Goal: Task Accomplishment & Management: Manage account settings

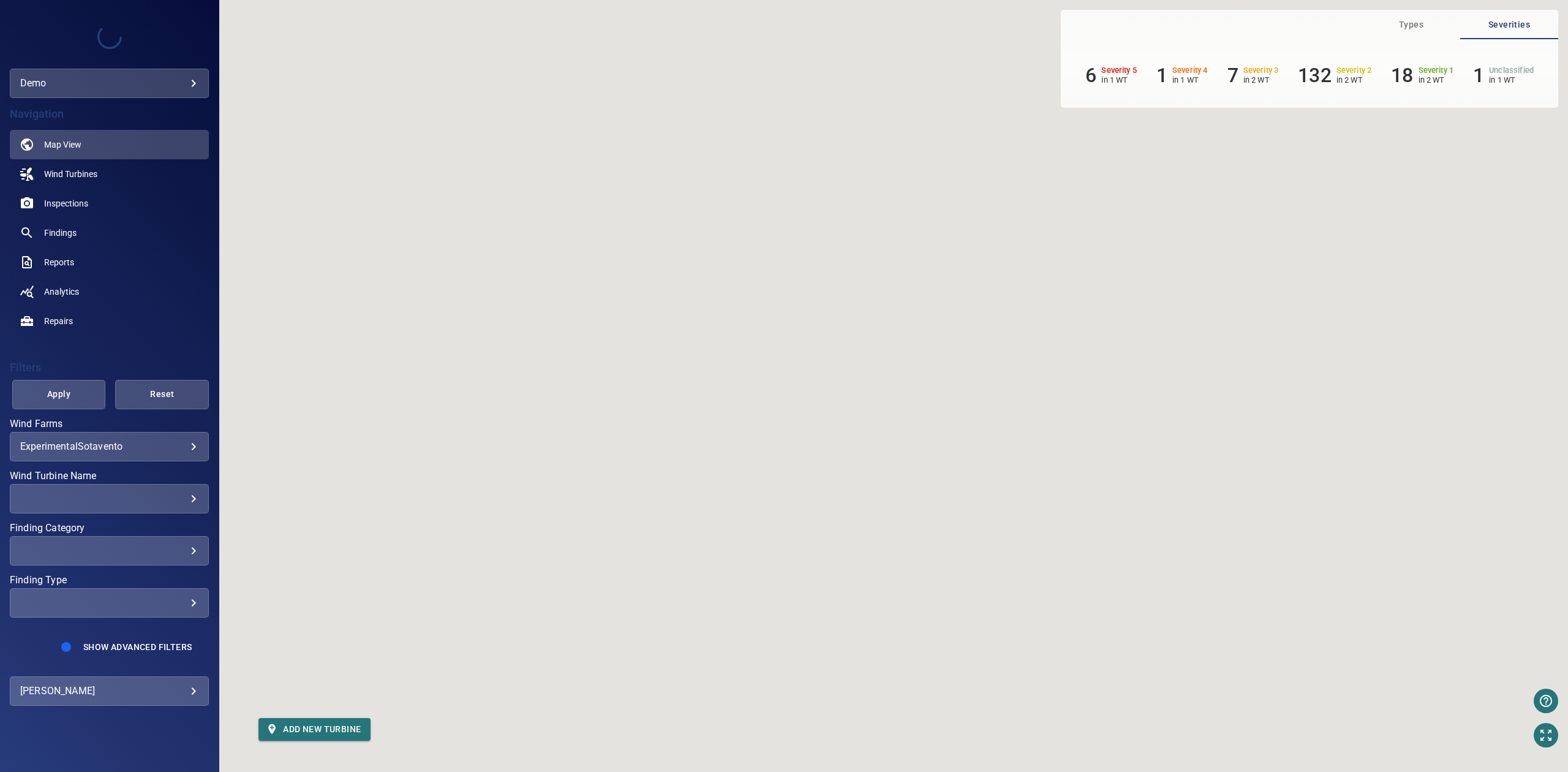
click at [155, 71] on div at bounding box center [784, 386] width 1568 height 772
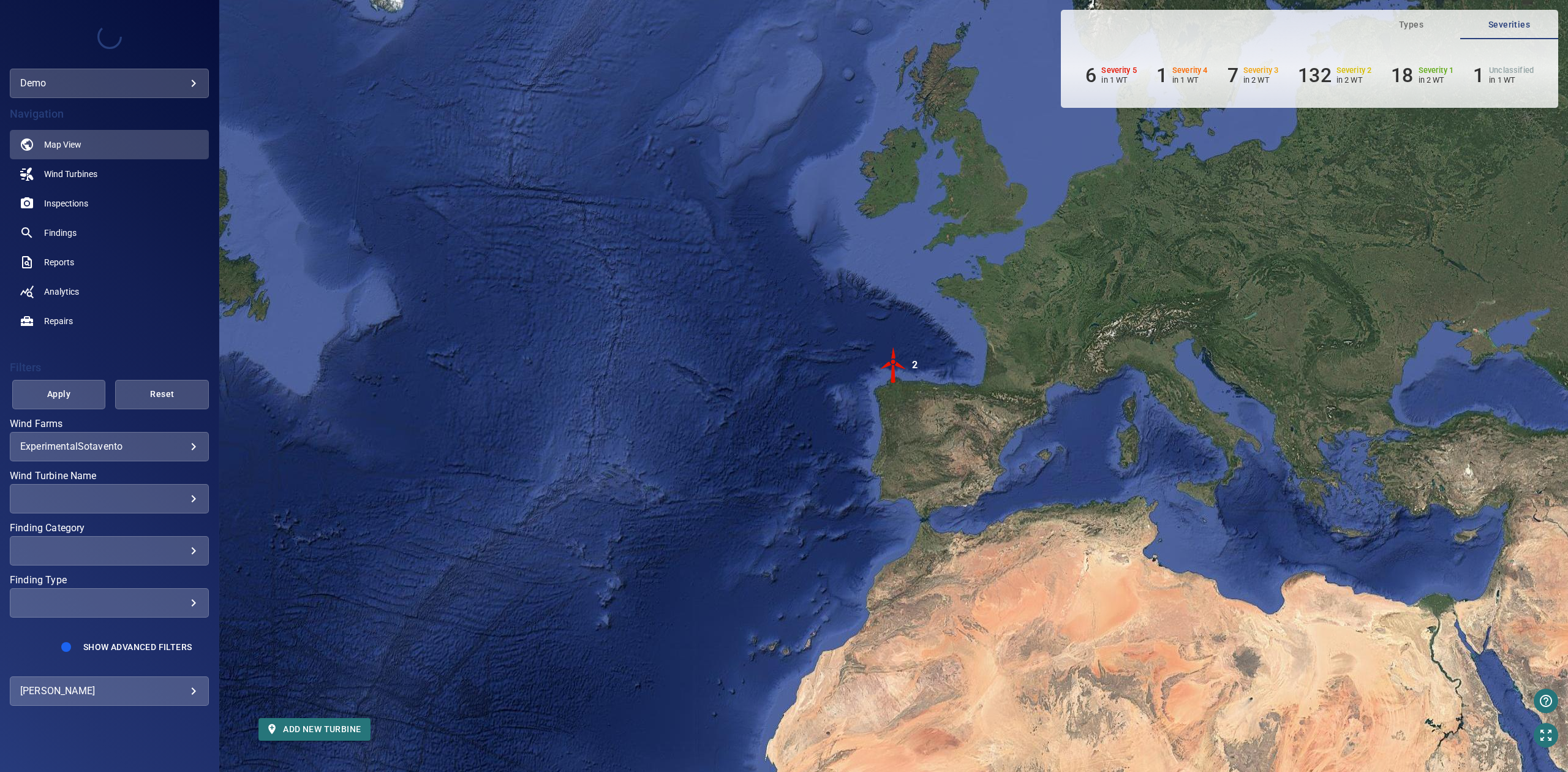
click at [150, 75] on body "**********" at bounding box center [784, 386] width 1568 height 772
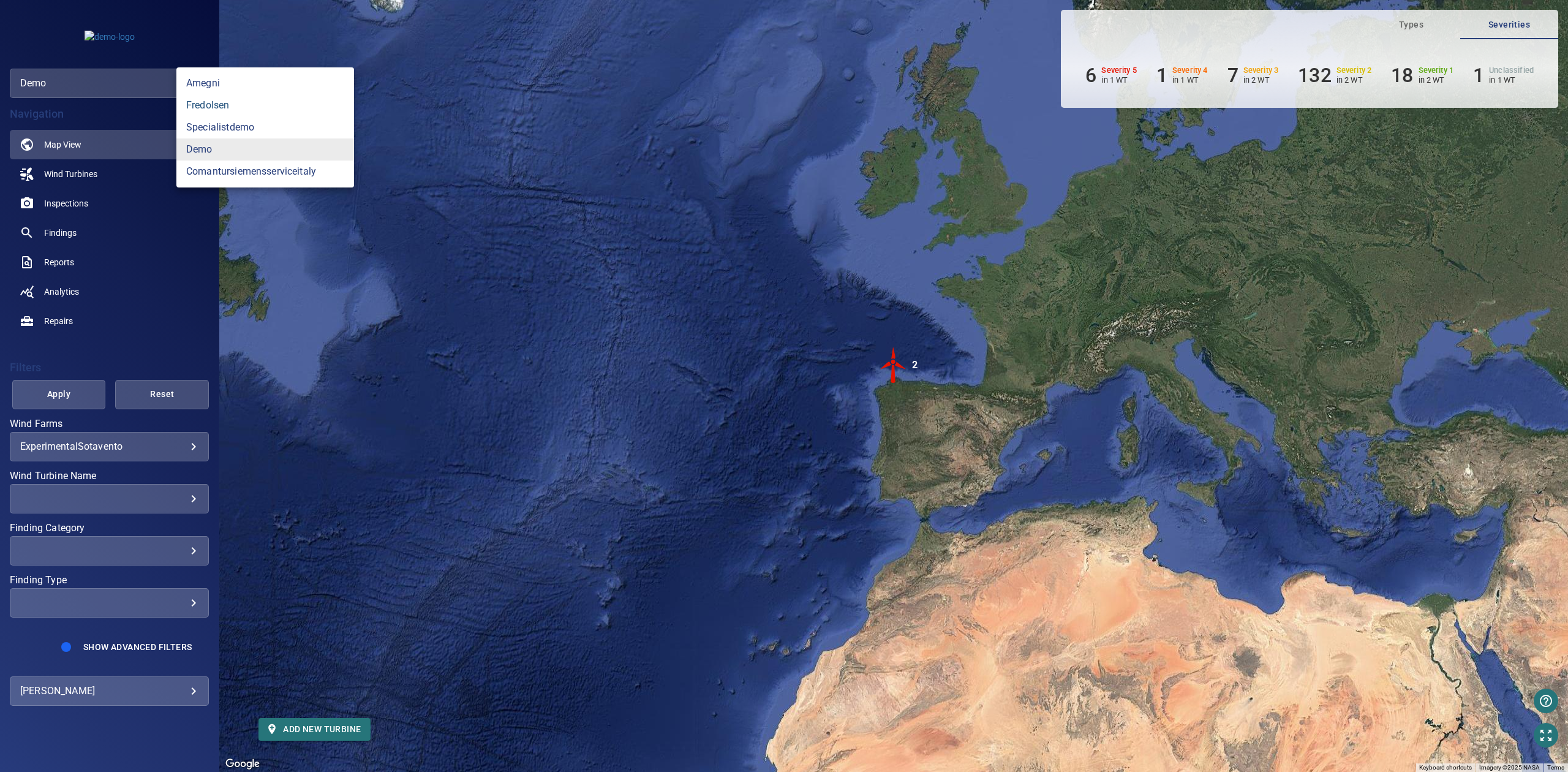
click at [201, 104] on link "fredolsen" at bounding box center [265, 105] width 178 height 22
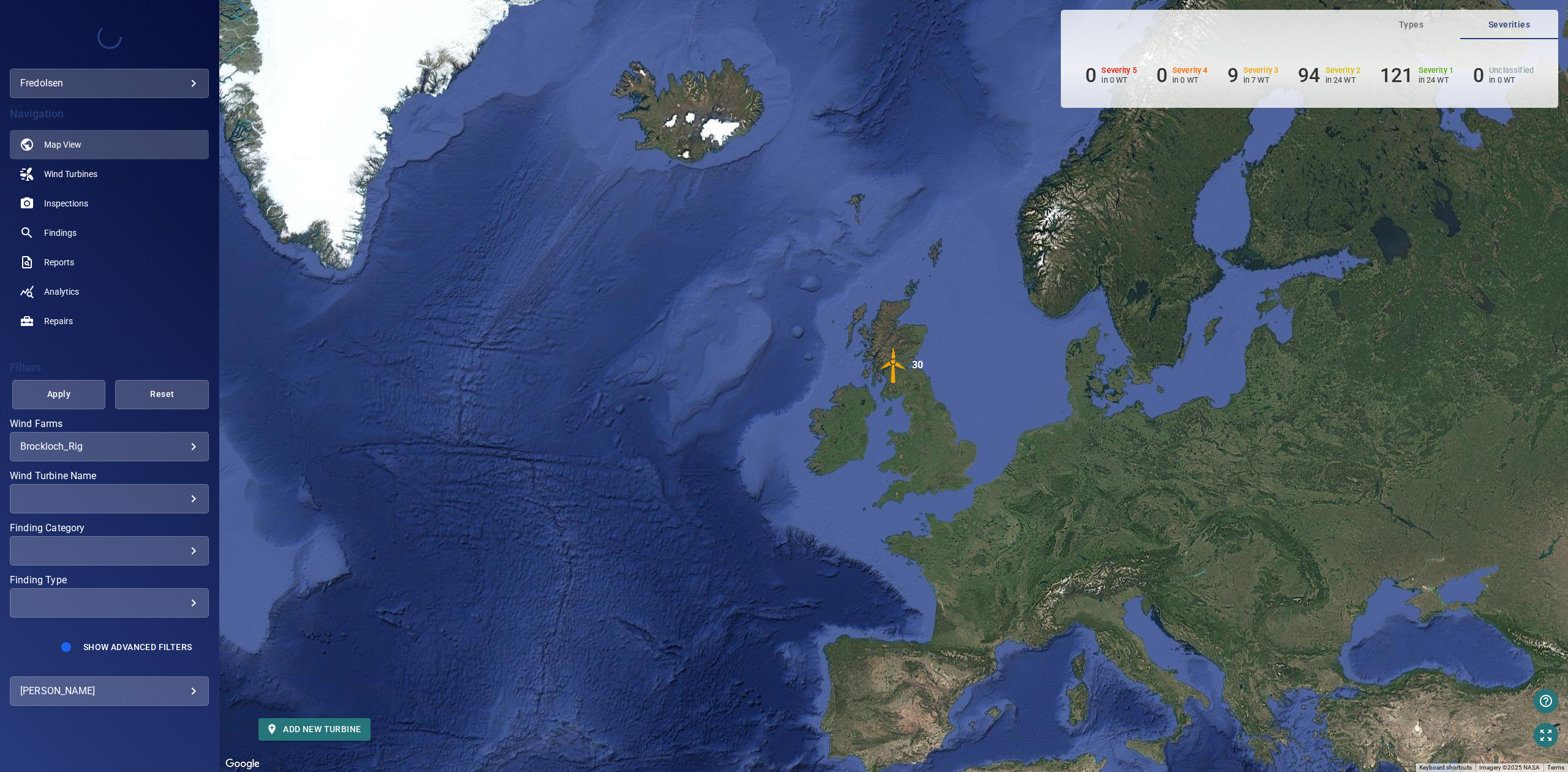
click at [178, 448] on body "**********" at bounding box center [784, 386] width 1568 height 772
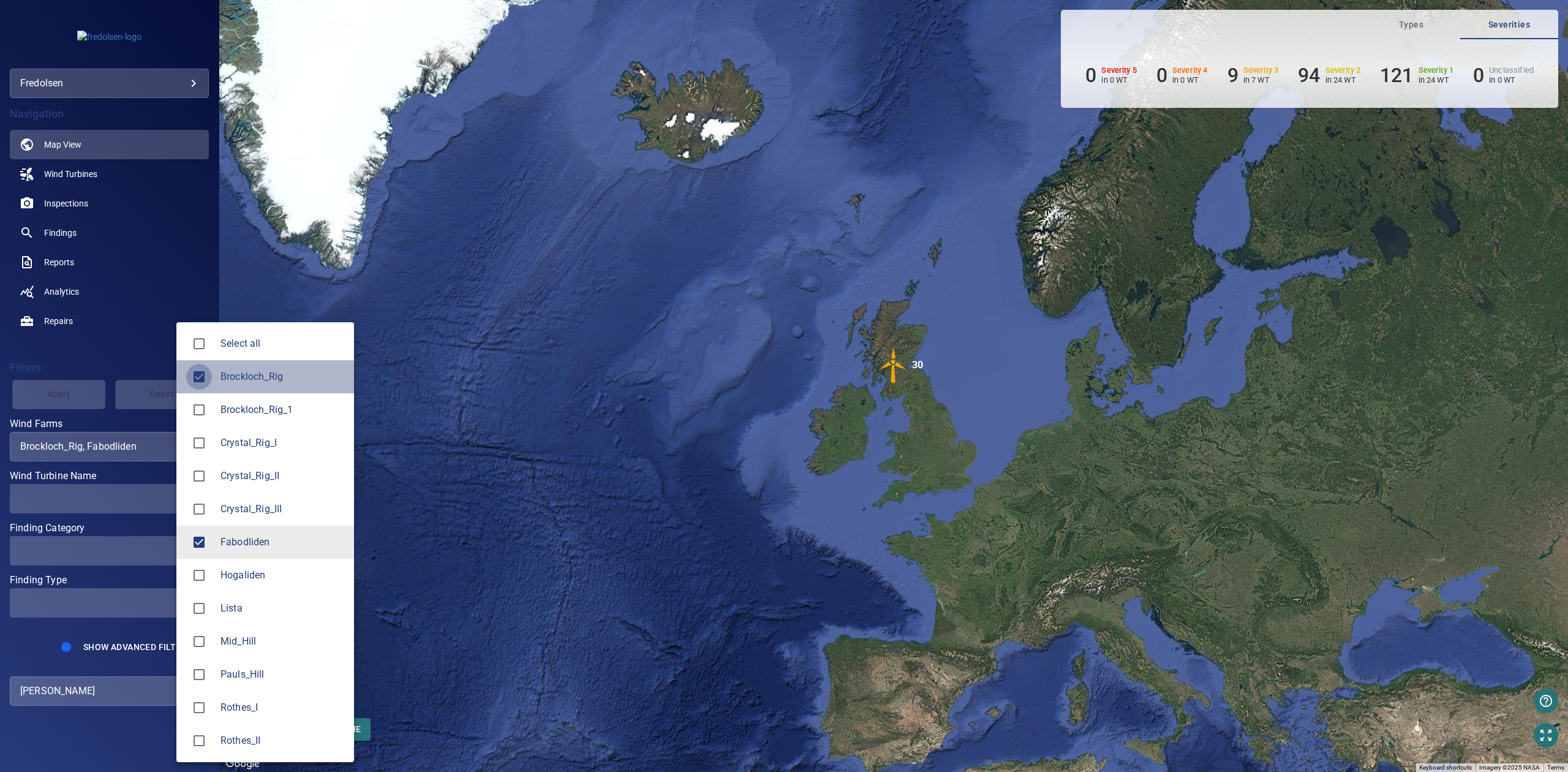
type input "**********"
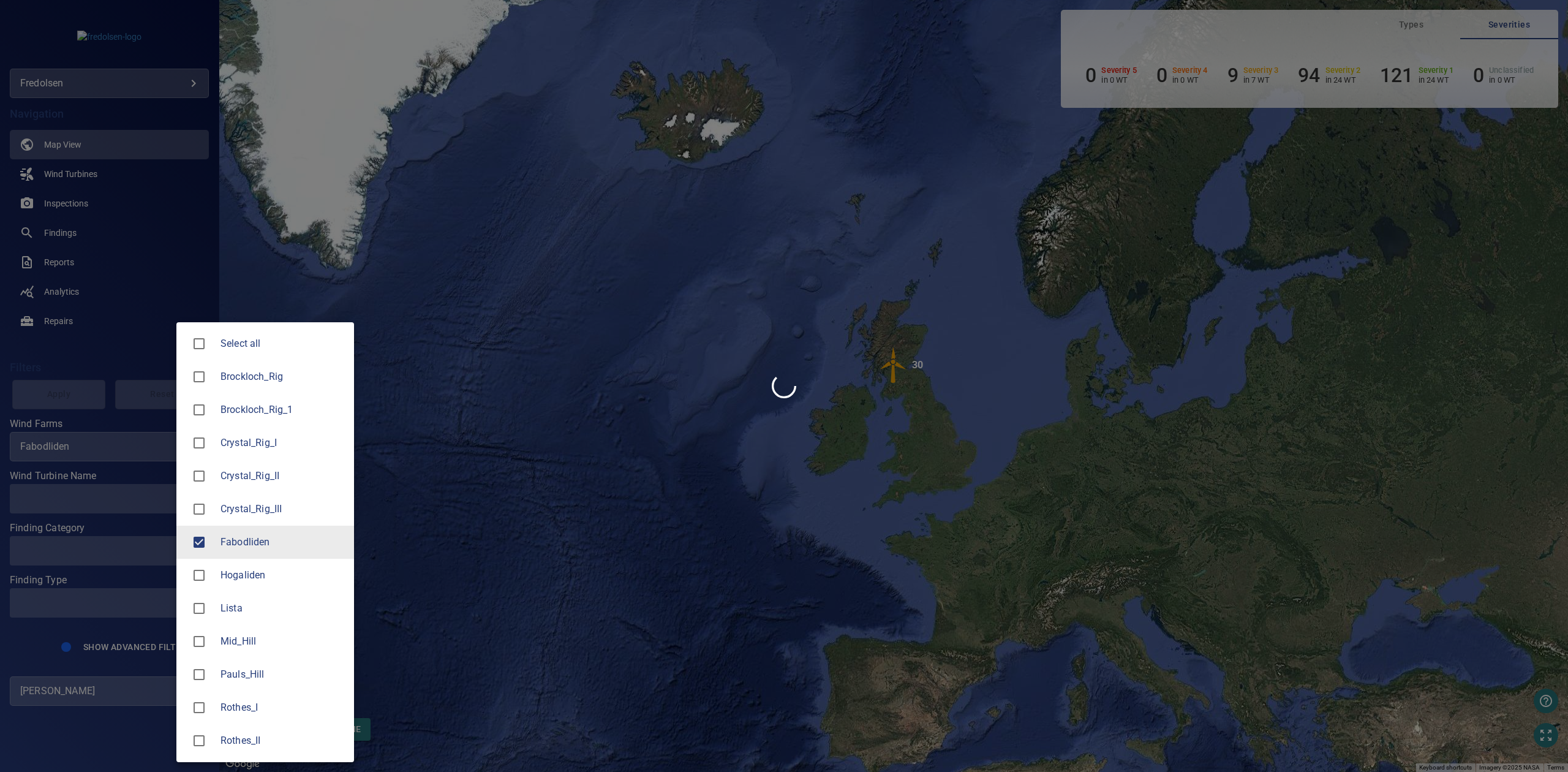
click at [64, 375] on div at bounding box center [784, 386] width 1568 height 772
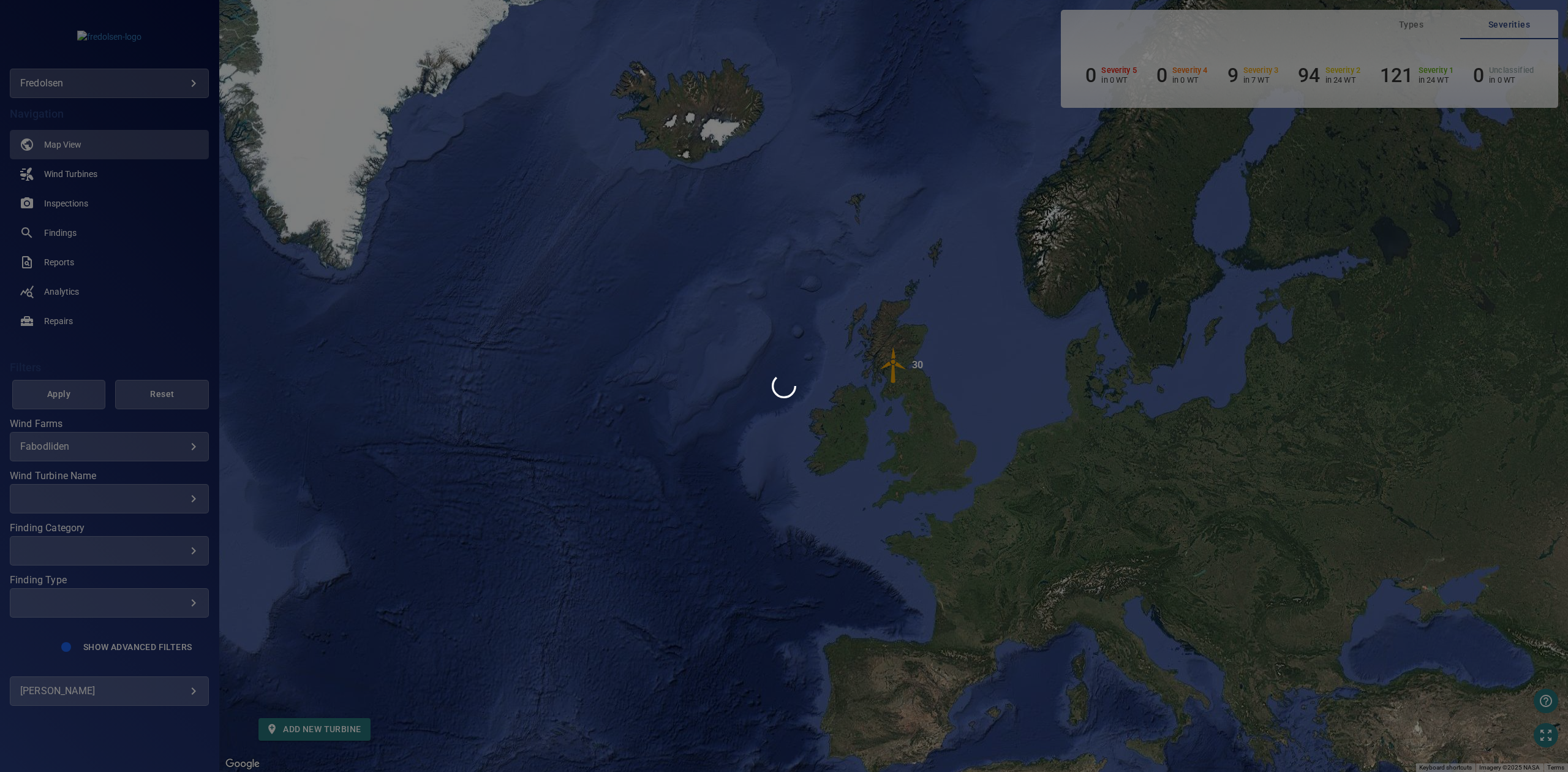
click at [62, 395] on div at bounding box center [784, 386] width 1568 height 772
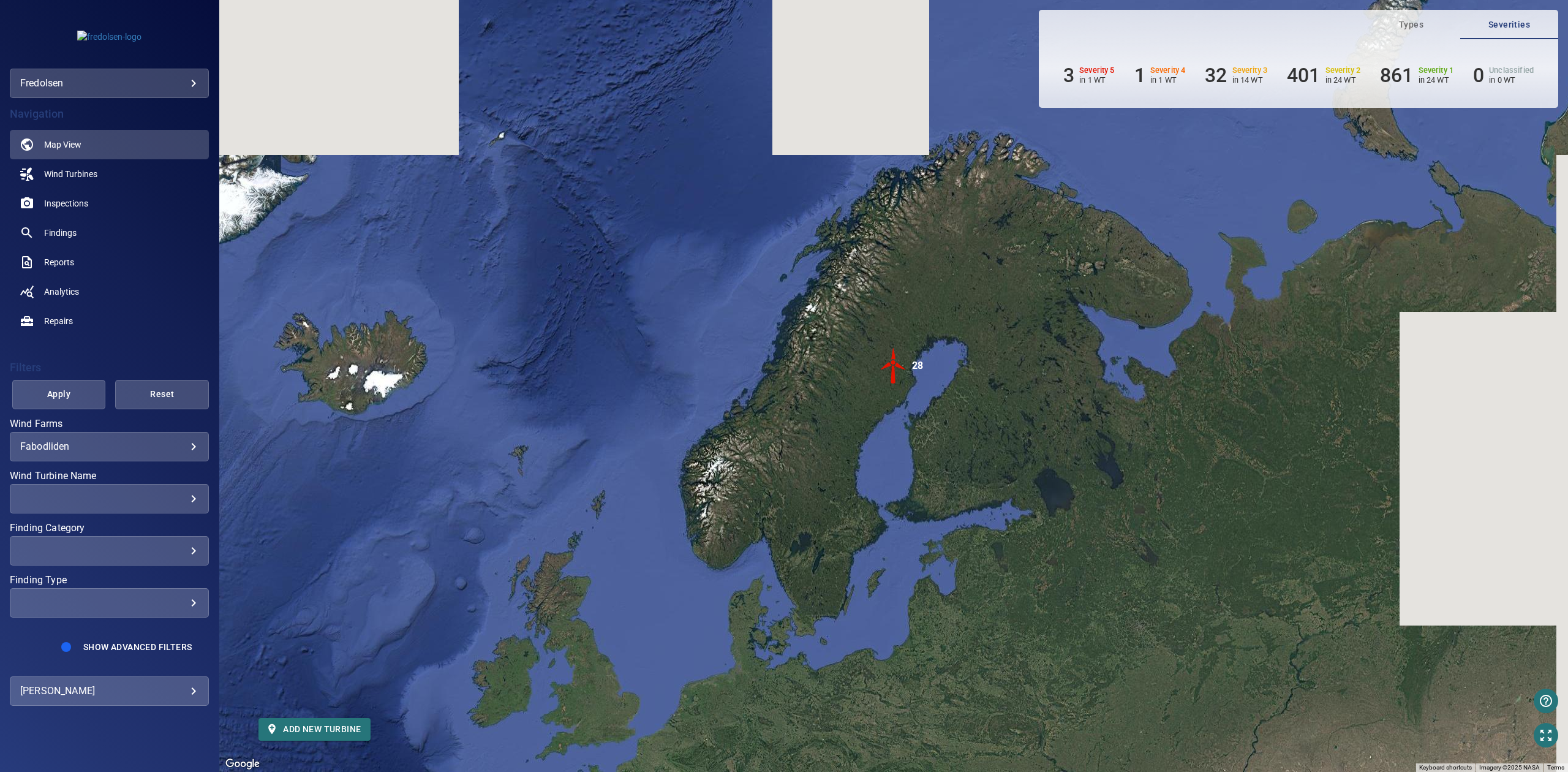
click at [62, 395] on span "Apply" at bounding box center [59, 394] width 63 height 15
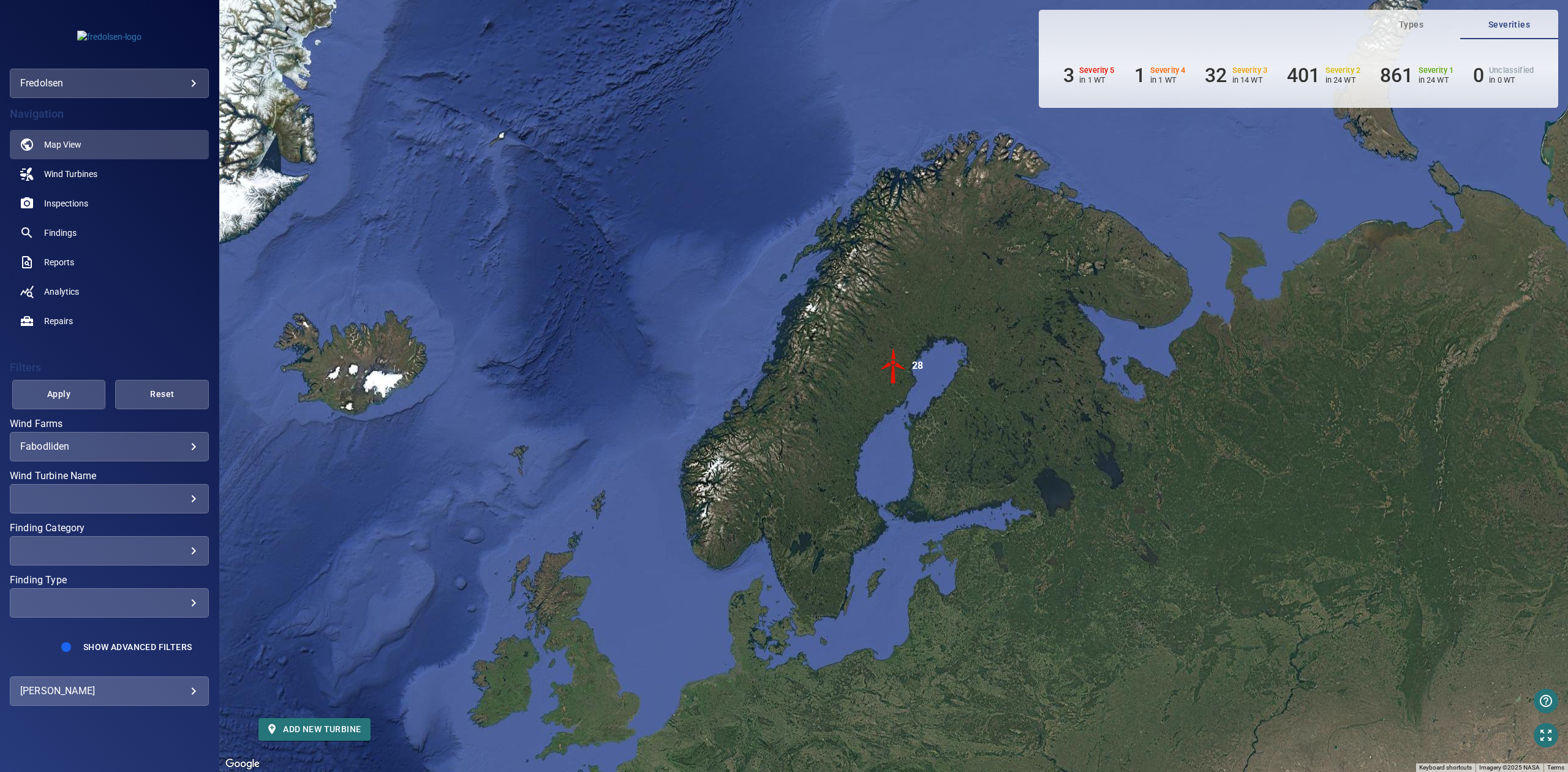
click at [138, 503] on div "​" at bounding box center [110, 498] width 178 height 12
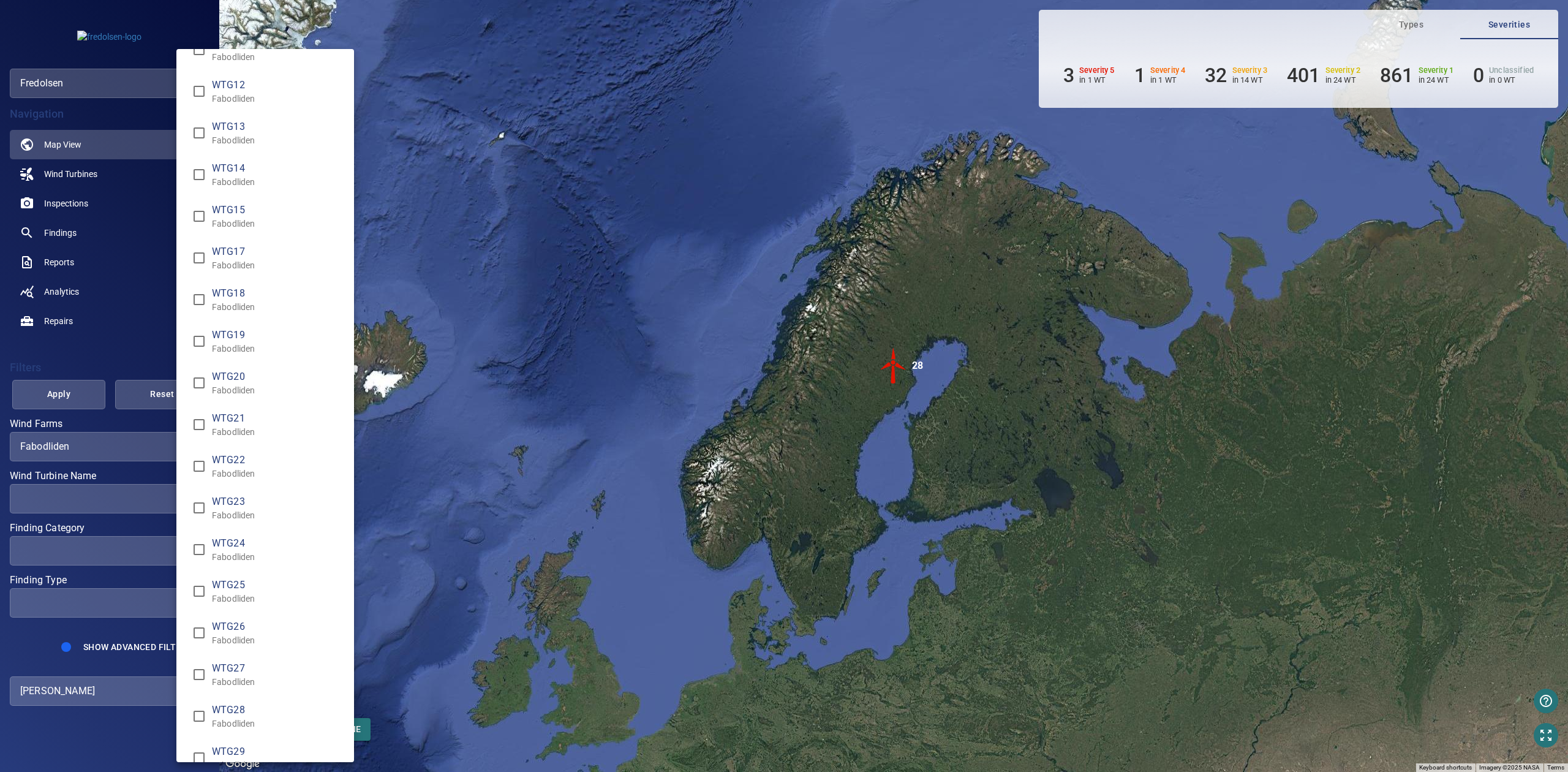
scroll to position [463, 0]
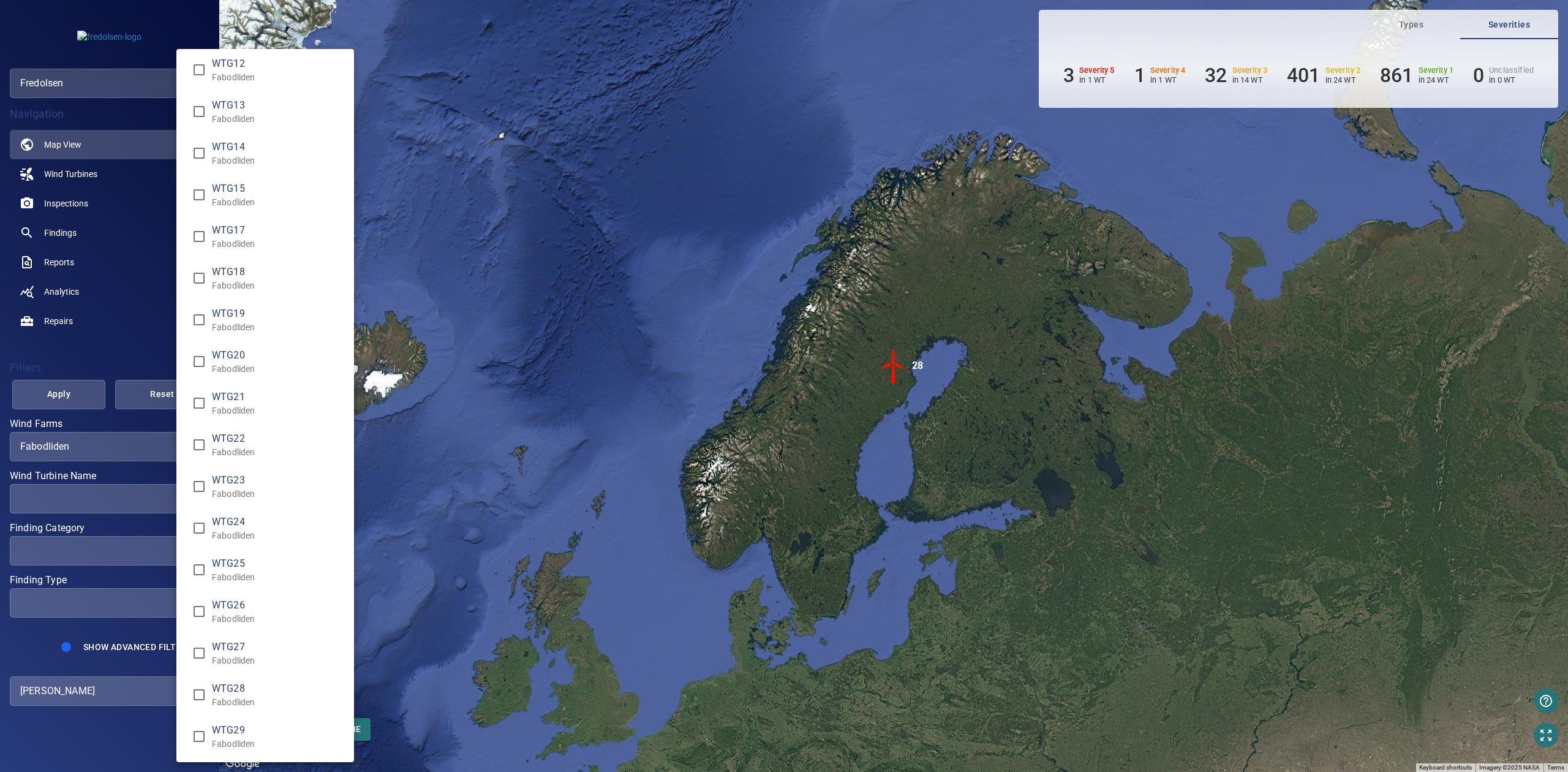
click at [232, 604] on span "WTG26" at bounding box center [278, 605] width 132 height 15
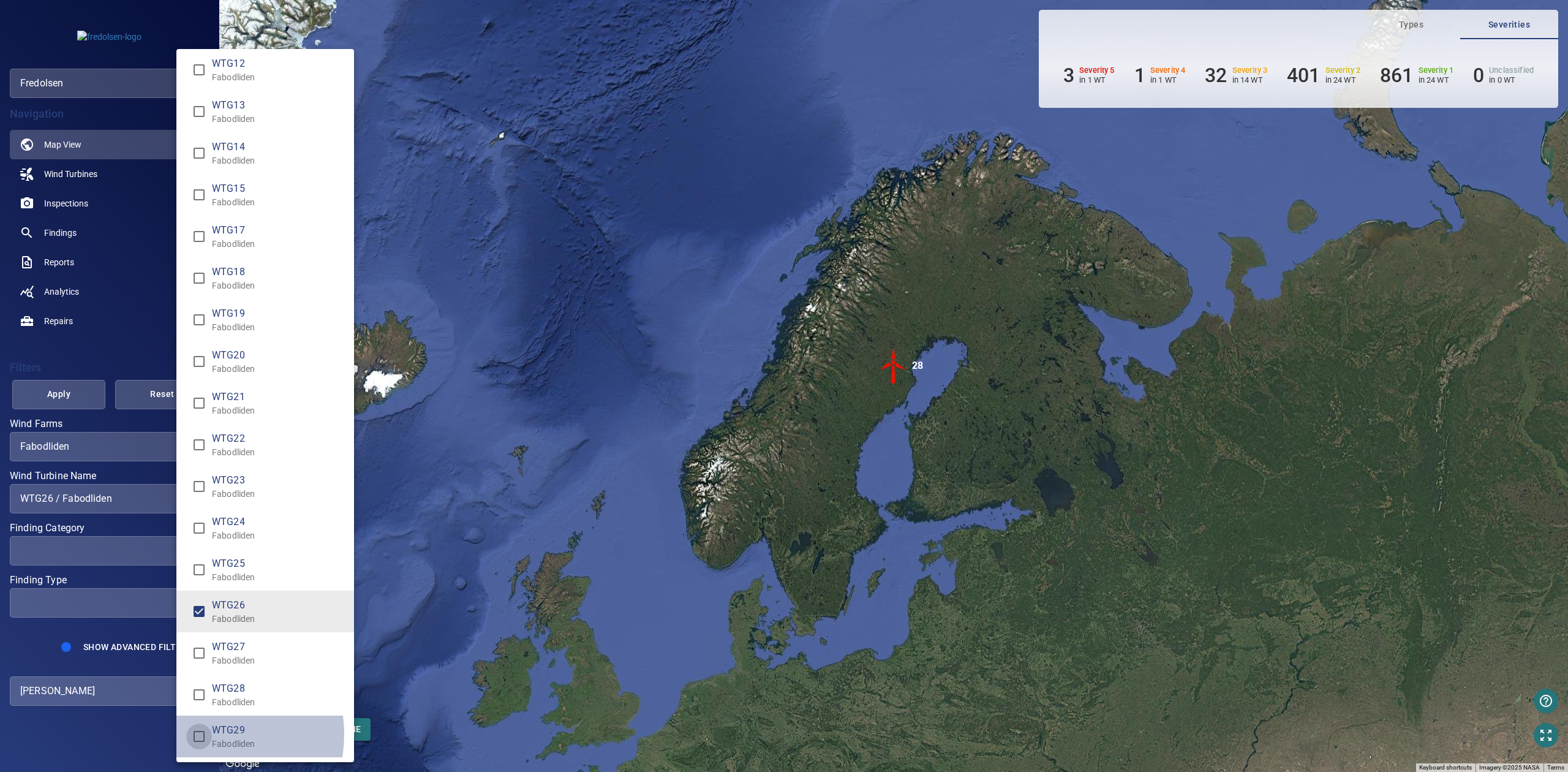
type input "**********"
click at [87, 401] on div "Wind Turbine Name" at bounding box center [784, 386] width 1568 height 772
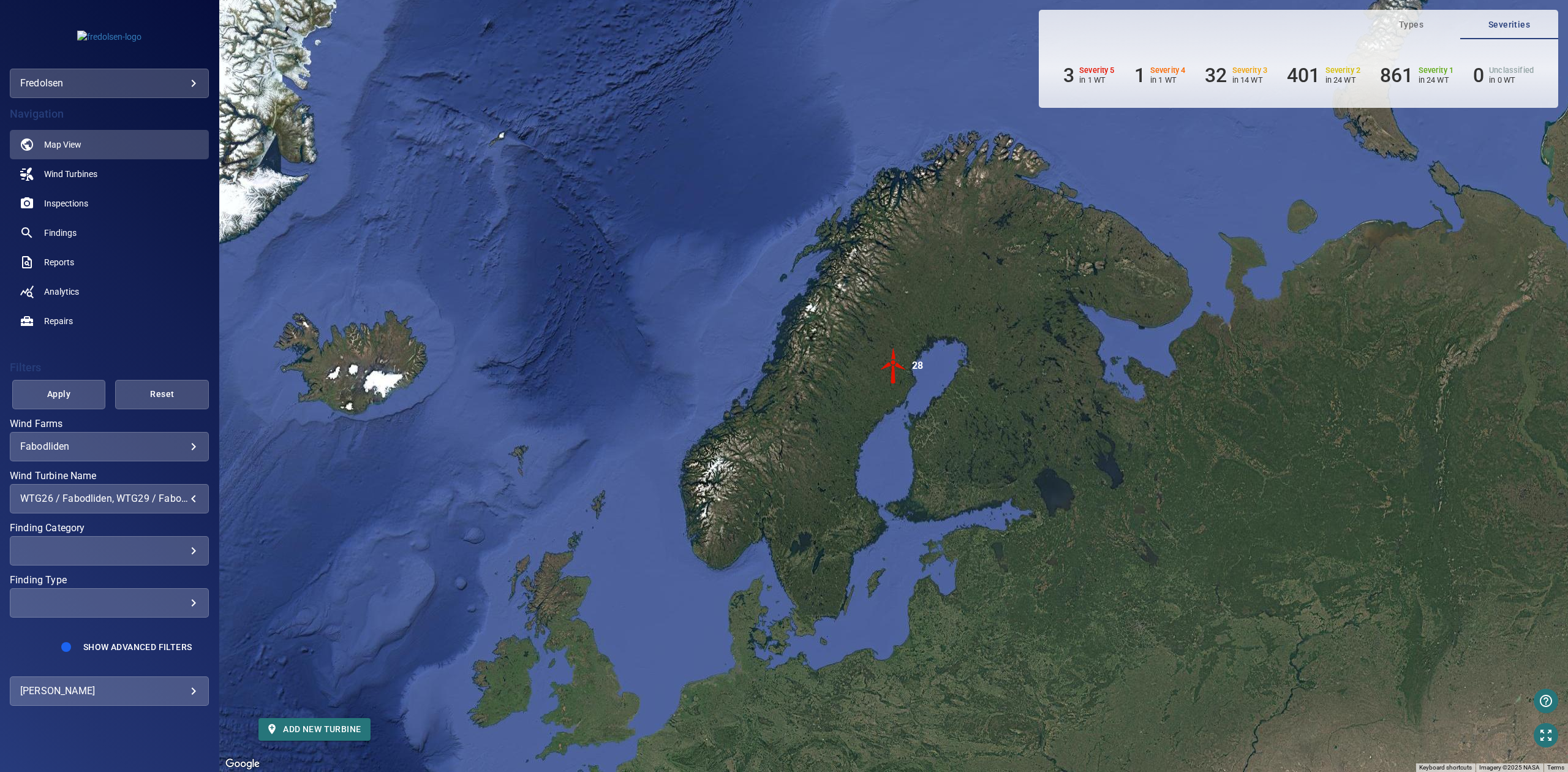
click at [84, 392] on span "Apply" at bounding box center [59, 394] width 63 height 15
click at [91, 168] on span "Wind Turbines" at bounding box center [71, 174] width 53 height 12
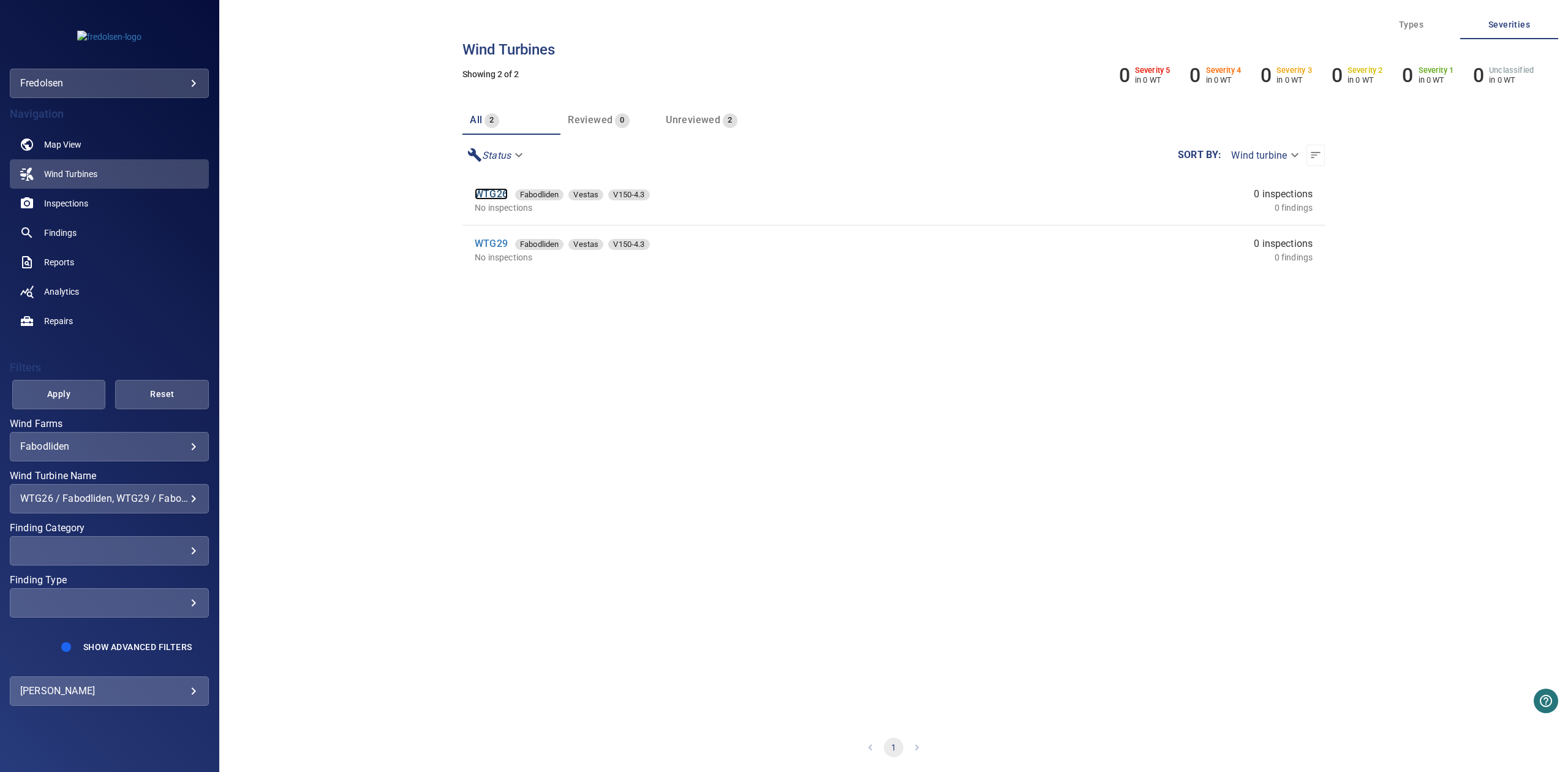
click at [483, 198] on link "WTG26" at bounding box center [491, 194] width 33 height 12
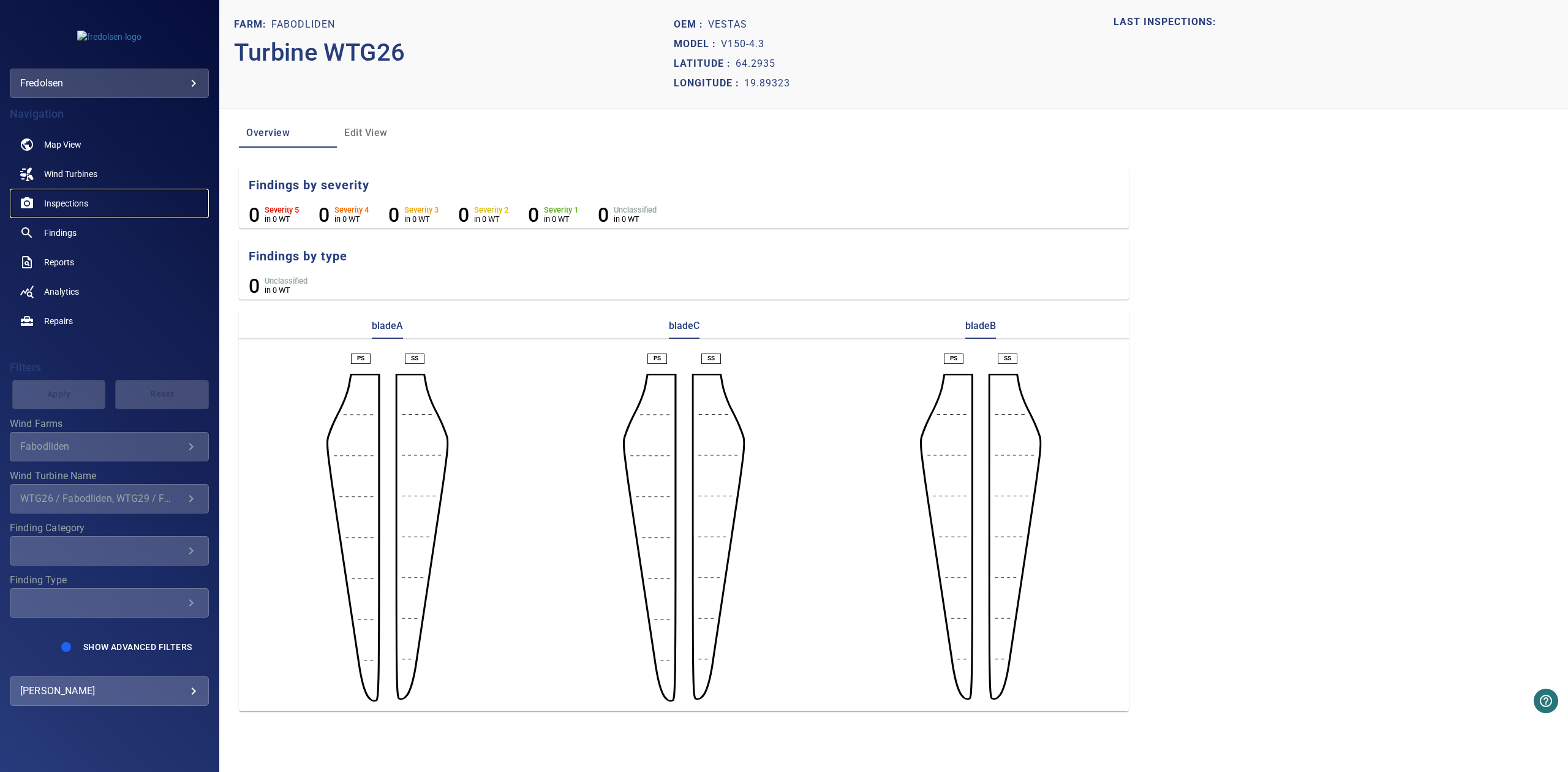
click at [59, 196] on link "Inspections" at bounding box center [109, 203] width 199 height 29
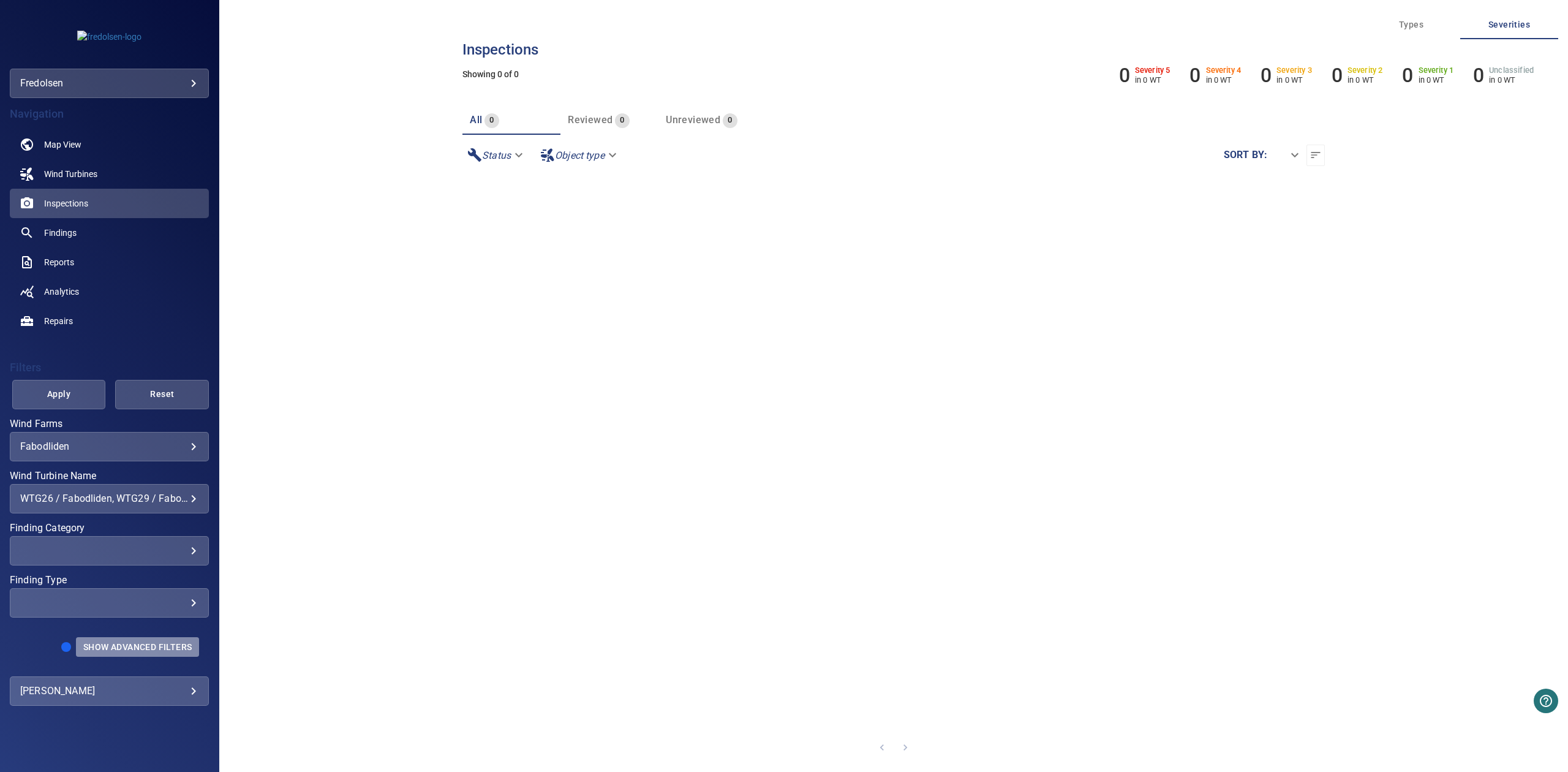
click at [113, 642] on span "Show Advanced Filters" at bounding box center [137, 647] width 108 height 10
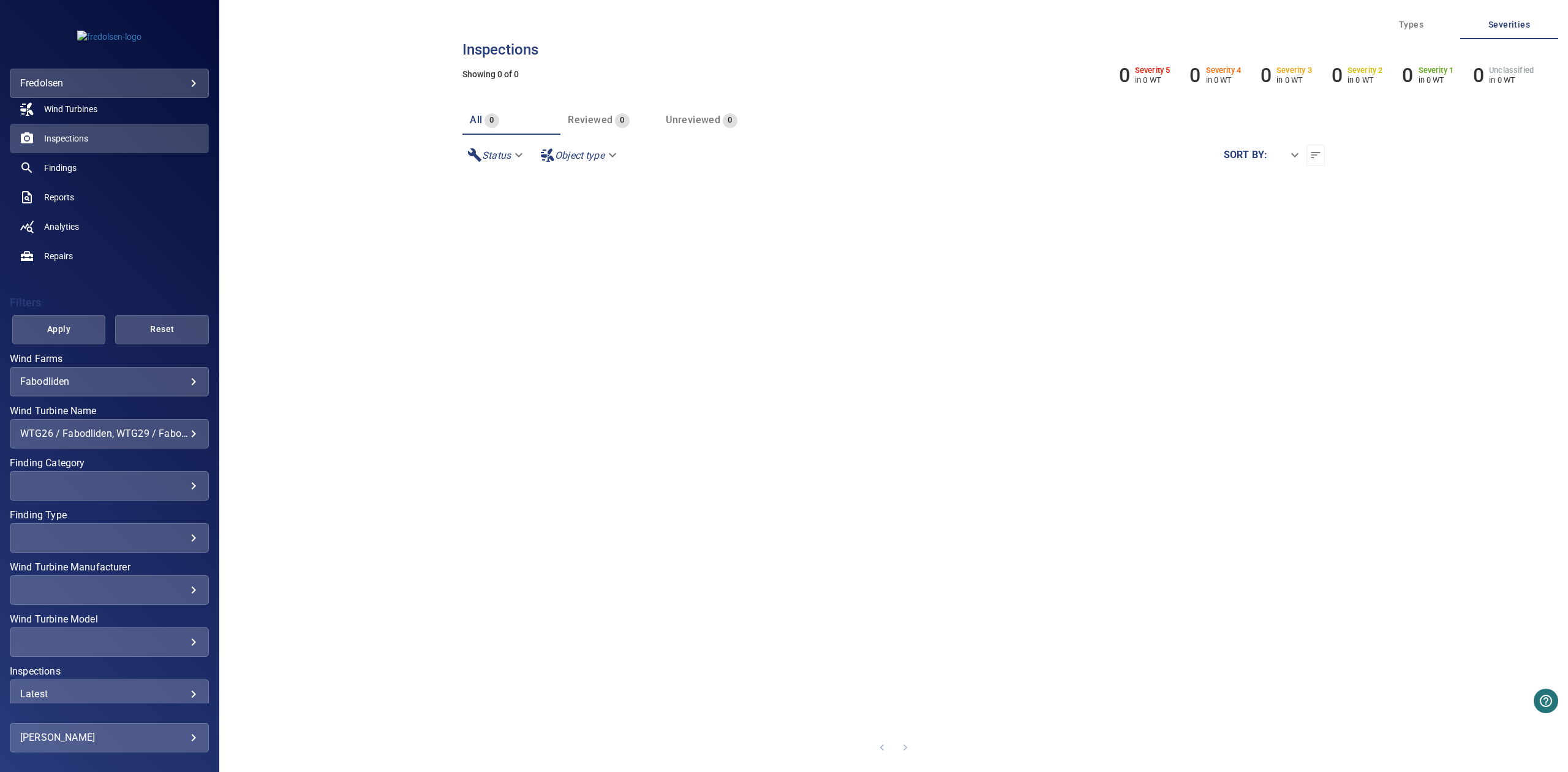
scroll to position [120, 0]
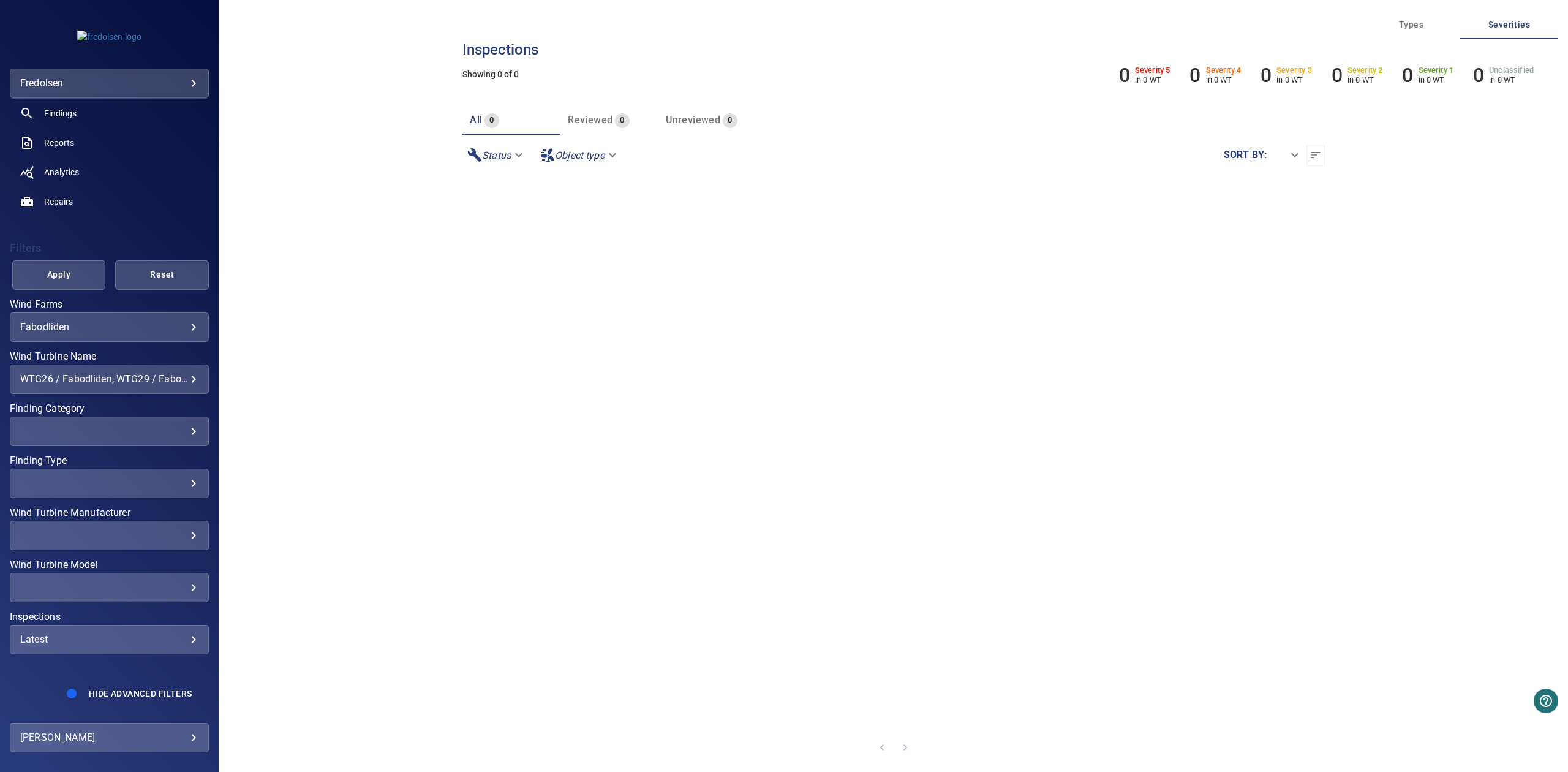
click at [83, 647] on div "Latest ****** ​" at bounding box center [109, 639] width 199 height 29
type input "******"
click at [27, 677] on div "Inspections" at bounding box center [784, 386] width 1568 height 772
click at [59, 258] on div "**********" at bounding box center [109, 469] width 199 height 467
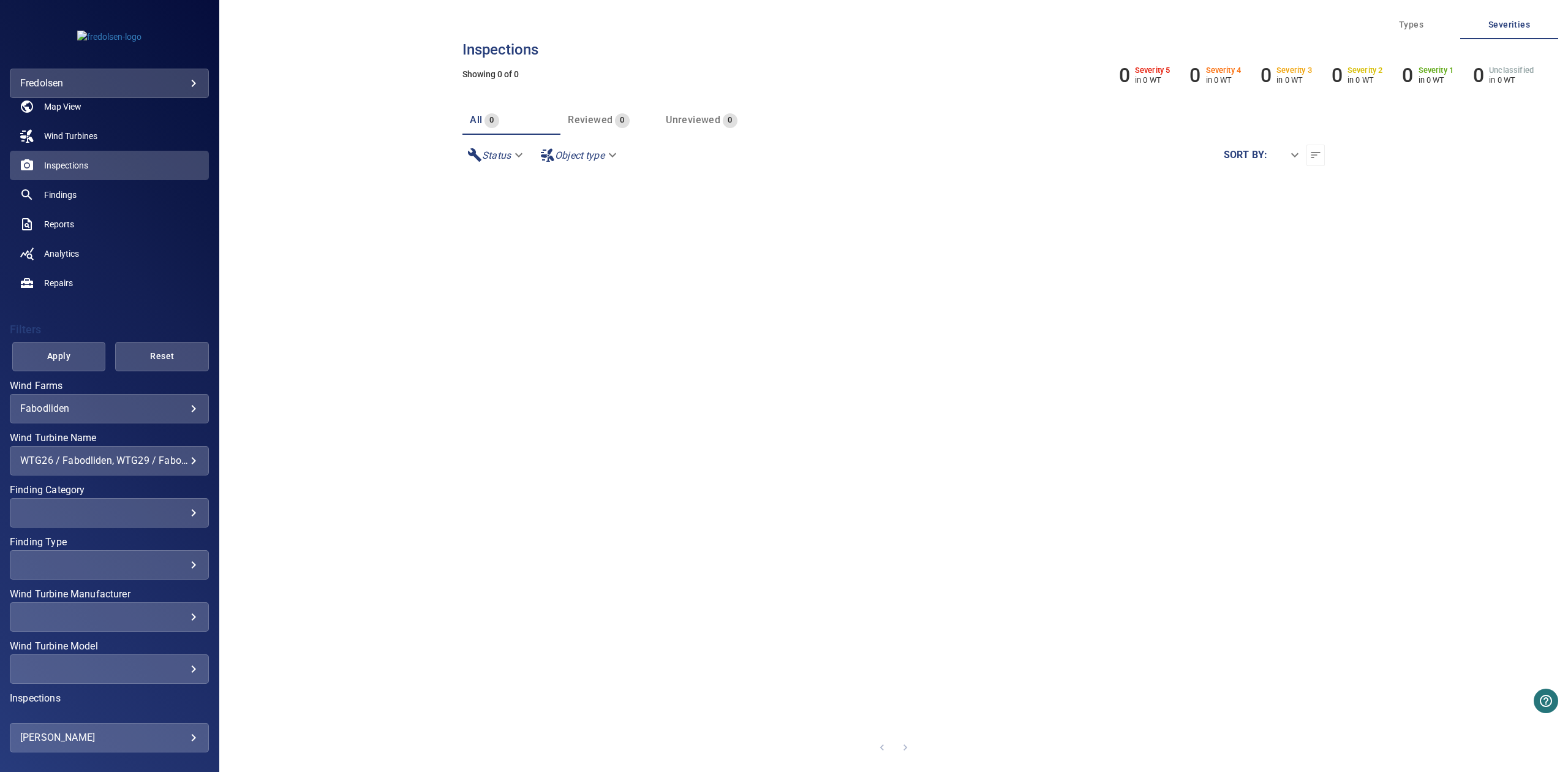
scroll to position [0, 0]
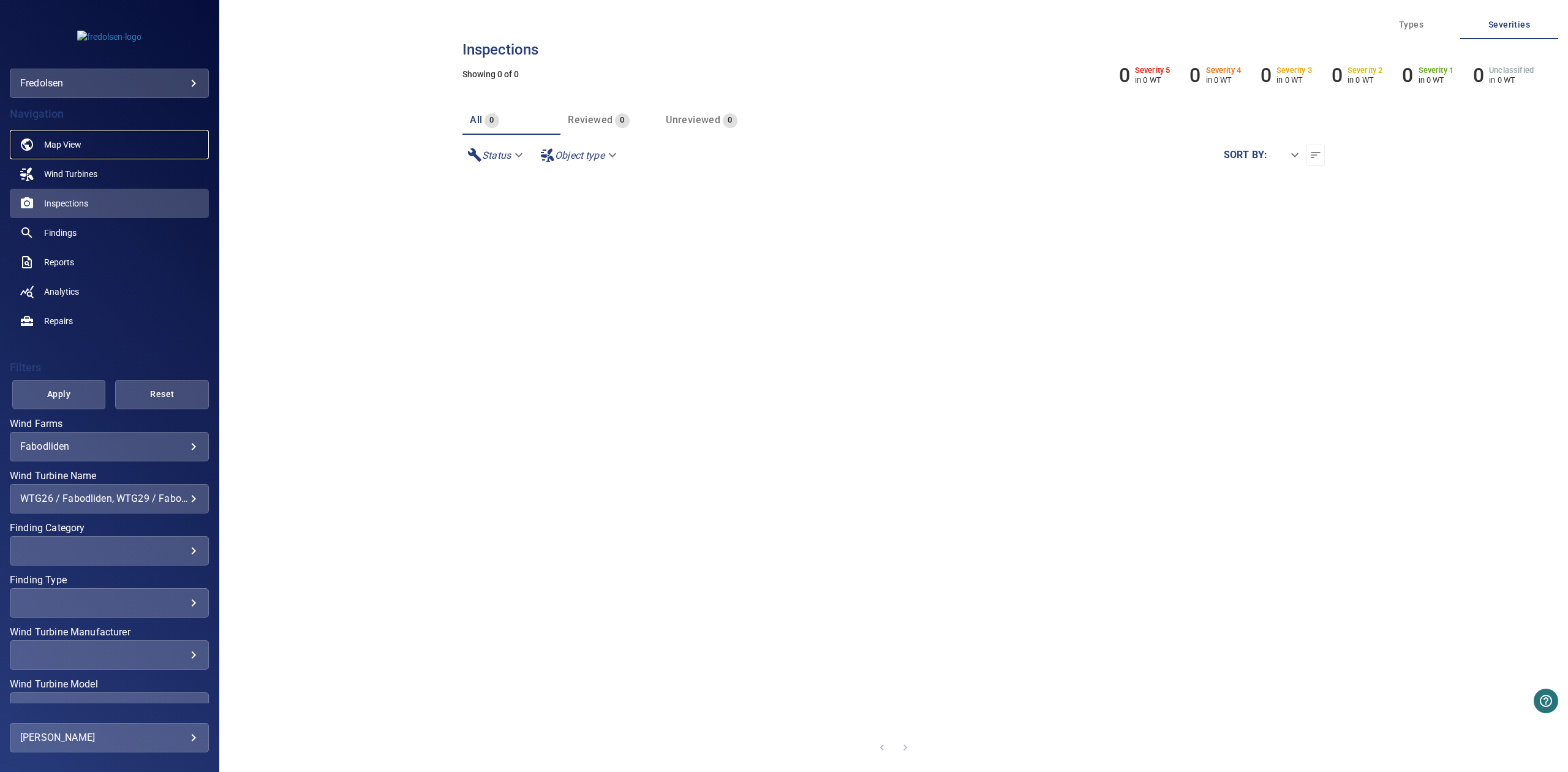
click at [75, 137] on link "Map View" at bounding box center [109, 144] width 199 height 29
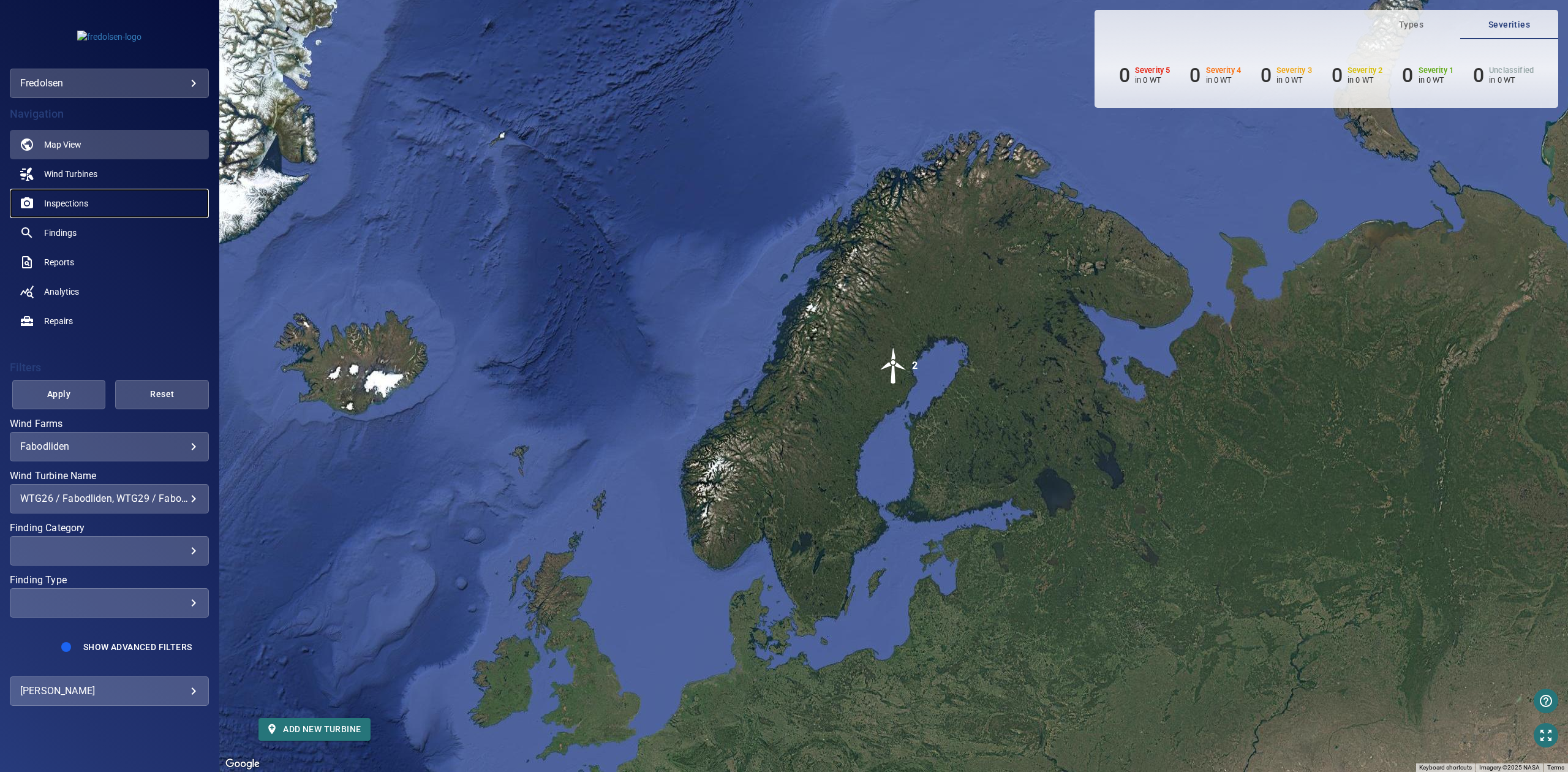
click at [69, 200] on span "Inspections" at bounding box center [66, 203] width 44 height 12
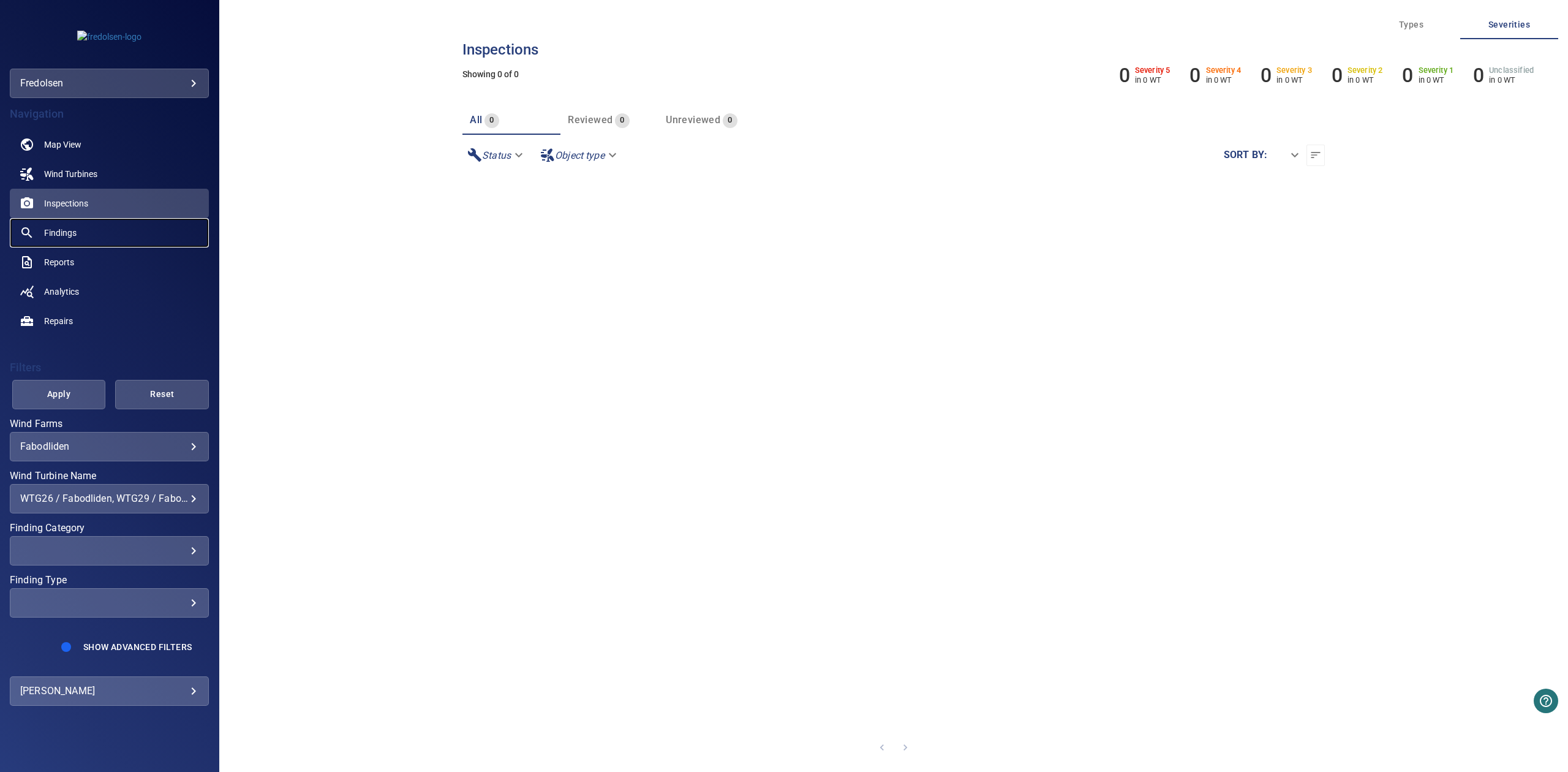
click at [64, 235] on span "Findings" at bounding box center [61, 233] width 33 height 12
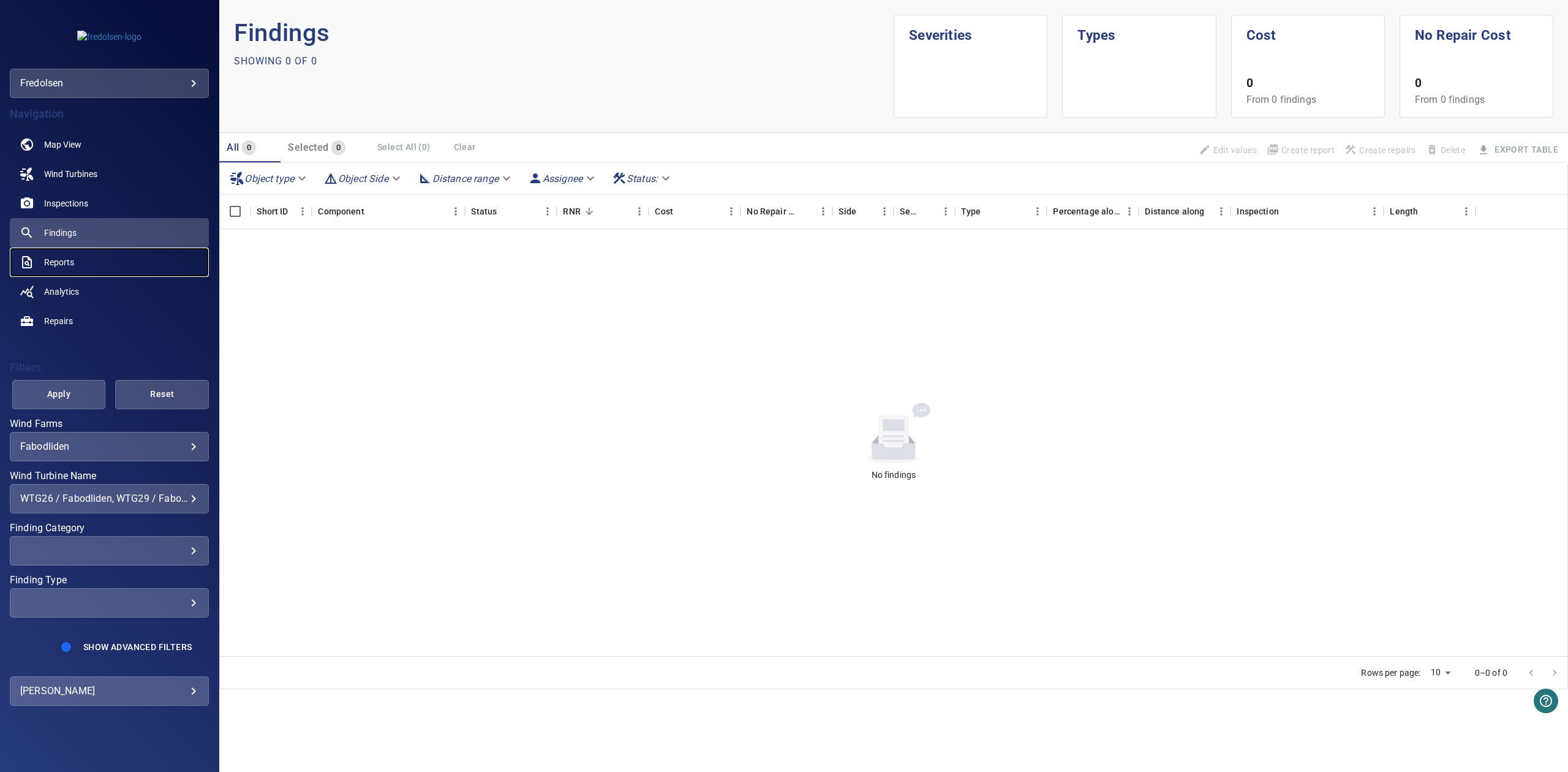
click at [48, 273] on link "Reports" at bounding box center [109, 262] width 199 height 29
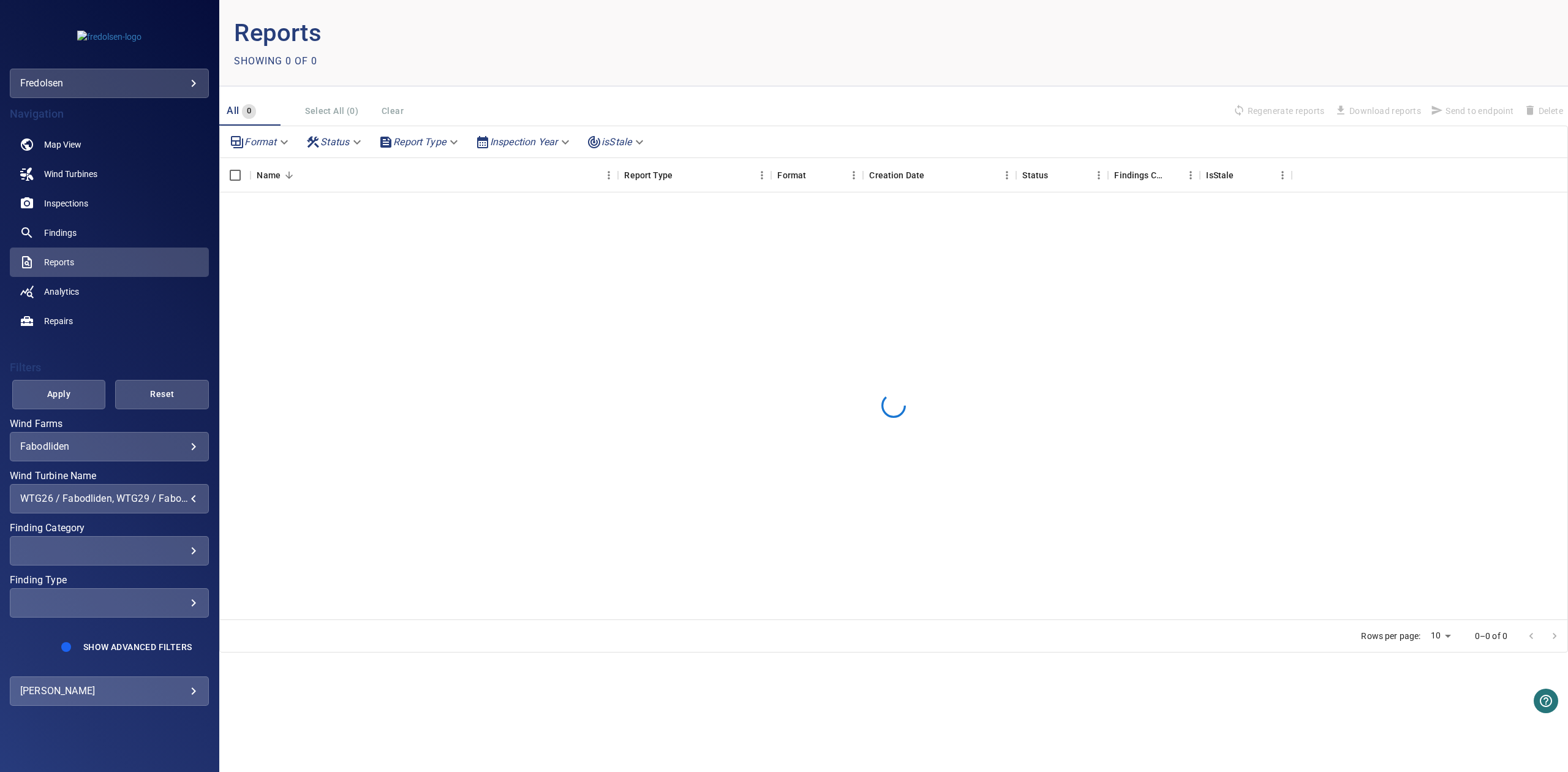
click at [169, 495] on div "WTG26 / Fabodliden, WTG29 / Fabodliden" at bounding box center [110, 498] width 178 height 12
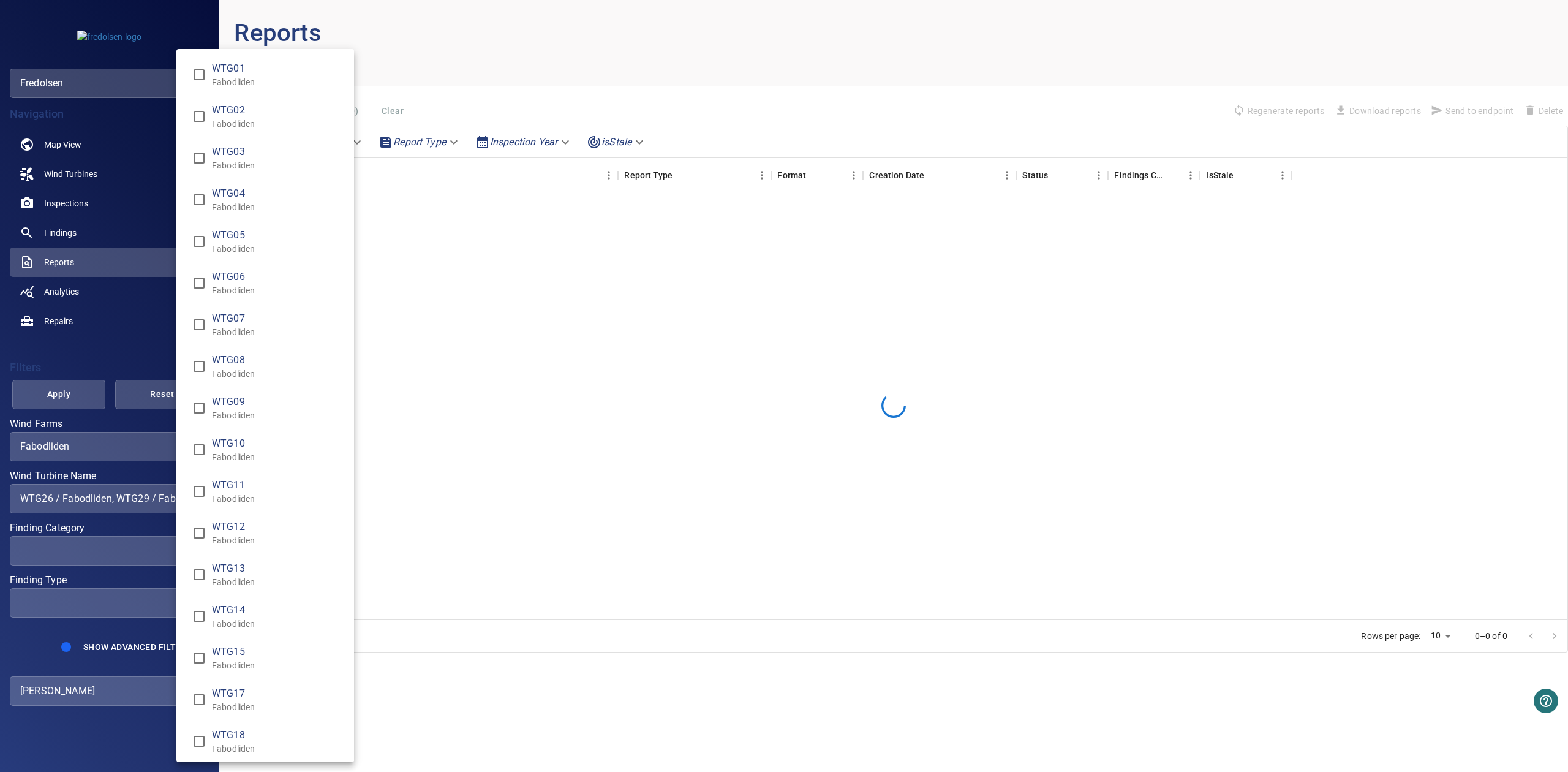
scroll to position [463, 0]
type input "**********"
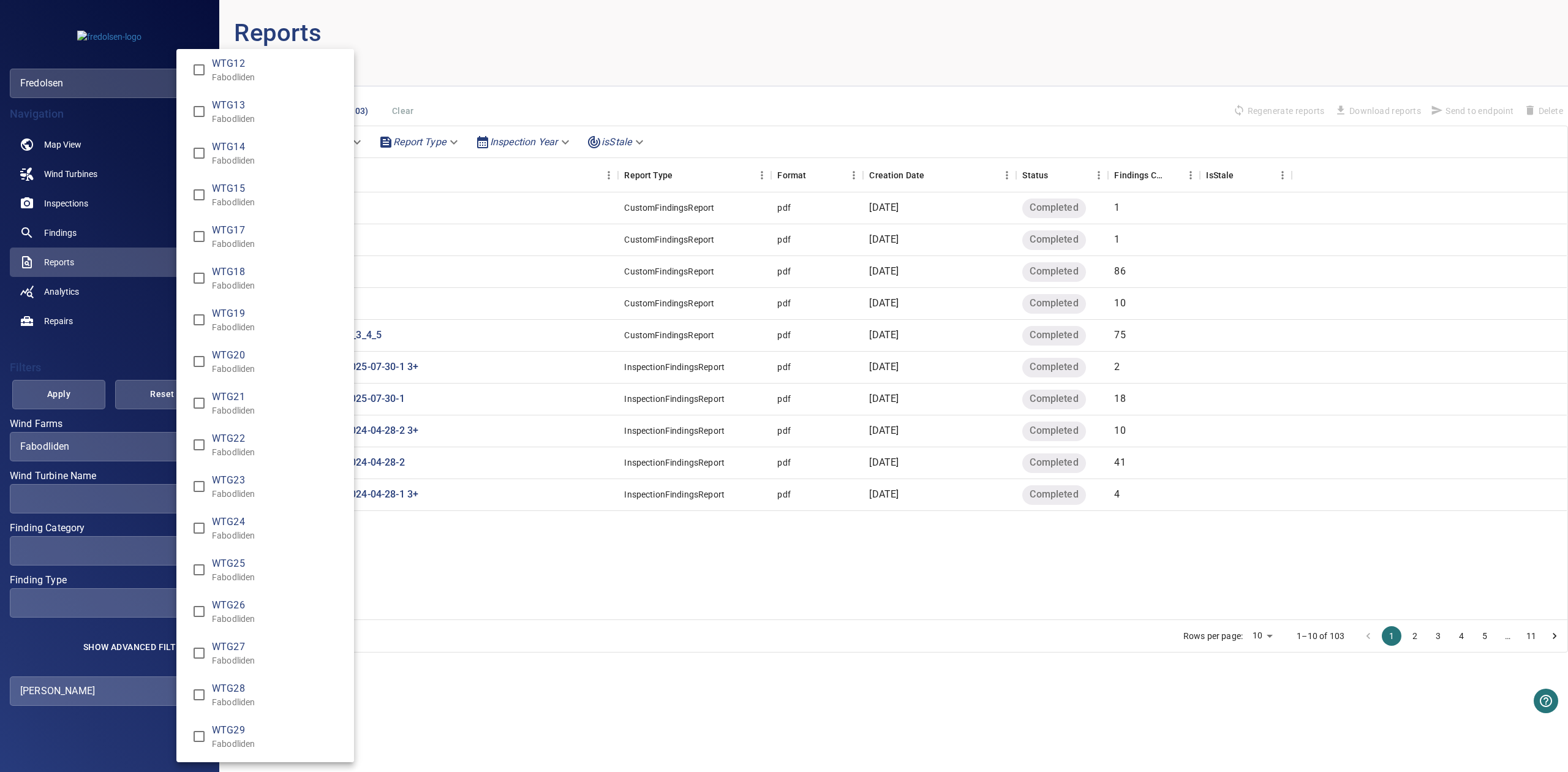
scroll to position [0, 0]
click at [95, 329] on div "Wind Turbine Name" at bounding box center [784, 386] width 1568 height 772
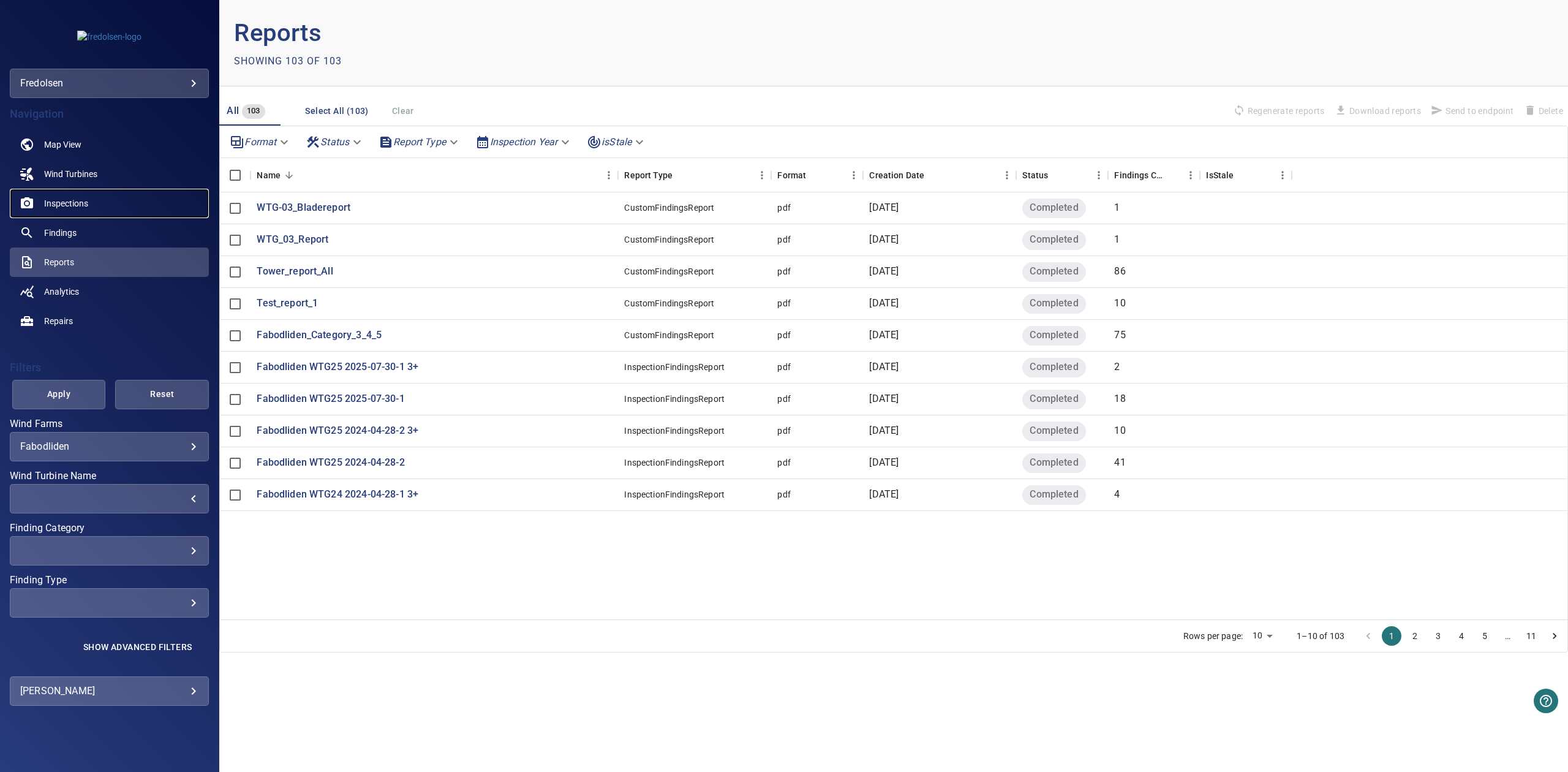
click at [74, 214] on link "Inspections" at bounding box center [109, 203] width 199 height 29
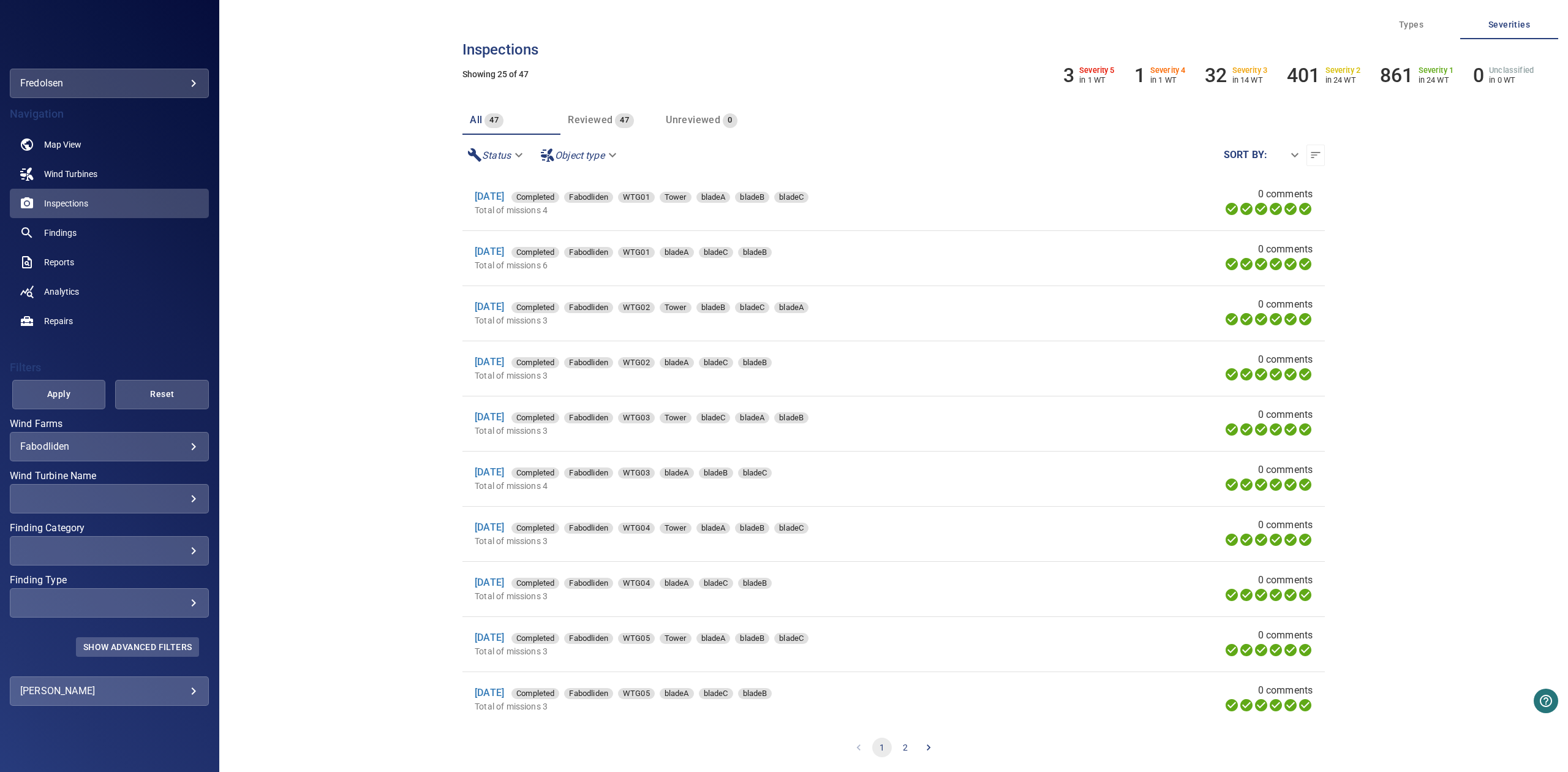
click at [145, 646] on span "Show Advanced Filters" at bounding box center [137, 647] width 108 height 10
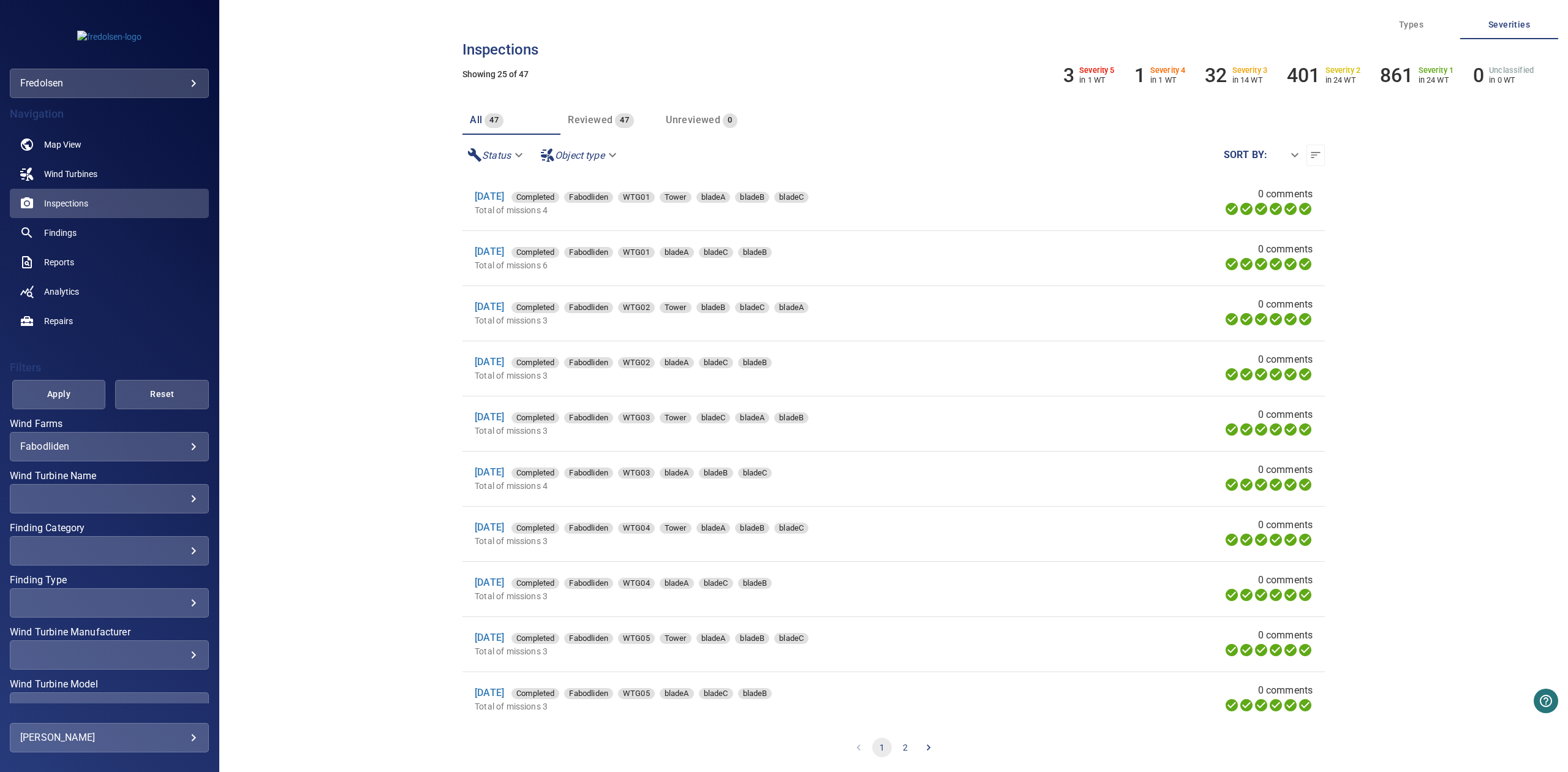
scroll to position [120, 0]
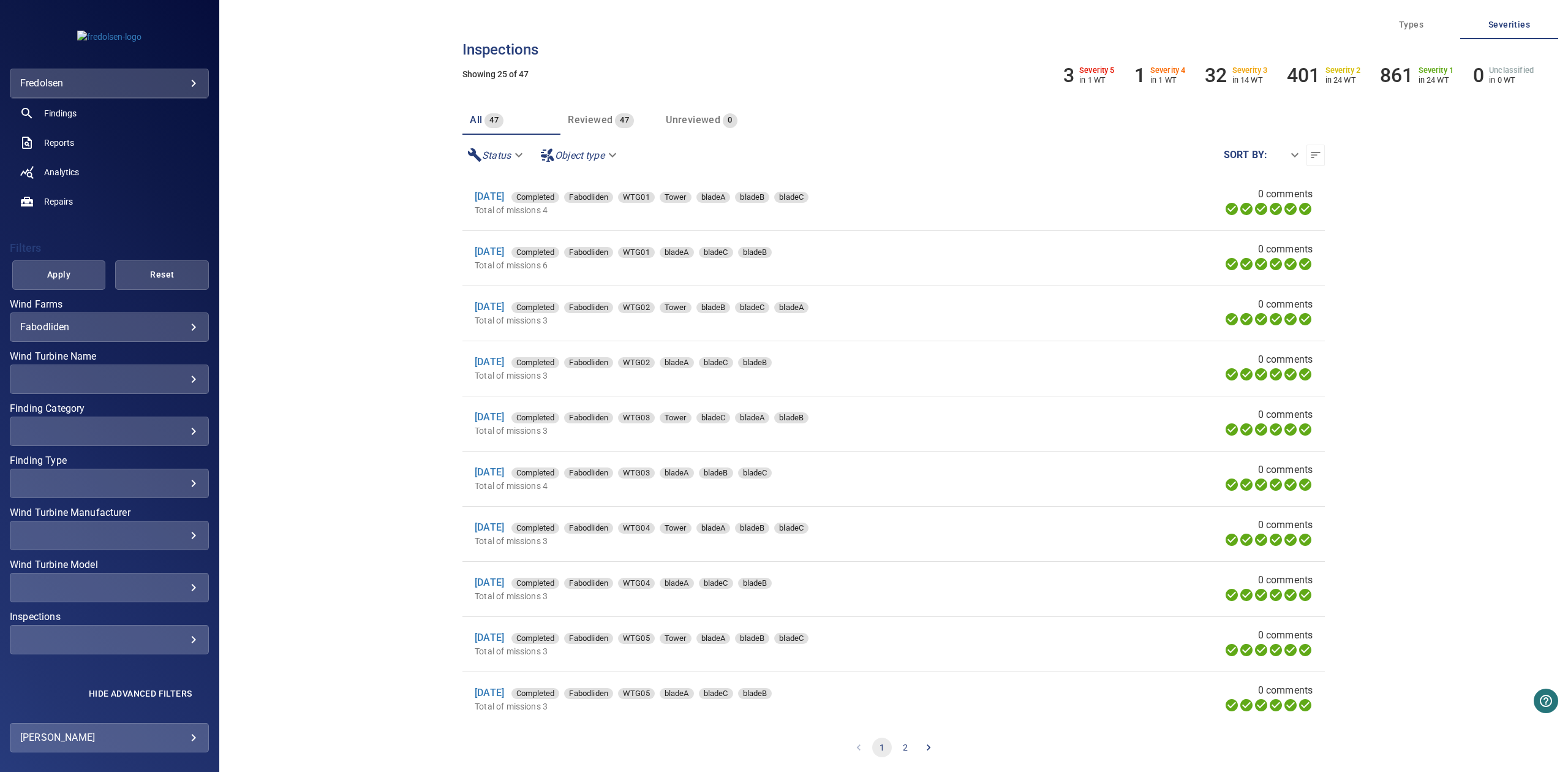
click at [113, 634] on div "​" at bounding box center [110, 639] width 178 height 12
type input "****"
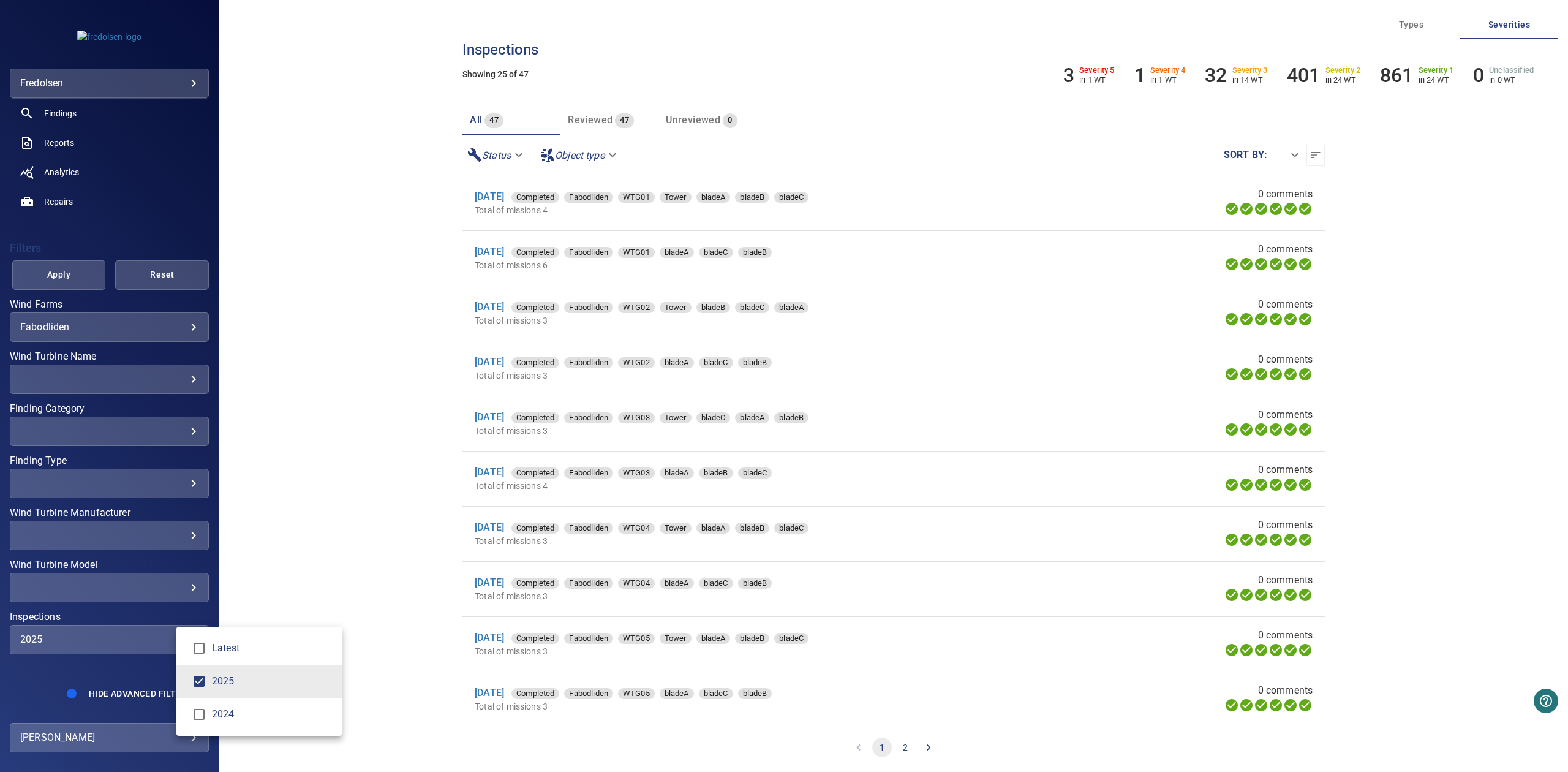
click at [72, 279] on div "Inspections" at bounding box center [784, 386] width 1568 height 772
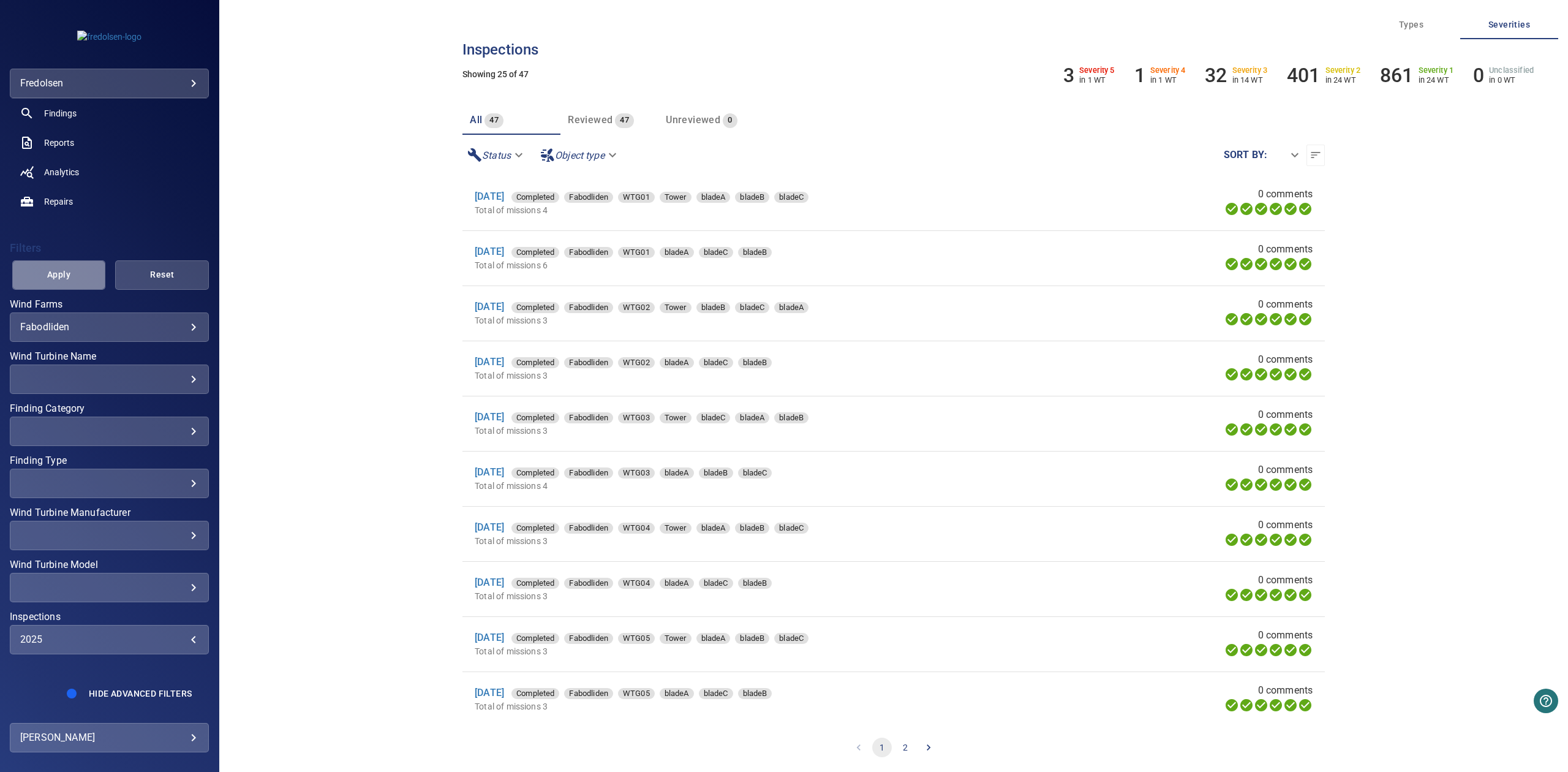
click at [69, 270] on span "Apply" at bounding box center [59, 275] width 63 height 15
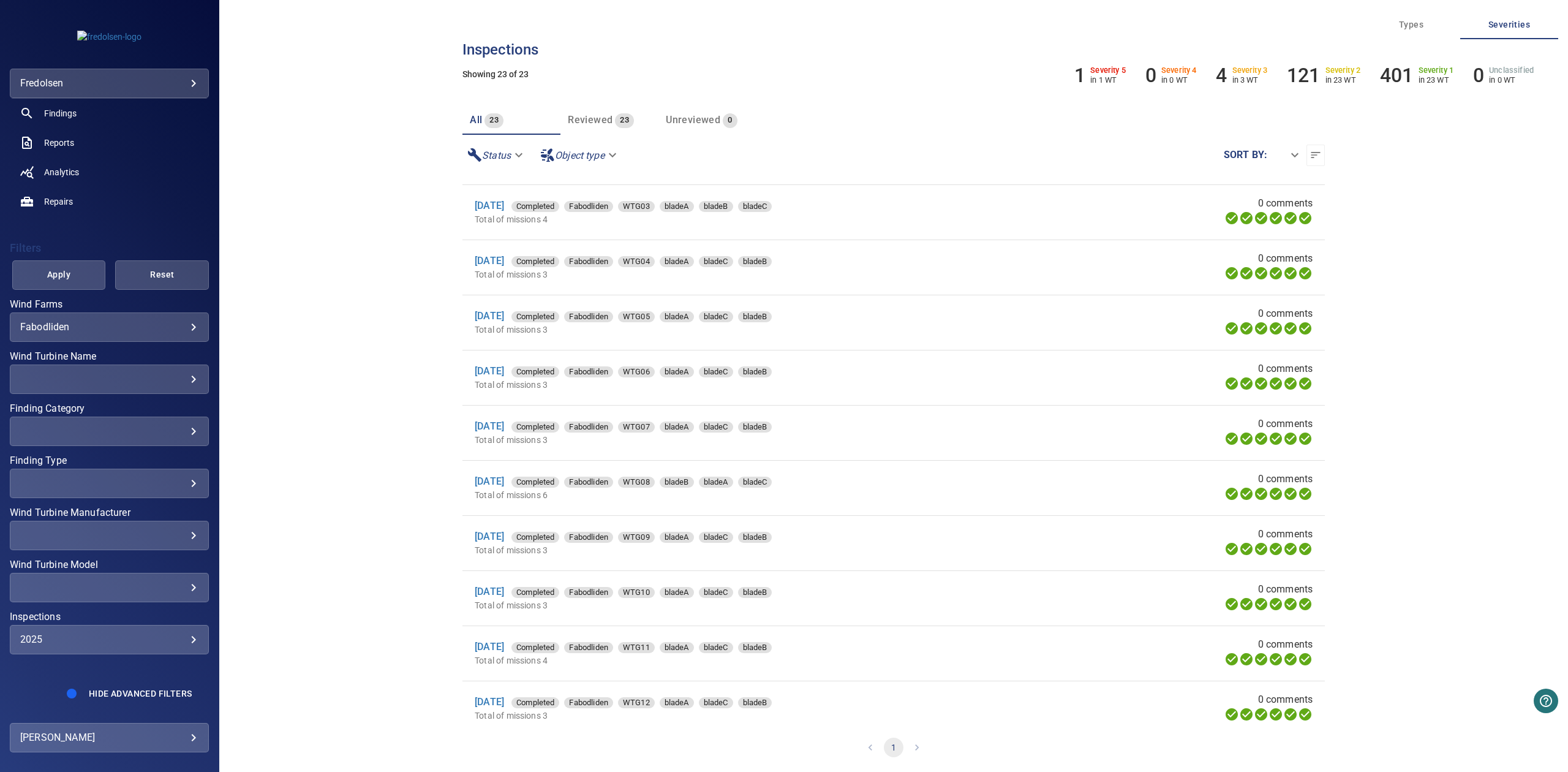
scroll to position [0, 0]
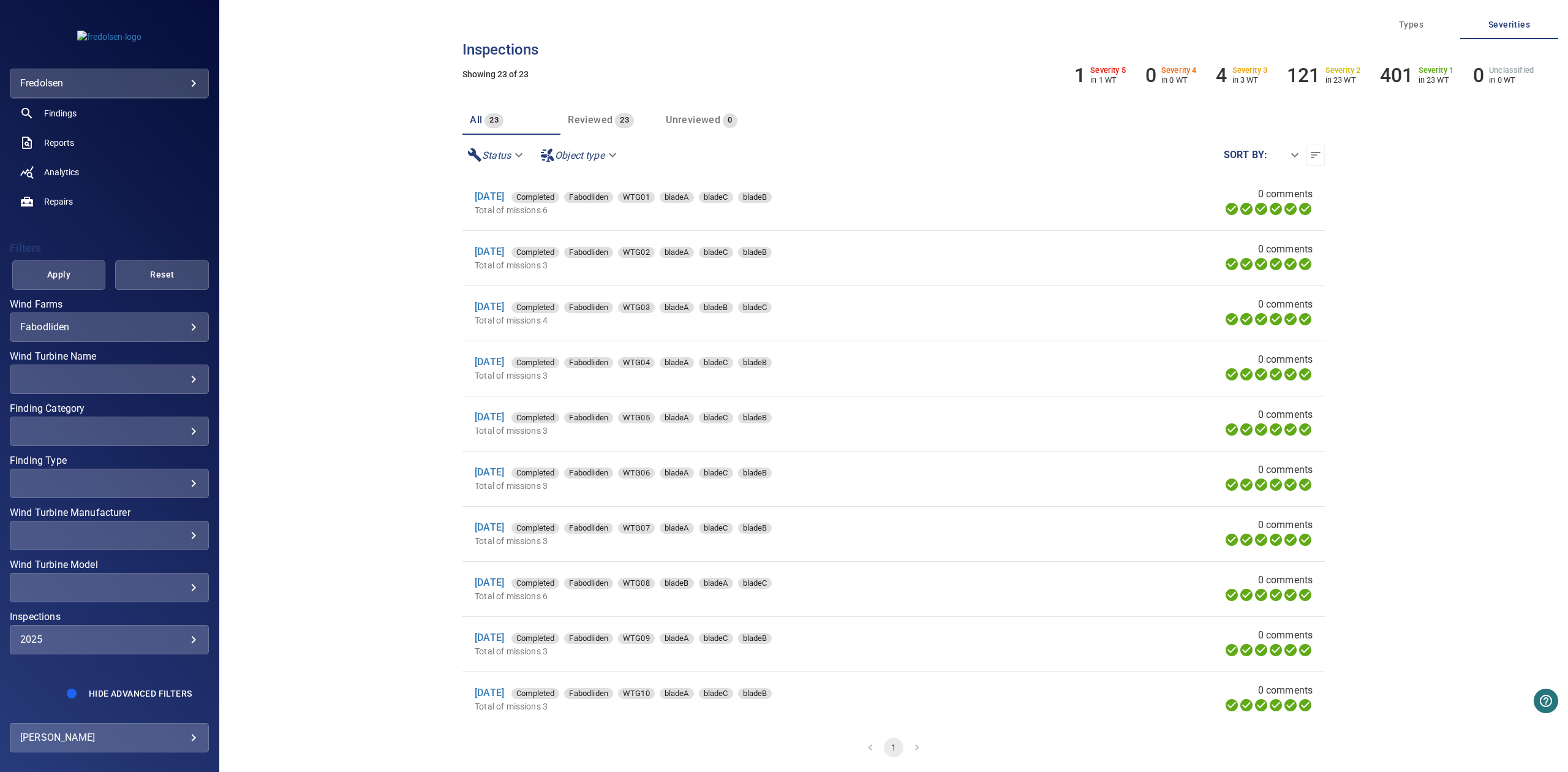
click at [155, 373] on div "​" at bounding box center [110, 379] width 178 height 12
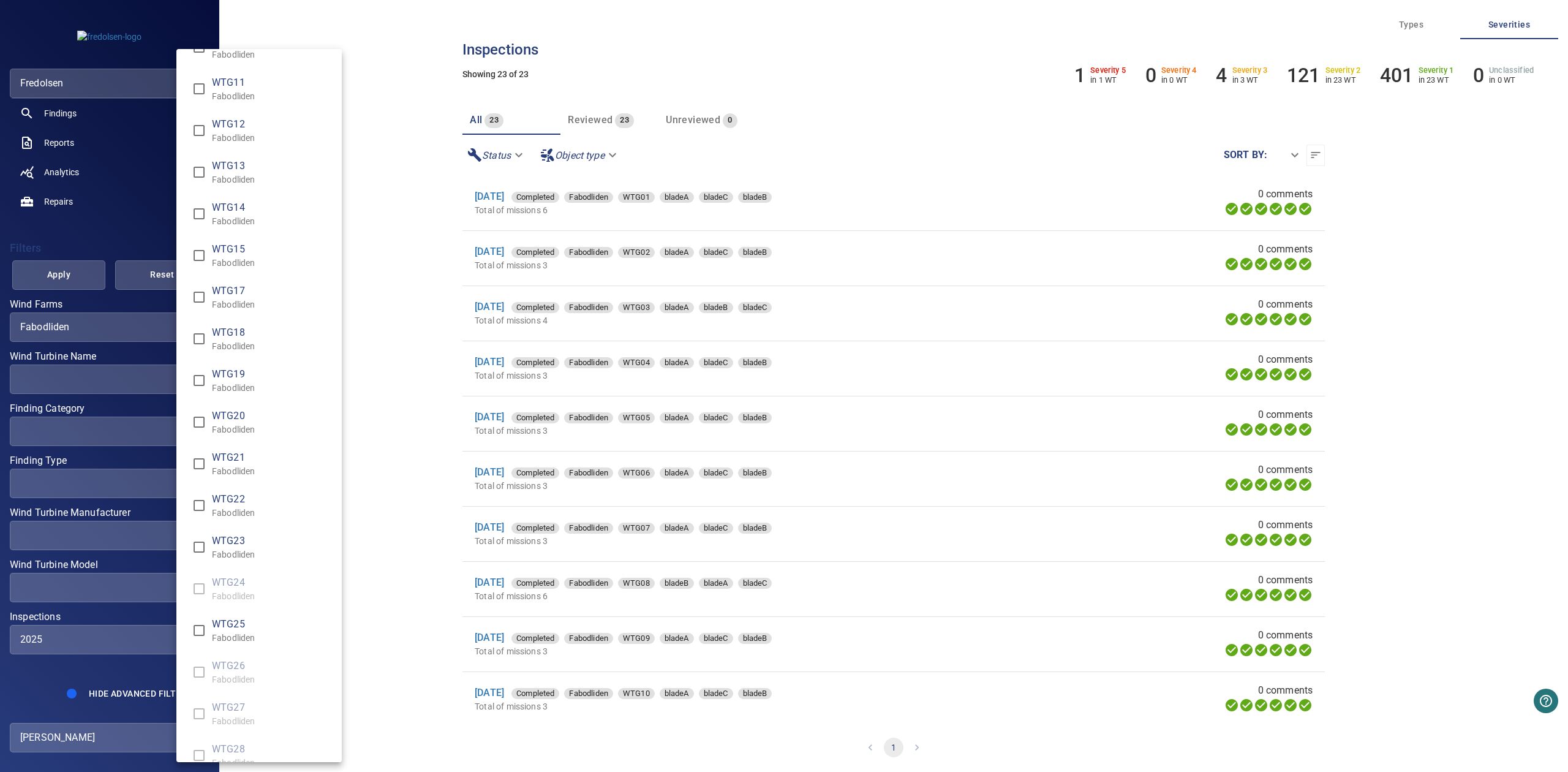
scroll to position [463, 0]
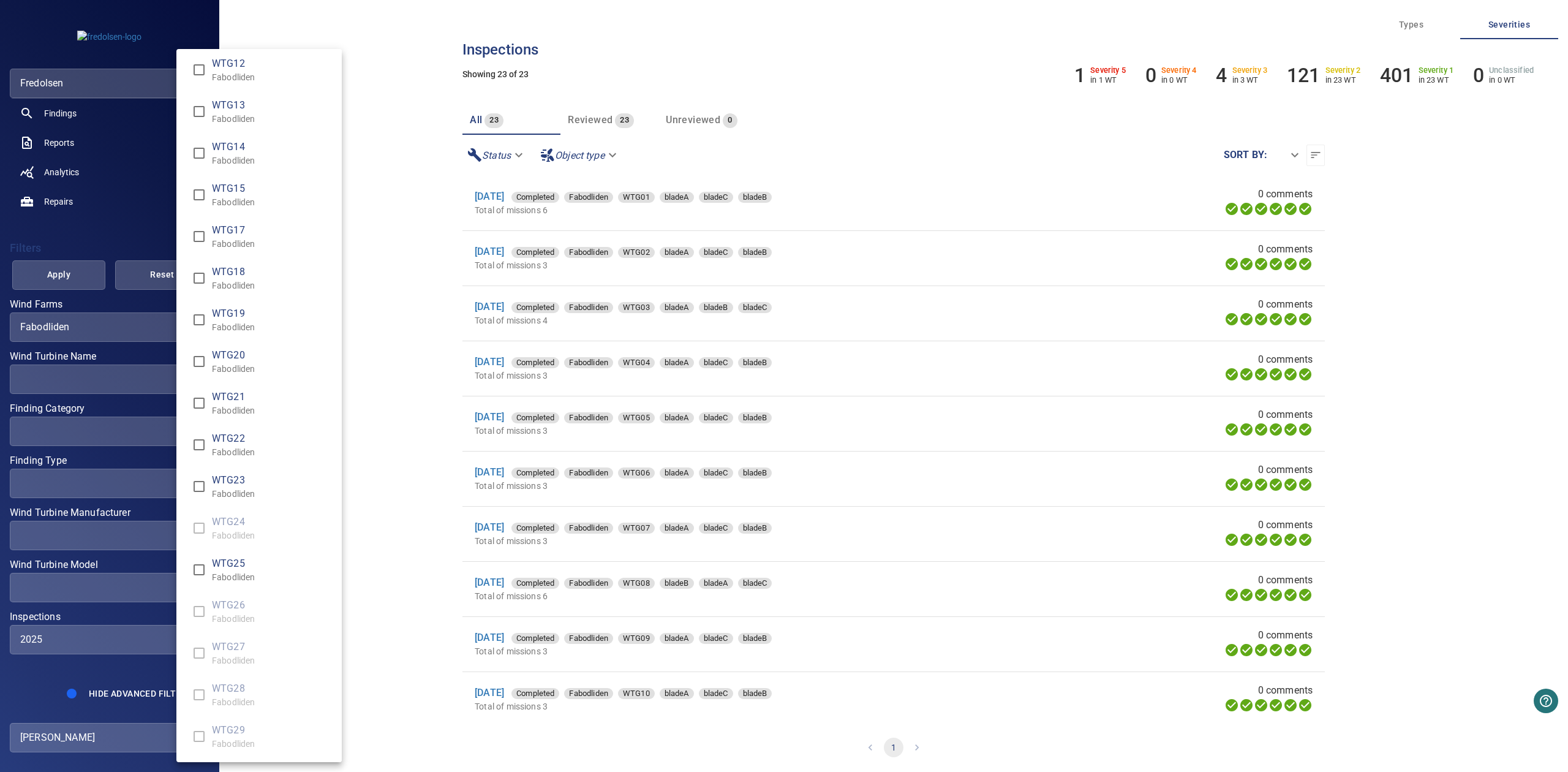
click at [236, 618] on ul "WTG01 Fabodliden WTG02 Fabodliden WTG03 Fabodliden WTG04 Fabodliden WTG05 Fabod…" at bounding box center [265, 174] width 178 height 1176
drag, startPoint x: 236, startPoint y: 657, endPoint x: 238, endPoint y: 701, distance: 44.0
click at [236, 666] on ul "WTG01 Fabodliden WTG02 Fabodliden WTG03 Fabodliden WTG04 Fabodliden WTG05 Fabod…" at bounding box center [265, 174] width 178 height 1176
drag, startPoint x: 238, startPoint y: 701, endPoint x: 238, endPoint y: 716, distance: 15.0
click at [238, 712] on ul "WTG01 Fabodliden WTG02 Fabodliden WTG03 Fabodliden WTG04 Fabodliden WTG05 Fabod…" at bounding box center [265, 174] width 178 height 1176
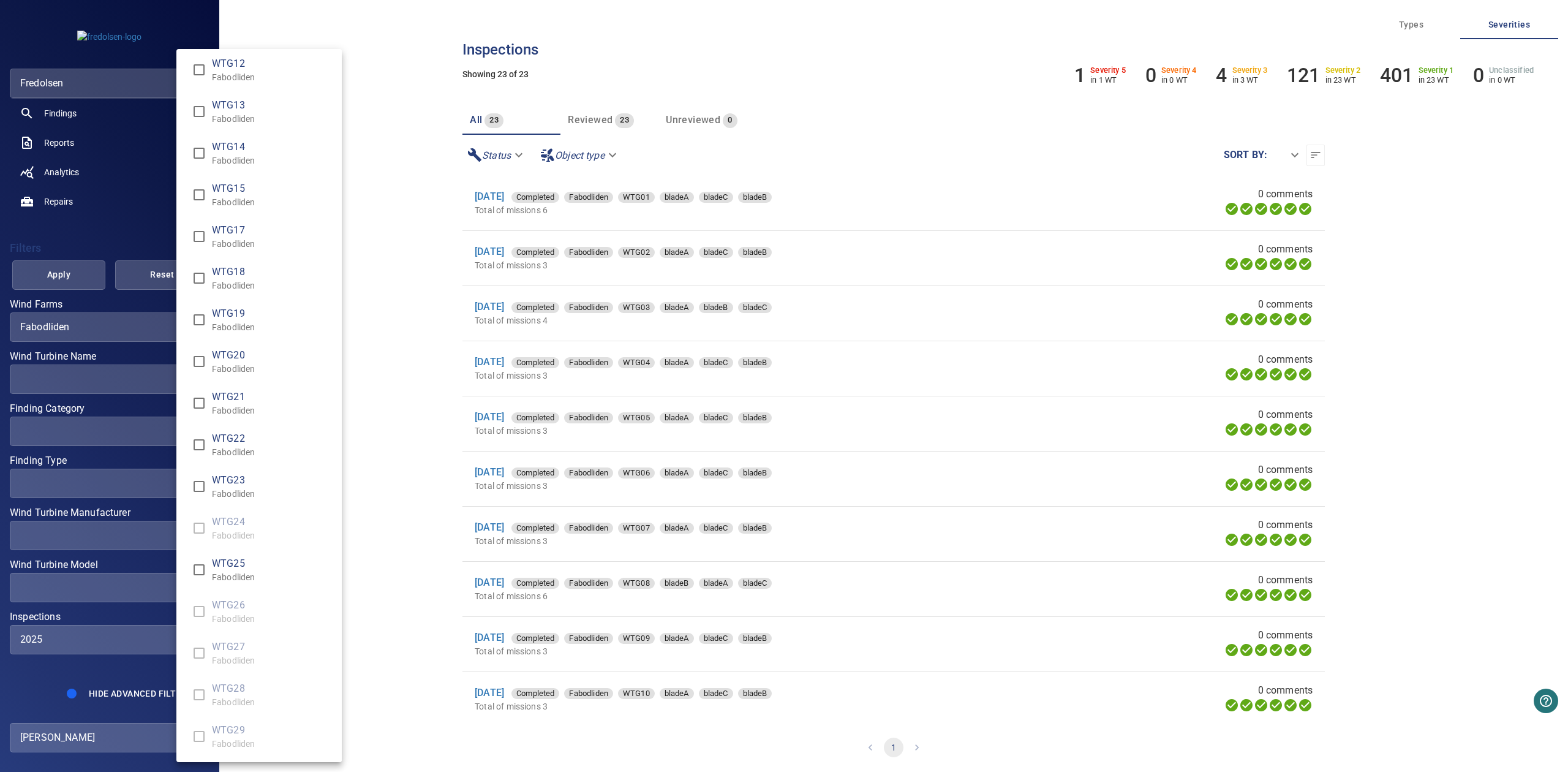
click at [11, 672] on div "Wind Turbine Name" at bounding box center [784, 386] width 1568 height 772
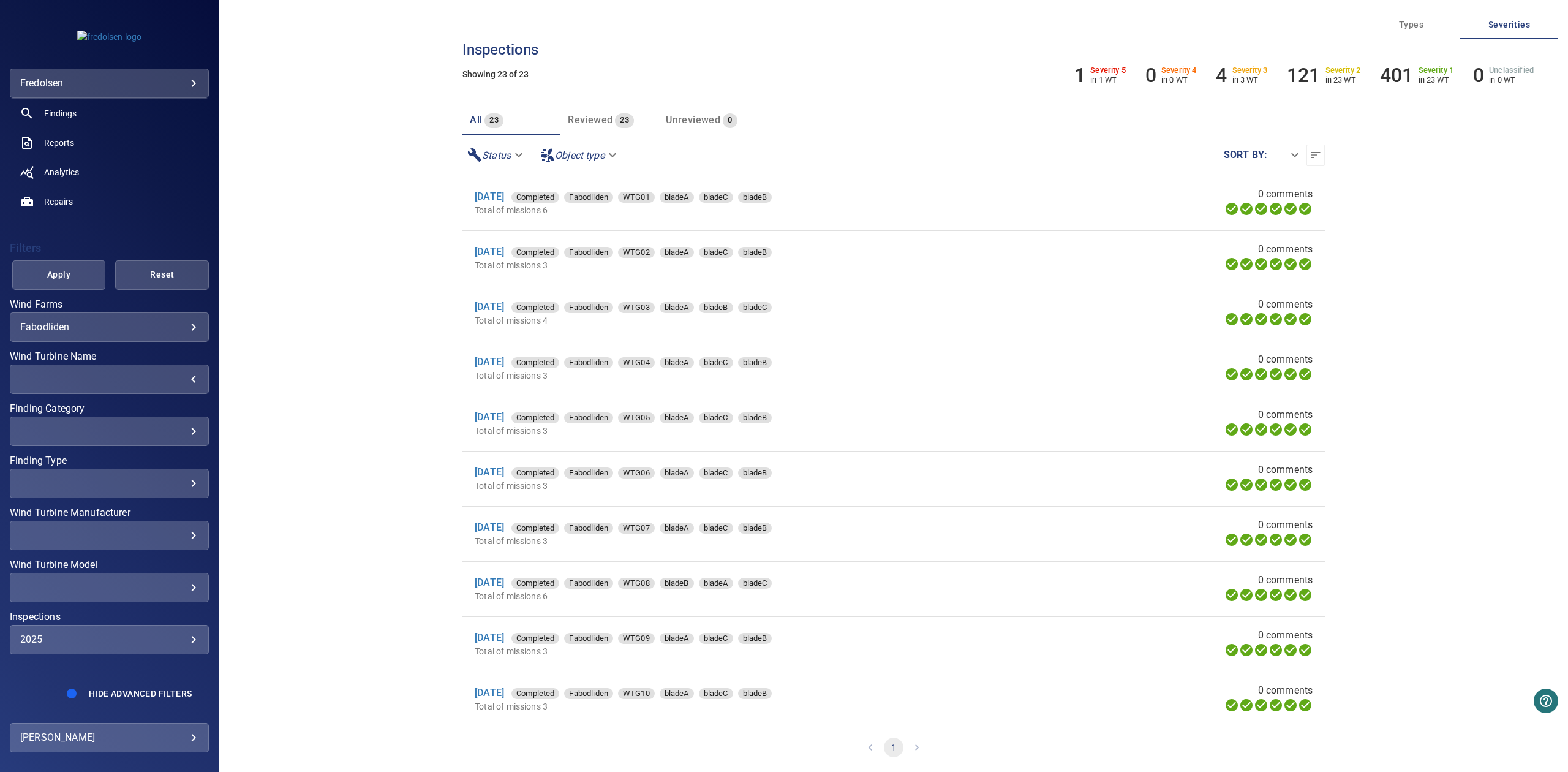
click at [144, 622] on div "Inspections 2025 **** ​" at bounding box center [109, 633] width 199 height 42
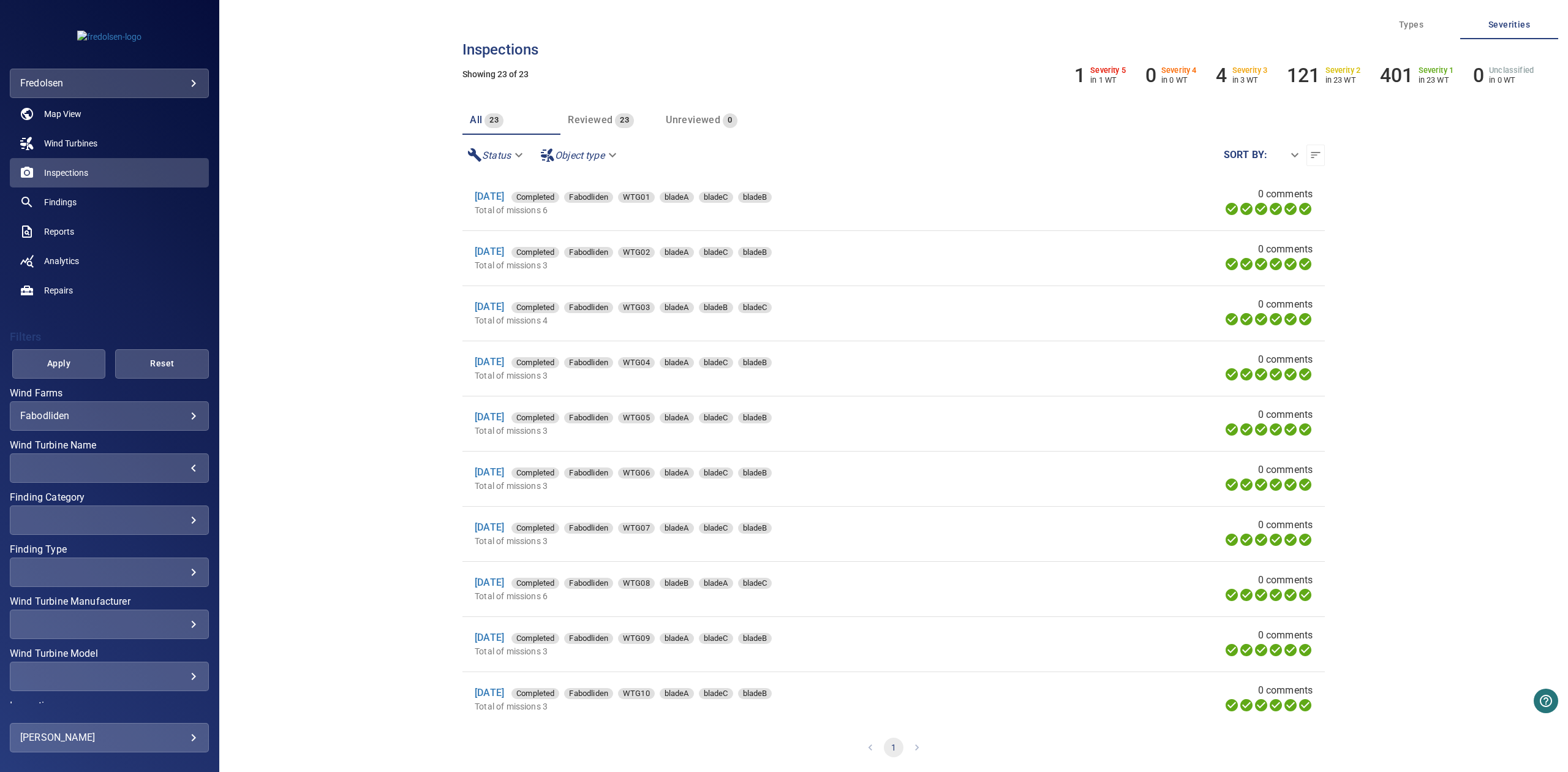
scroll to position [120, 0]
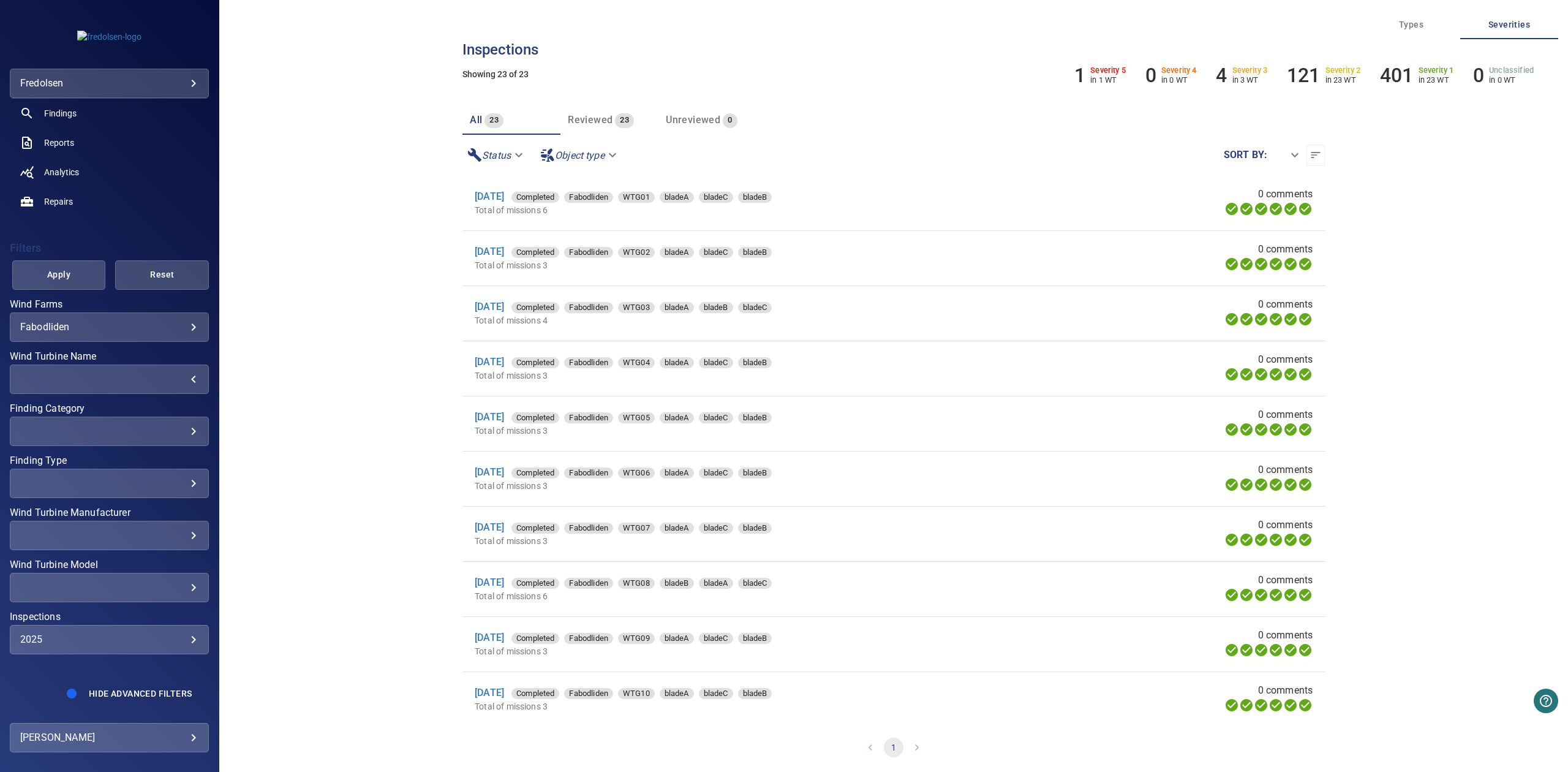
click at [106, 367] on div "​ ​" at bounding box center [109, 379] width 199 height 29
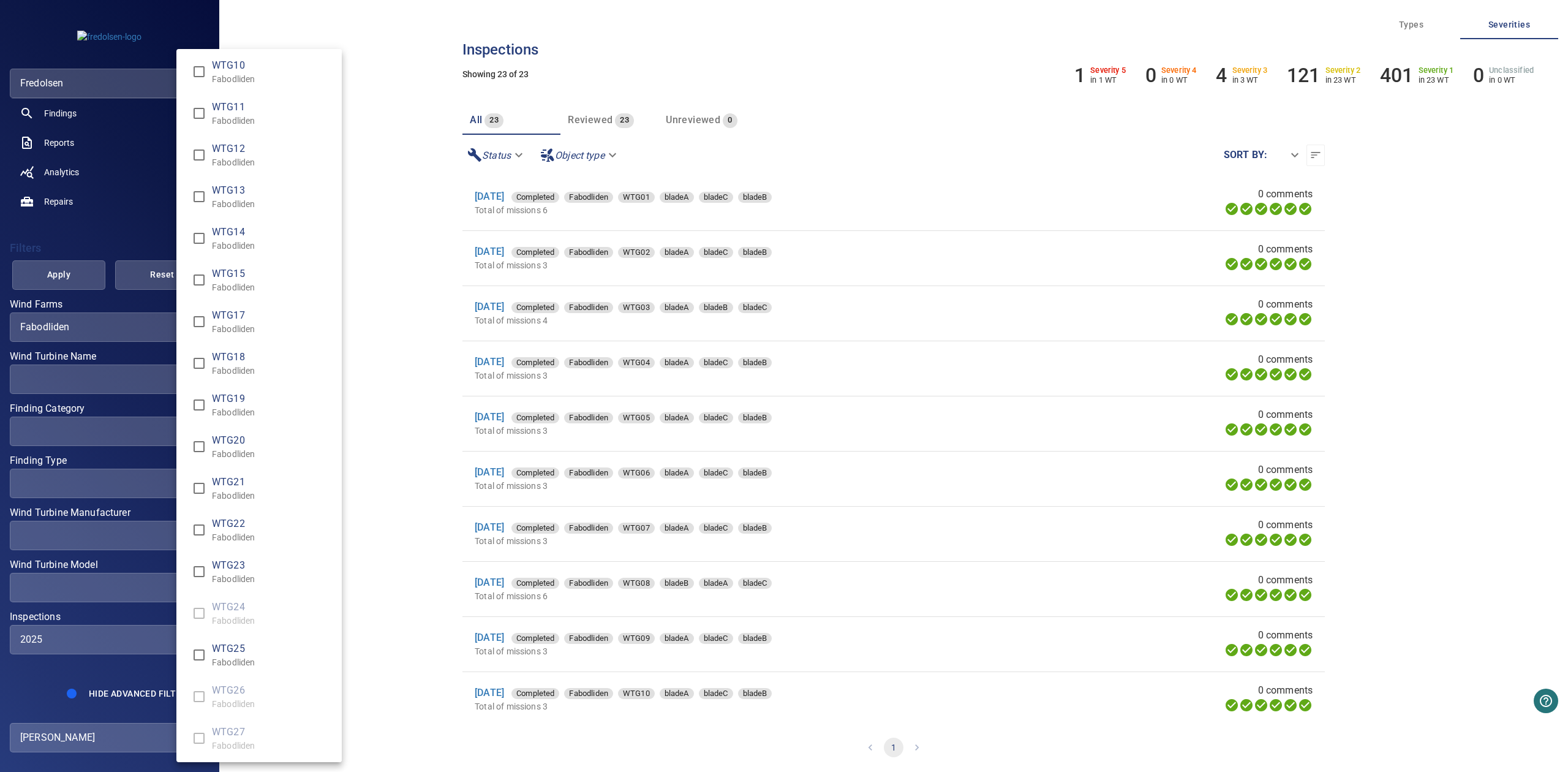
scroll to position [463, 0]
click at [82, 696] on div "Wind Turbine Name" at bounding box center [784, 386] width 1568 height 772
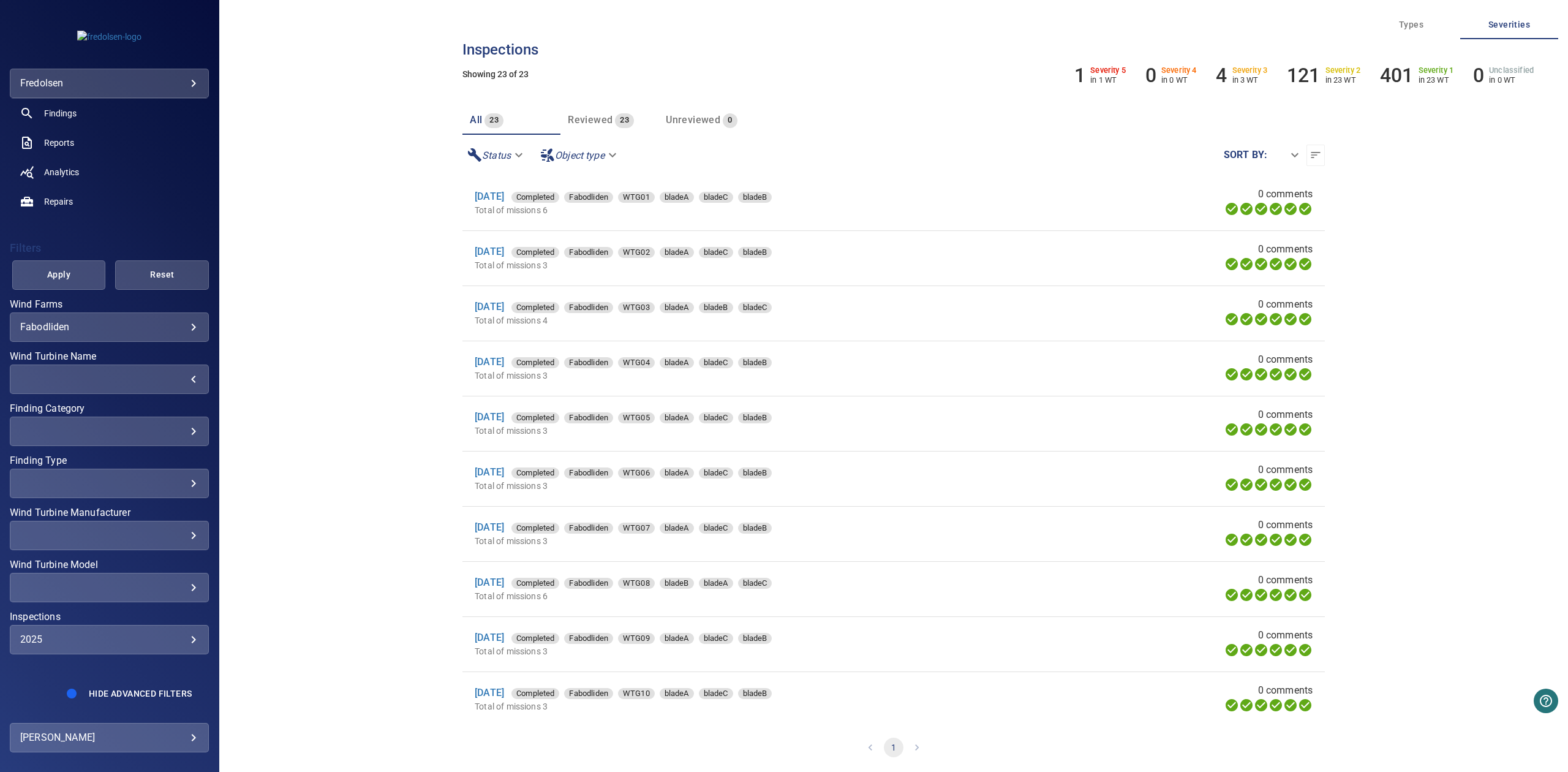
click at [97, 692] on div "WTG01 Fabodliden WTG02 Fabodliden WTG03 Fabodliden WTG04 Fabodliden WTG05 Fabod…" at bounding box center [784, 386] width 1568 height 772
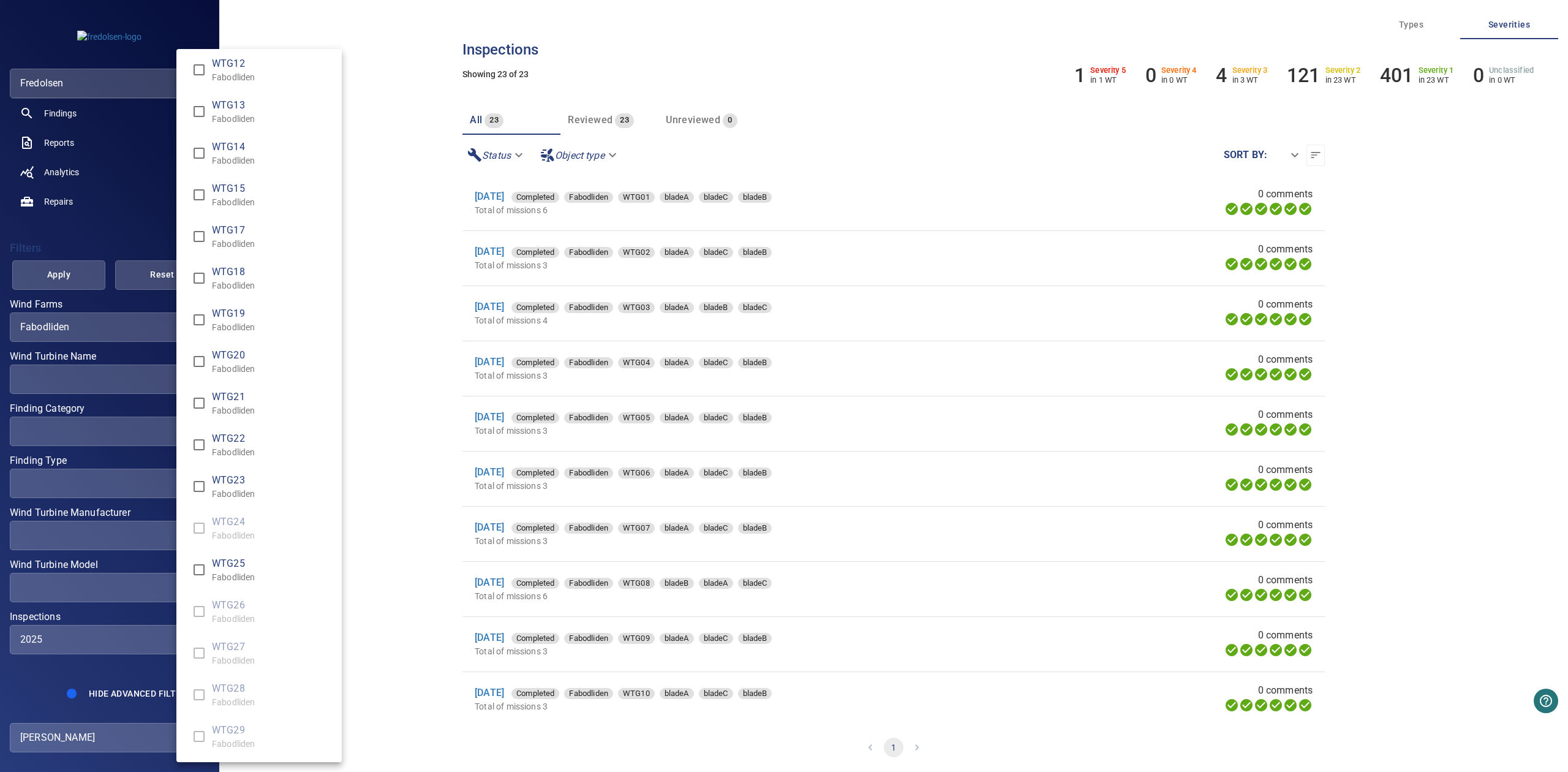
click at [58, 621] on div "Wind Turbine Name" at bounding box center [784, 386] width 1568 height 772
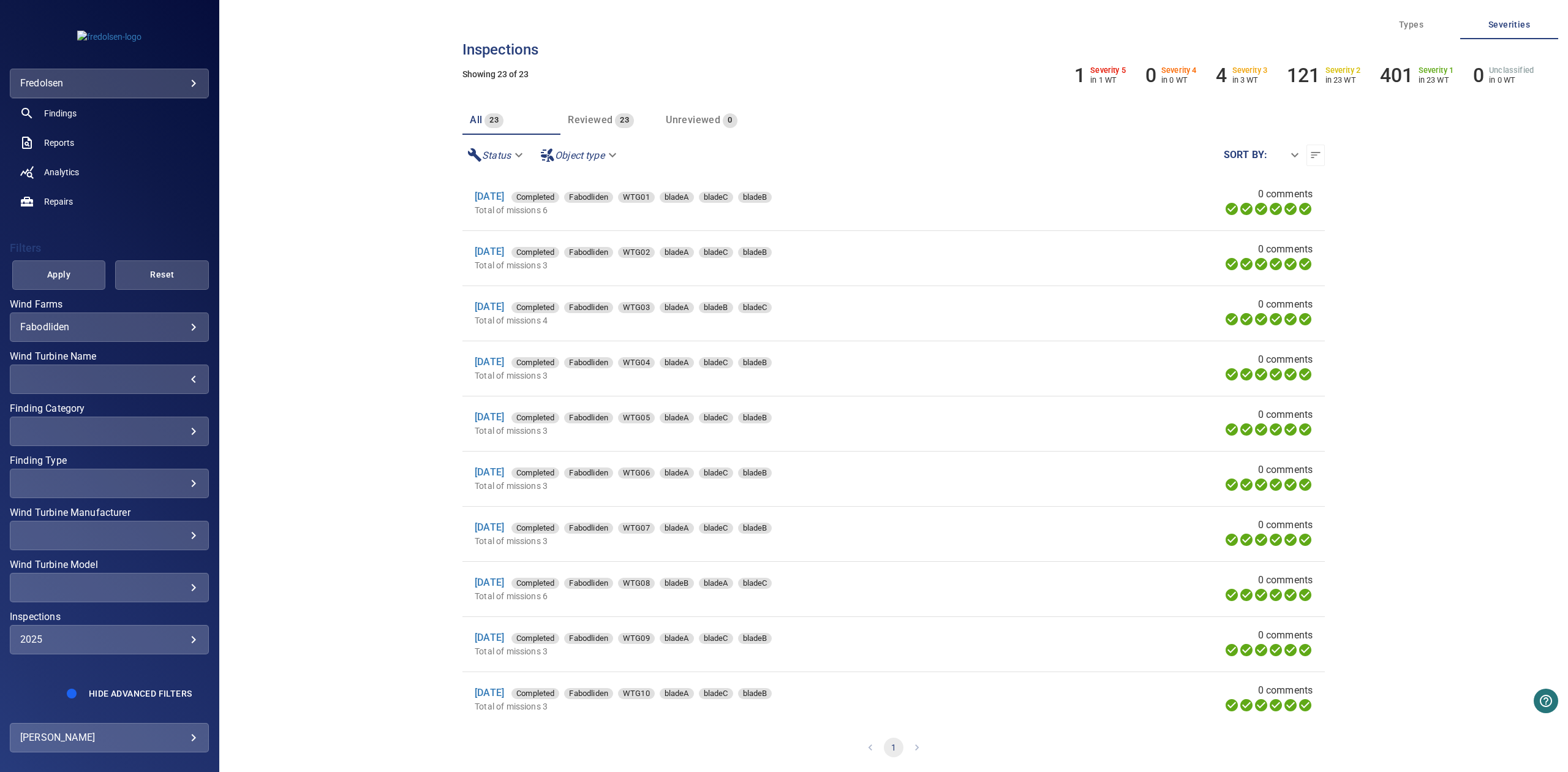
click at [65, 635] on div "WTG01 Fabodliden WTG02 Fabodliden WTG03 Fabodliden WTG04 Fabodliden WTG05 Fabod…" at bounding box center [784, 386] width 1568 height 772
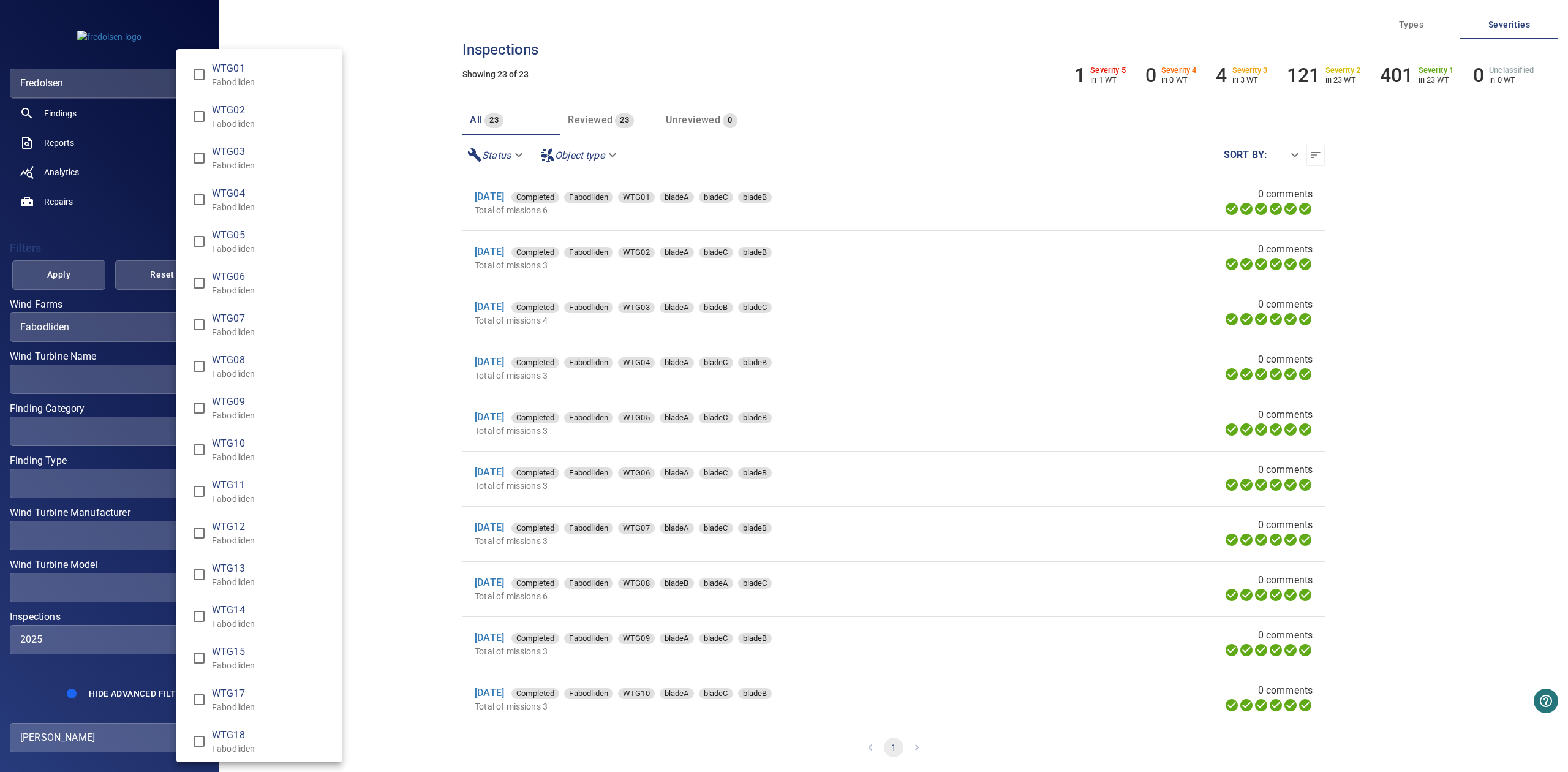
click at [67, 635] on div "Wind Turbine Name" at bounding box center [784, 386] width 1568 height 772
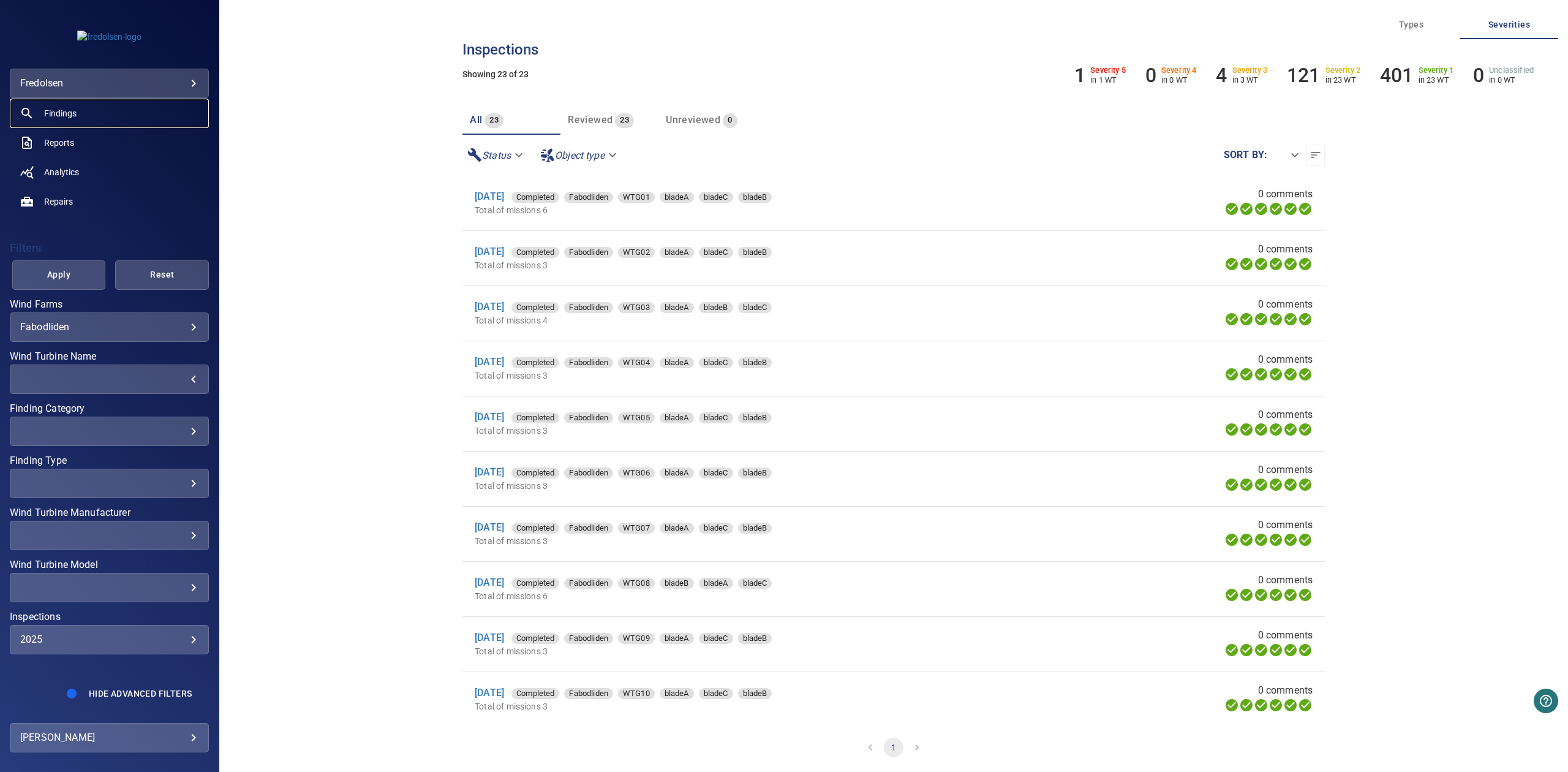
click at [62, 112] on span "Findings" at bounding box center [61, 113] width 33 height 12
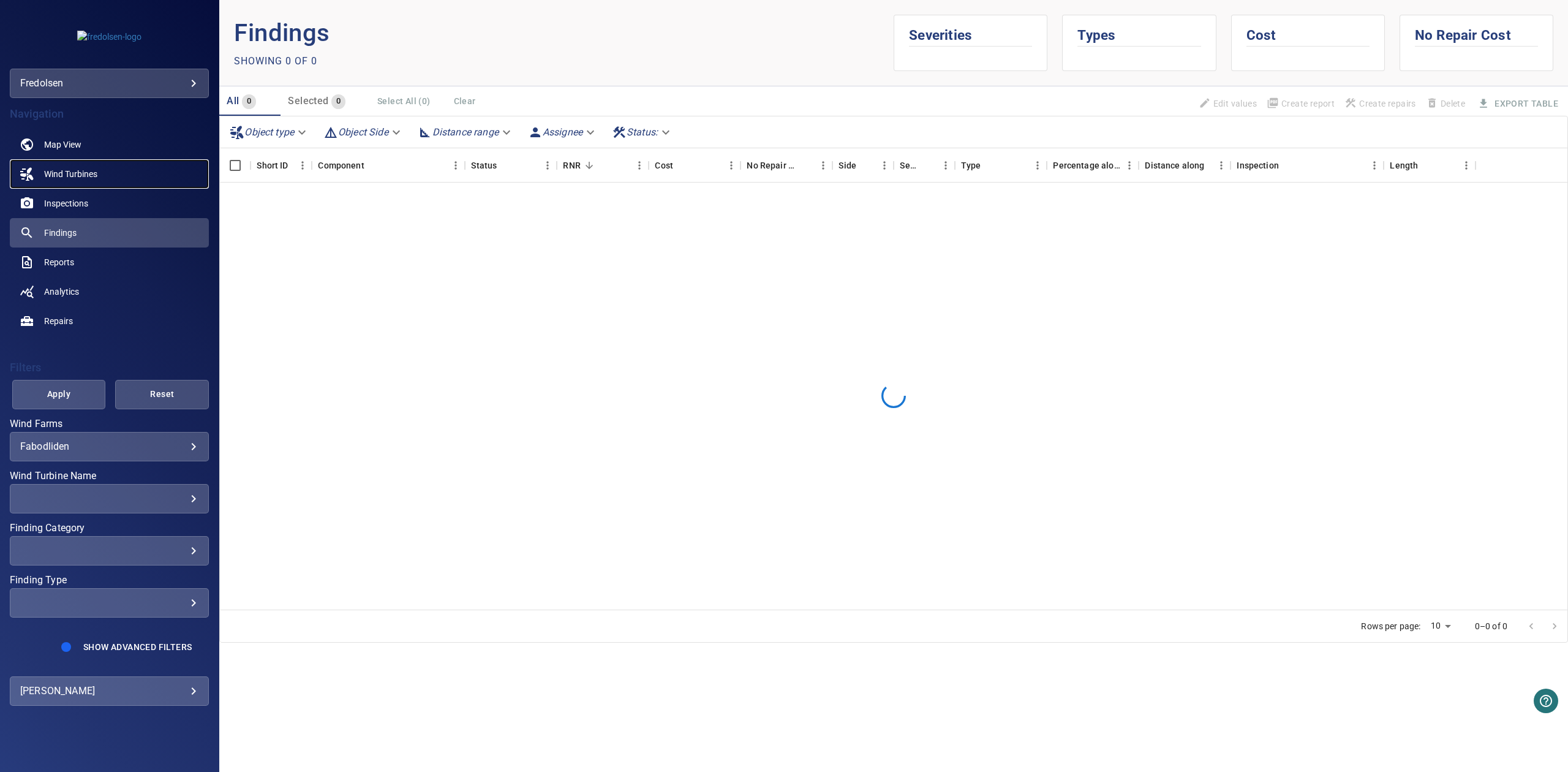
click at [84, 177] on span "Wind Turbines" at bounding box center [71, 174] width 53 height 12
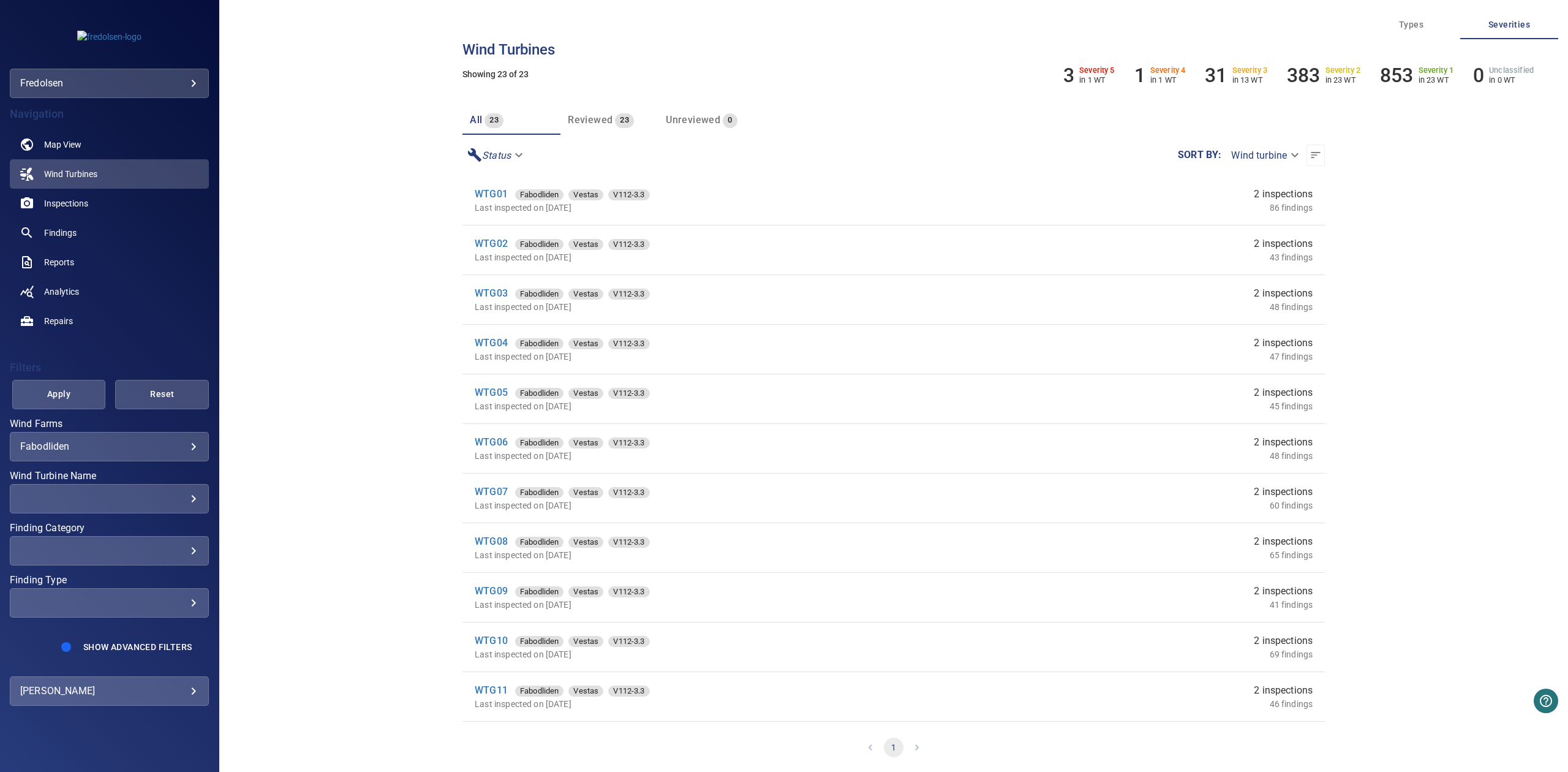
click at [127, 498] on div "​" at bounding box center [110, 498] width 178 height 12
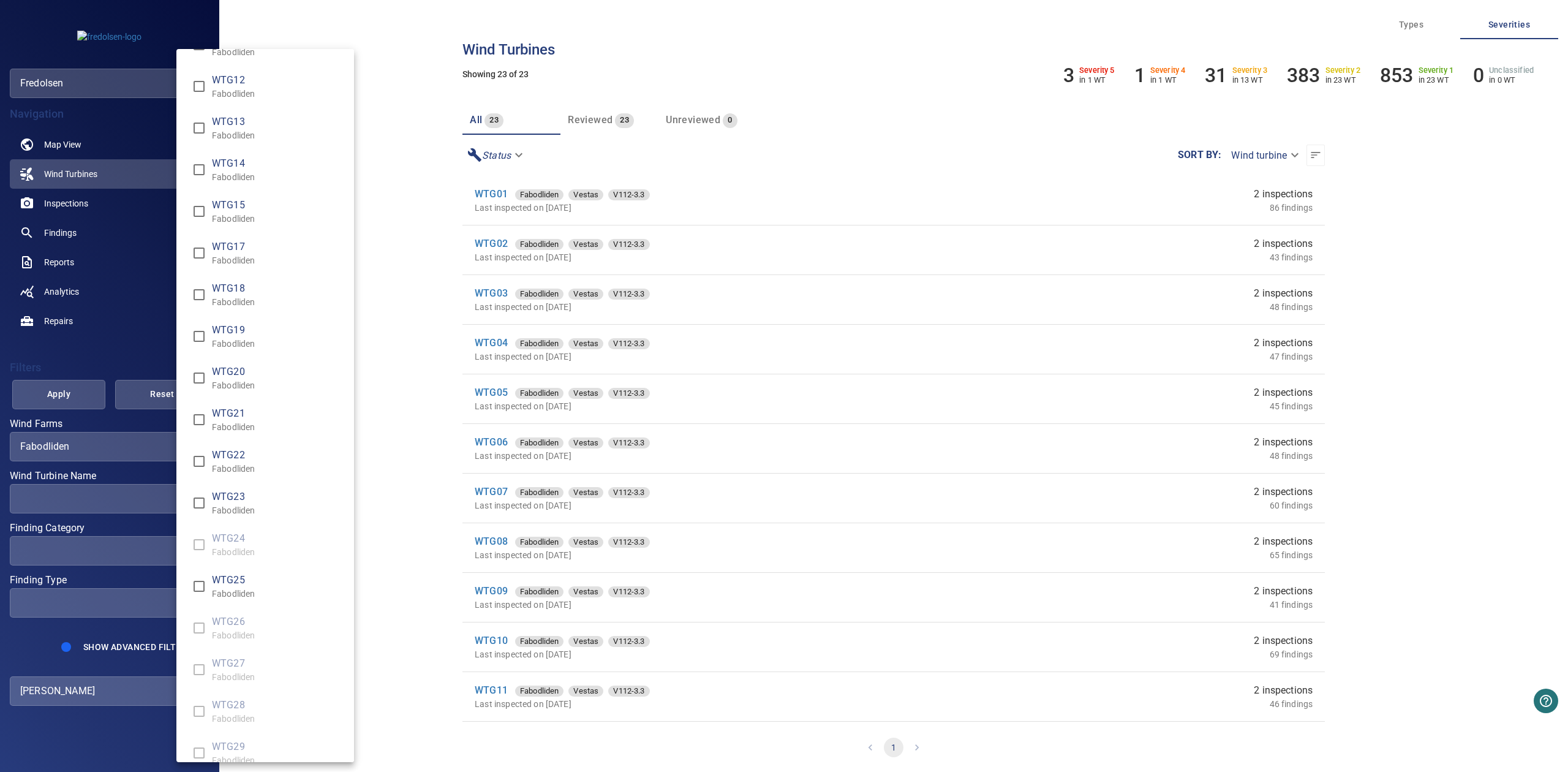
scroll to position [463, 0]
click at [106, 647] on div "Wind Turbine Name" at bounding box center [784, 386] width 1568 height 772
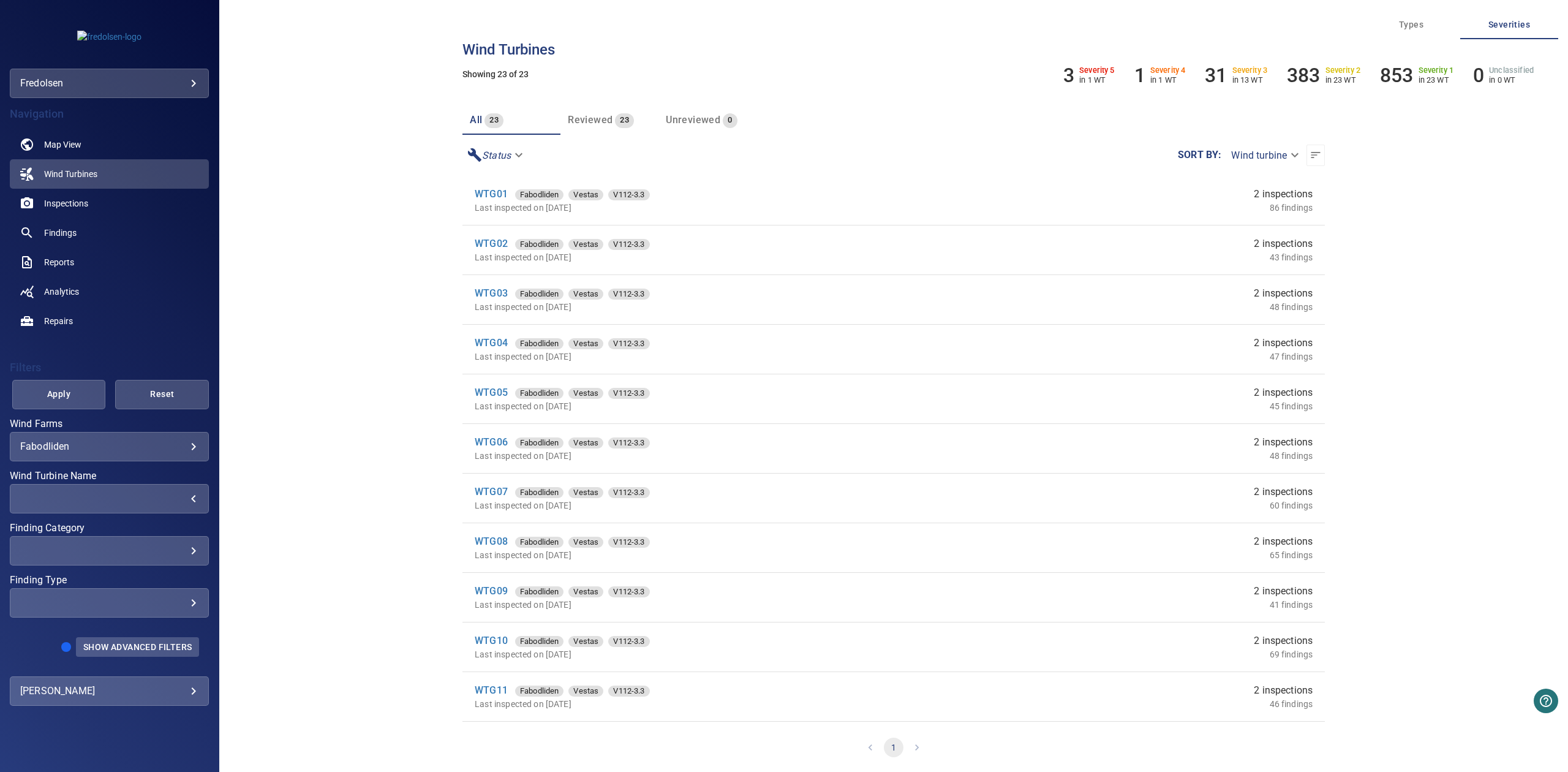
click at [113, 651] on span "Show Advanced Filters" at bounding box center [137, 647] width 108 height 10
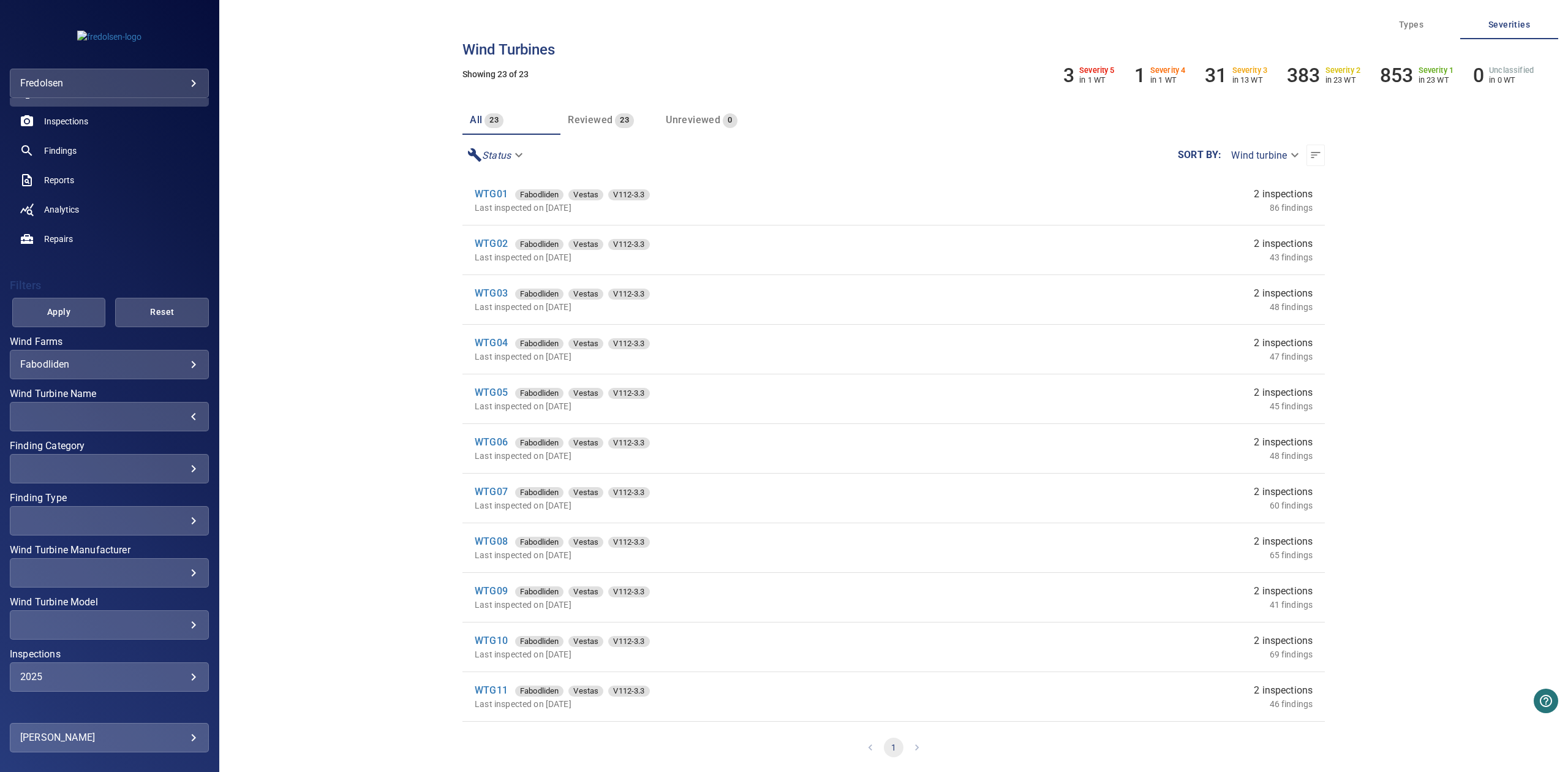
scroll to position [120, 0]
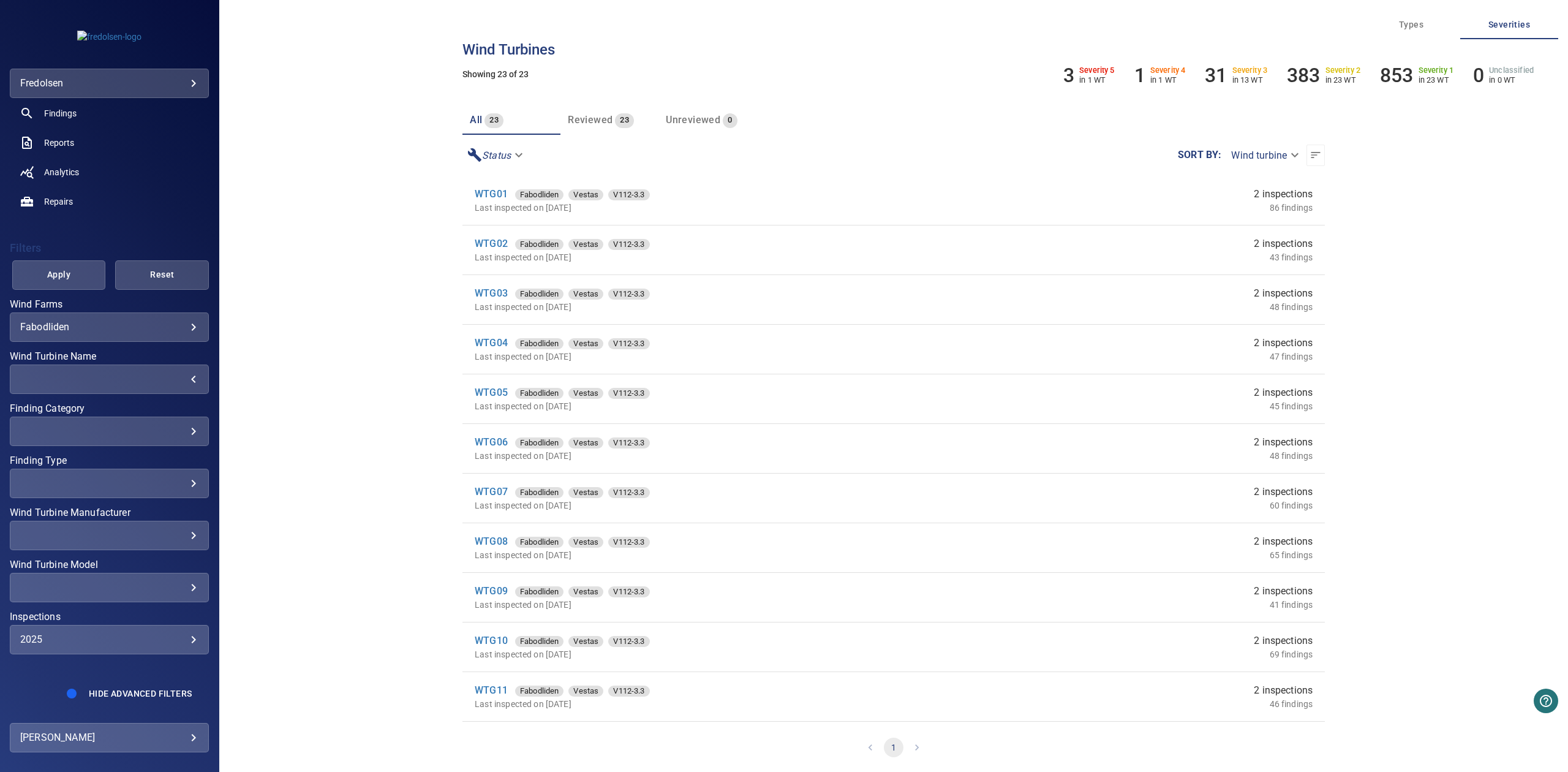
click at [89, 635] on div "2025" at bounding box center [110, 639] width 178 height 12
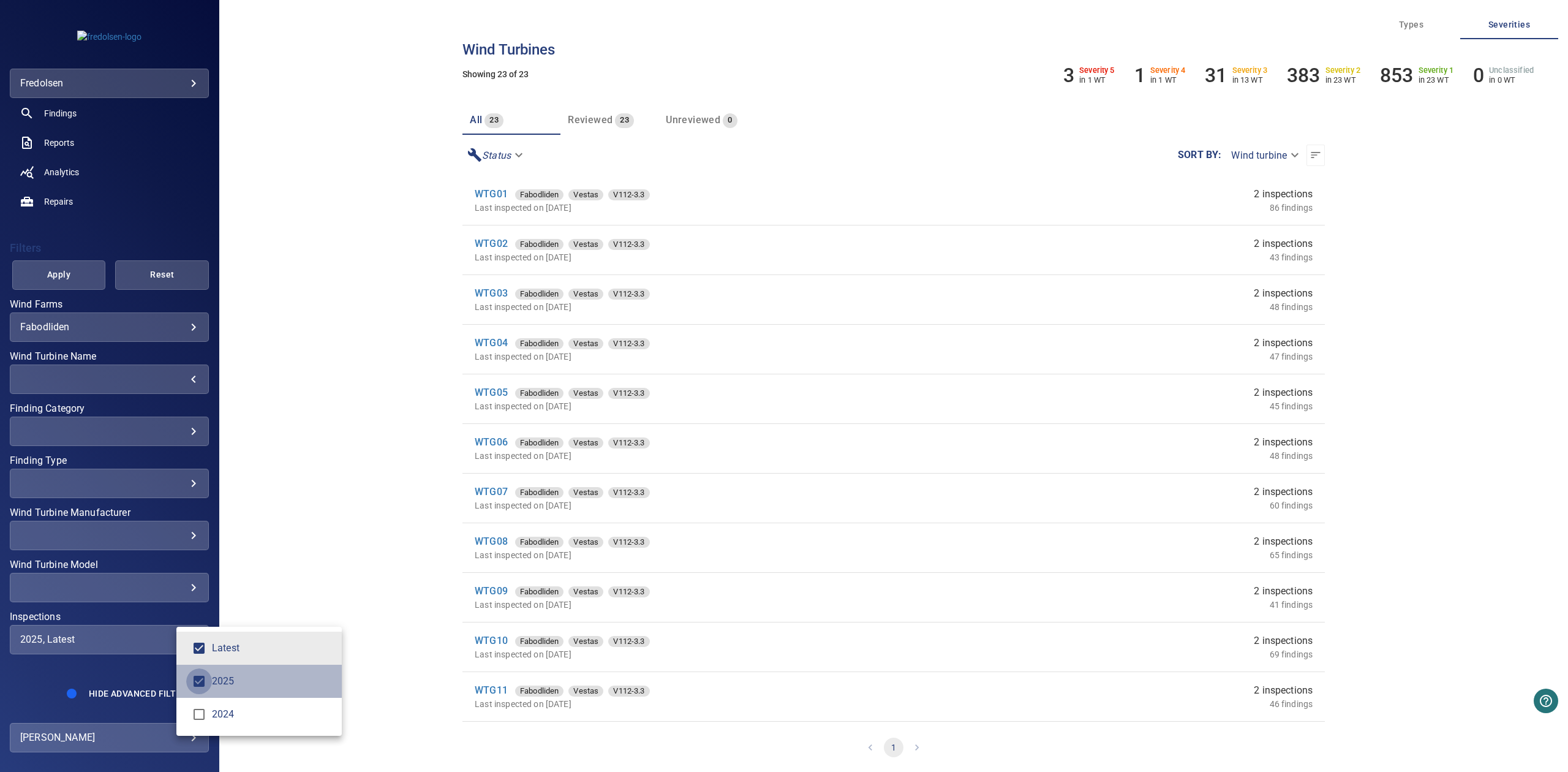
type input "******"
click at [55, 294] on div "Inspections" at bounding box center [784, 386] width 1568 height 772
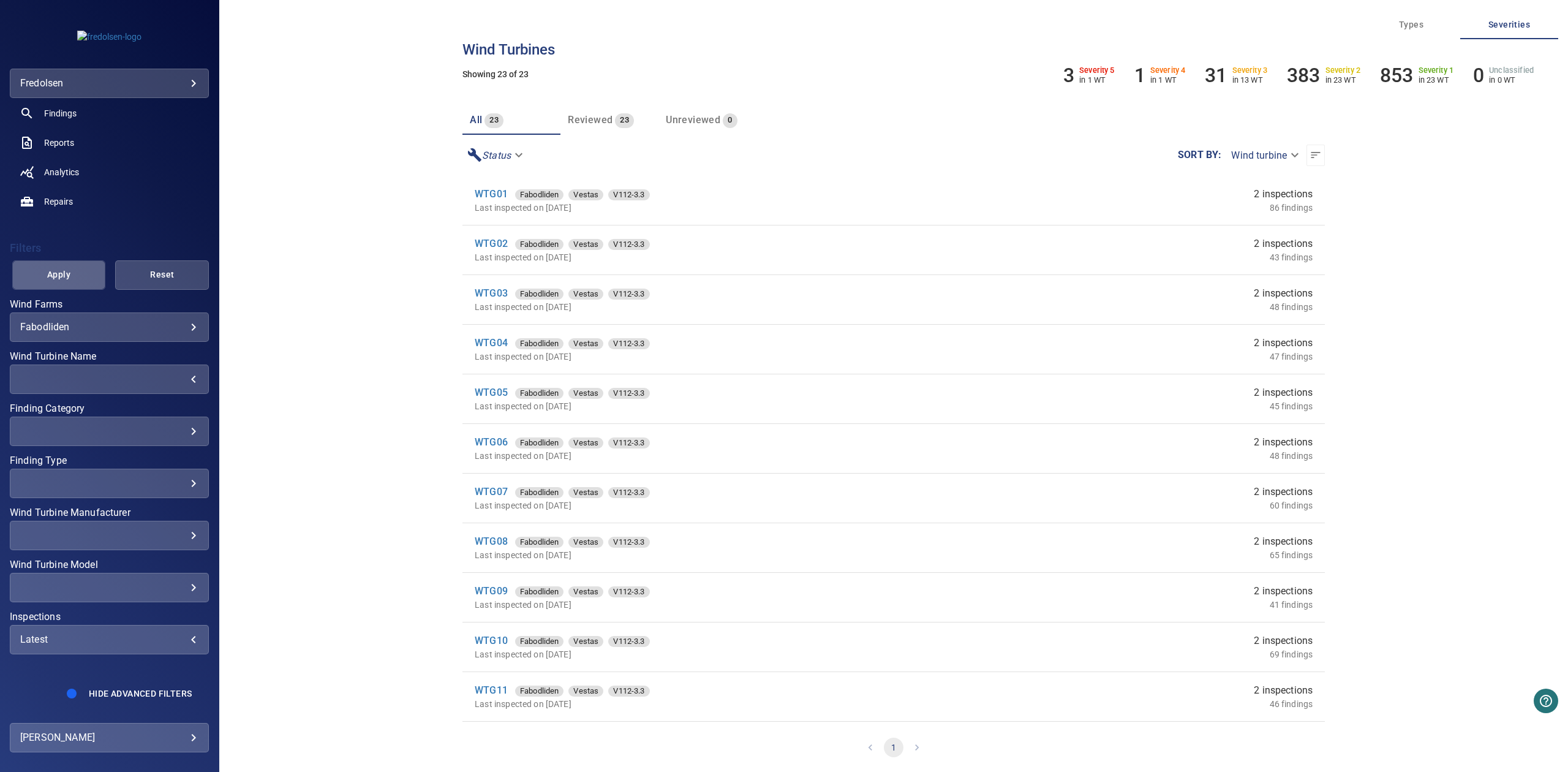
click at [63, 270] on span "Apply" at bounding box center [59, 275] width 63 height 15
click at [115, 368] on div "​ ​" at bounding box center [109, 379] width 199 height 29
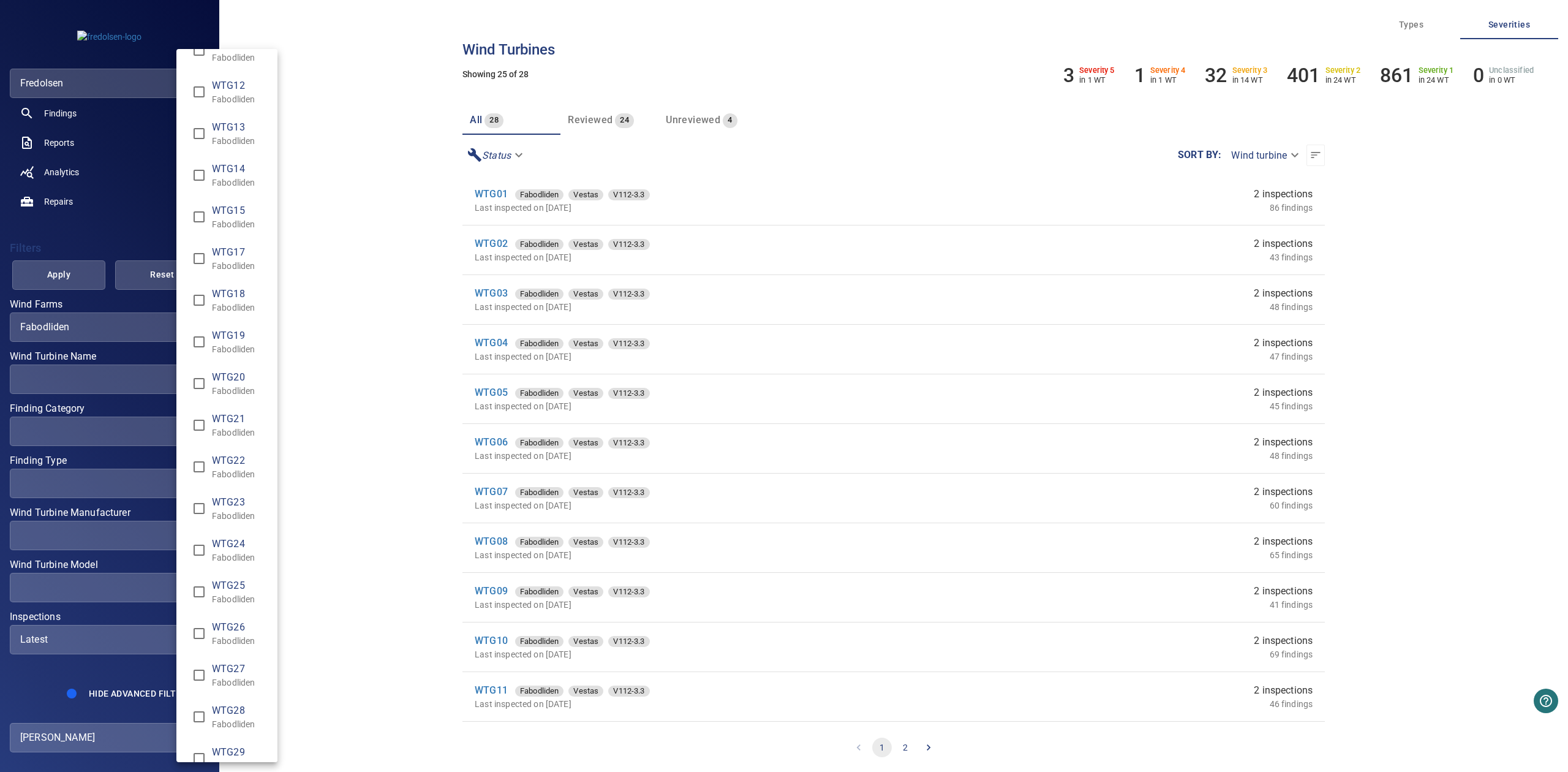
scroll to position [463, 0]
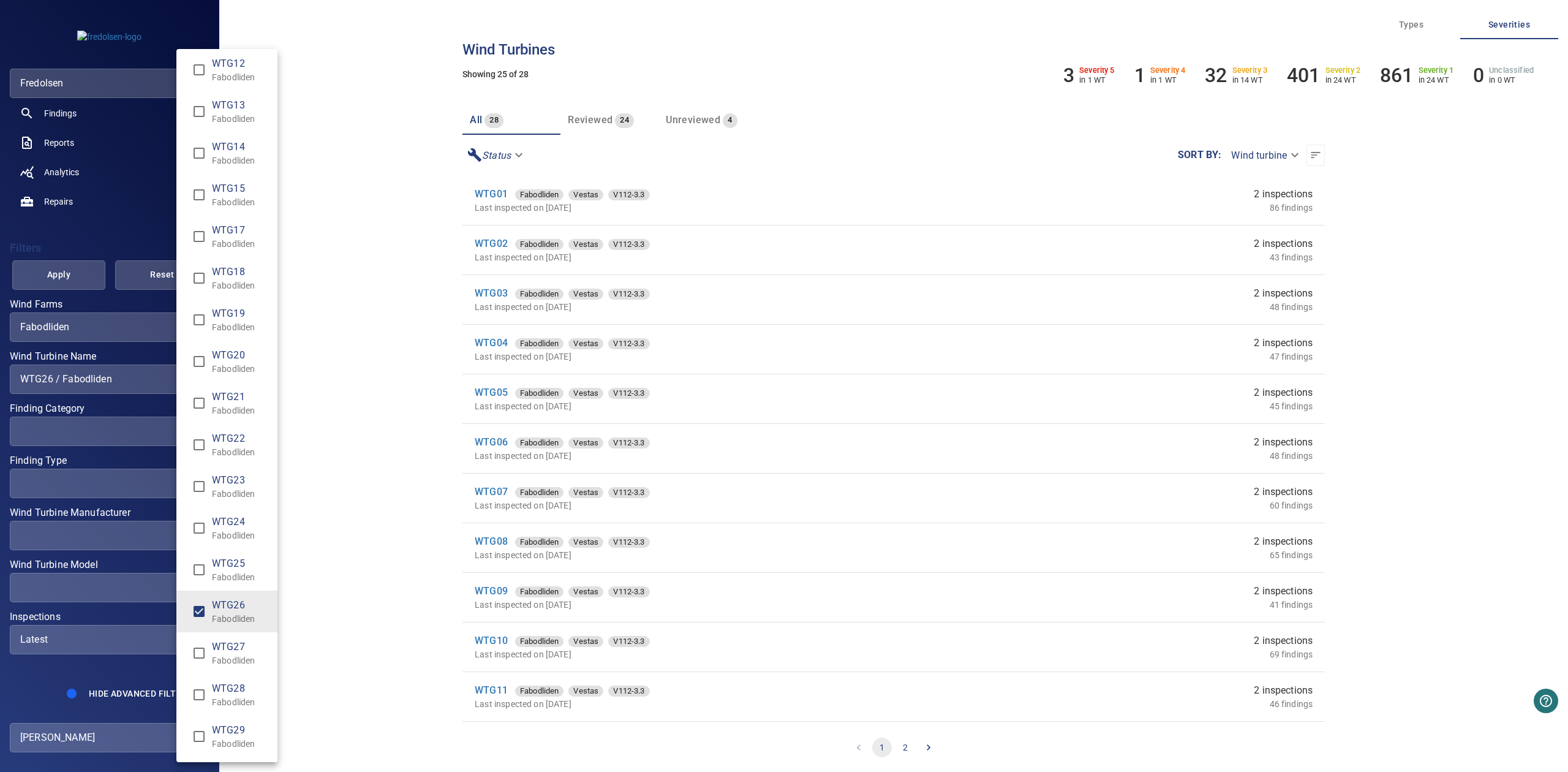
click at [206, 640] on li "WTG27 Fabodliden" at bounding box center [227, 653] width 101 height 42
type input "**********"
click at [82, 292] on div "Wind Turbine Name" at bounding box center [784, 386] width 1568 height 772
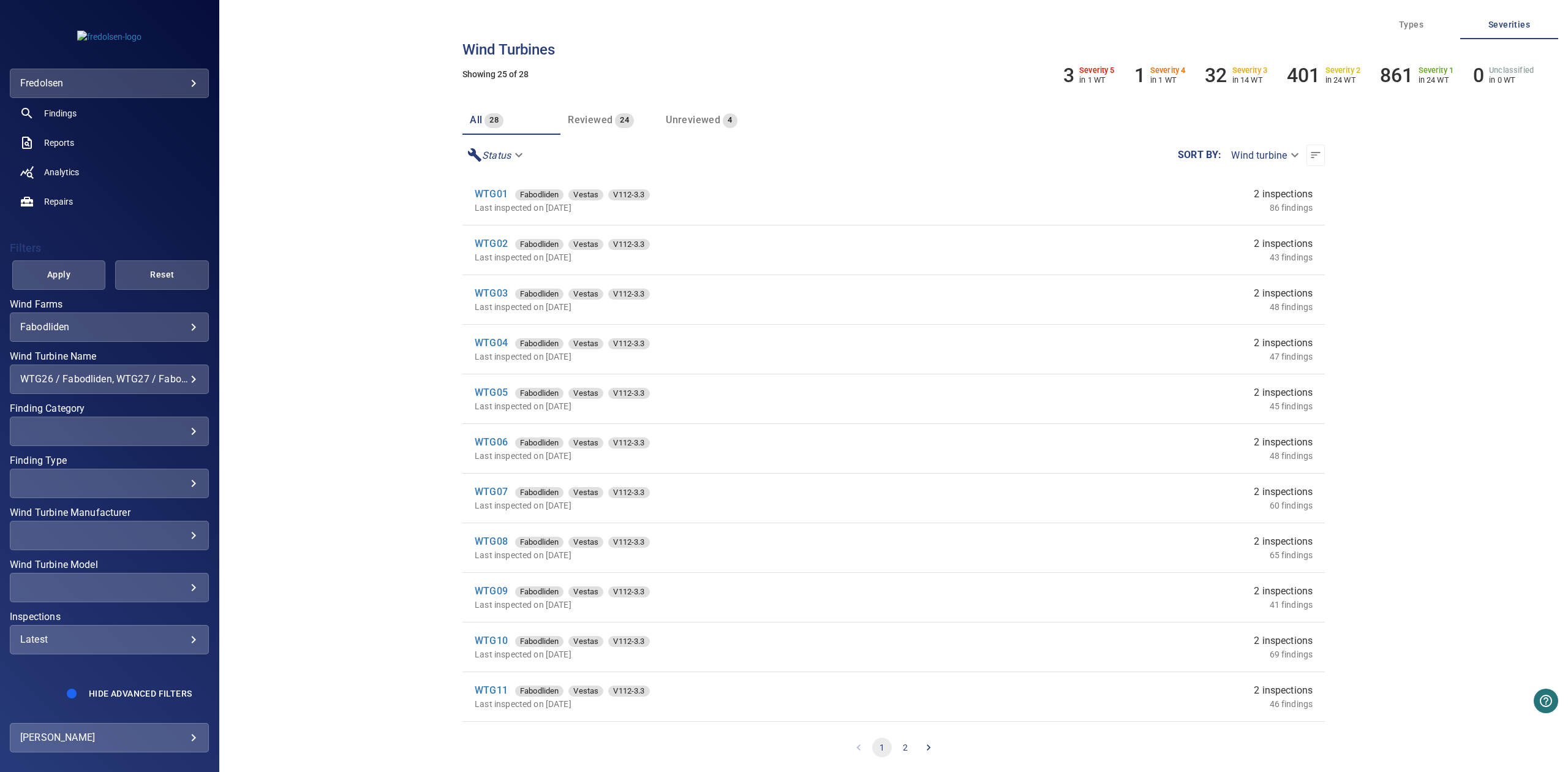
click at [79, 283] on button "Apply" at bounding box center [59, 275] width 94 height 29
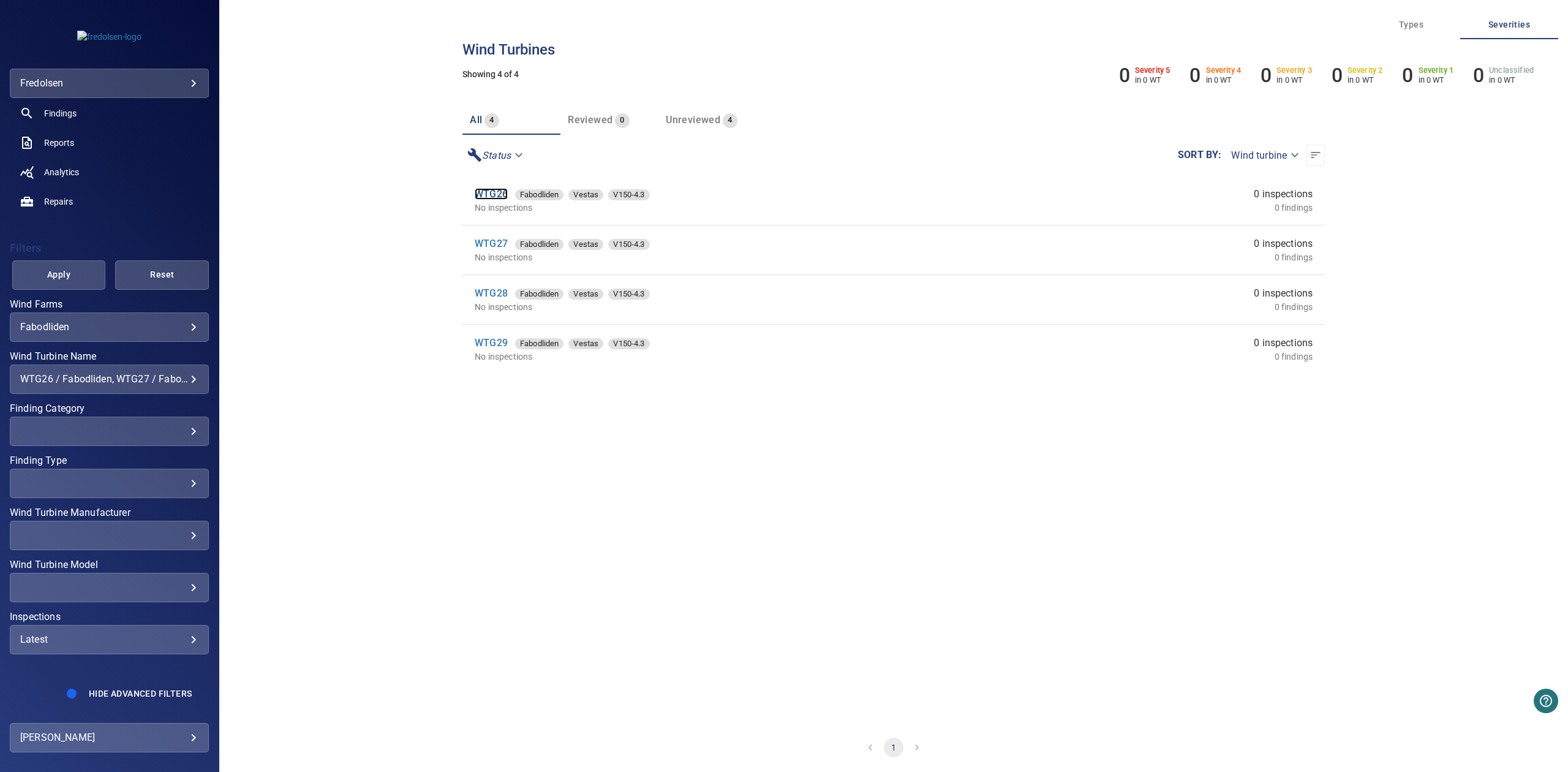
click at [495, 189] on link "WTG26" at bounding box center [491, 194] width 33 height 12
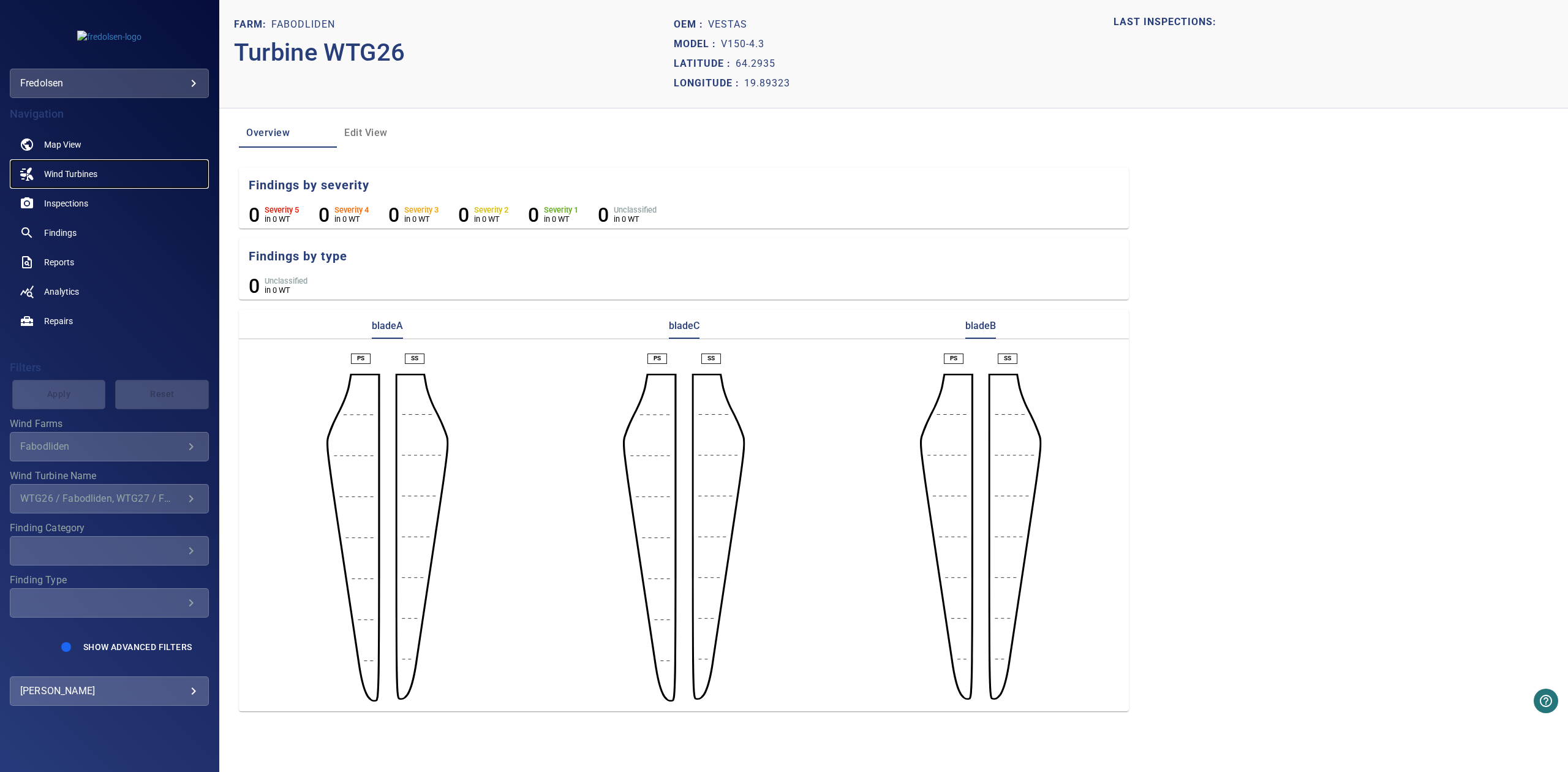
click at [76, 175] on span "Wind Turbines" at bounding box center [71, 174] width 53 height 12
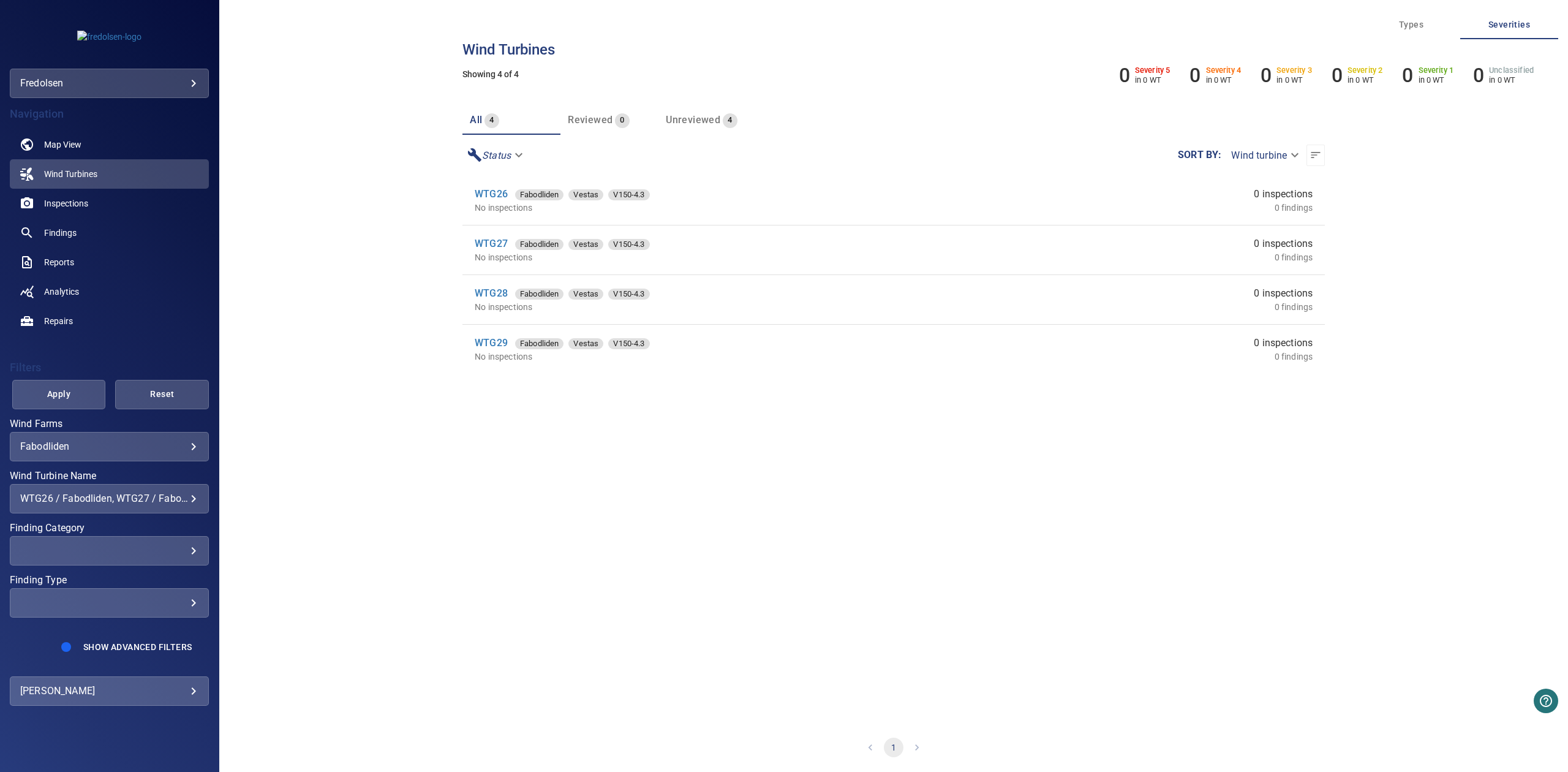
click at [498, 202] on p "No inspections" at bounding box center [714, 208] width 478 height 12
click at [492, 197] on link "WTG26" at bounding box center [491, 194] width 33 height 12
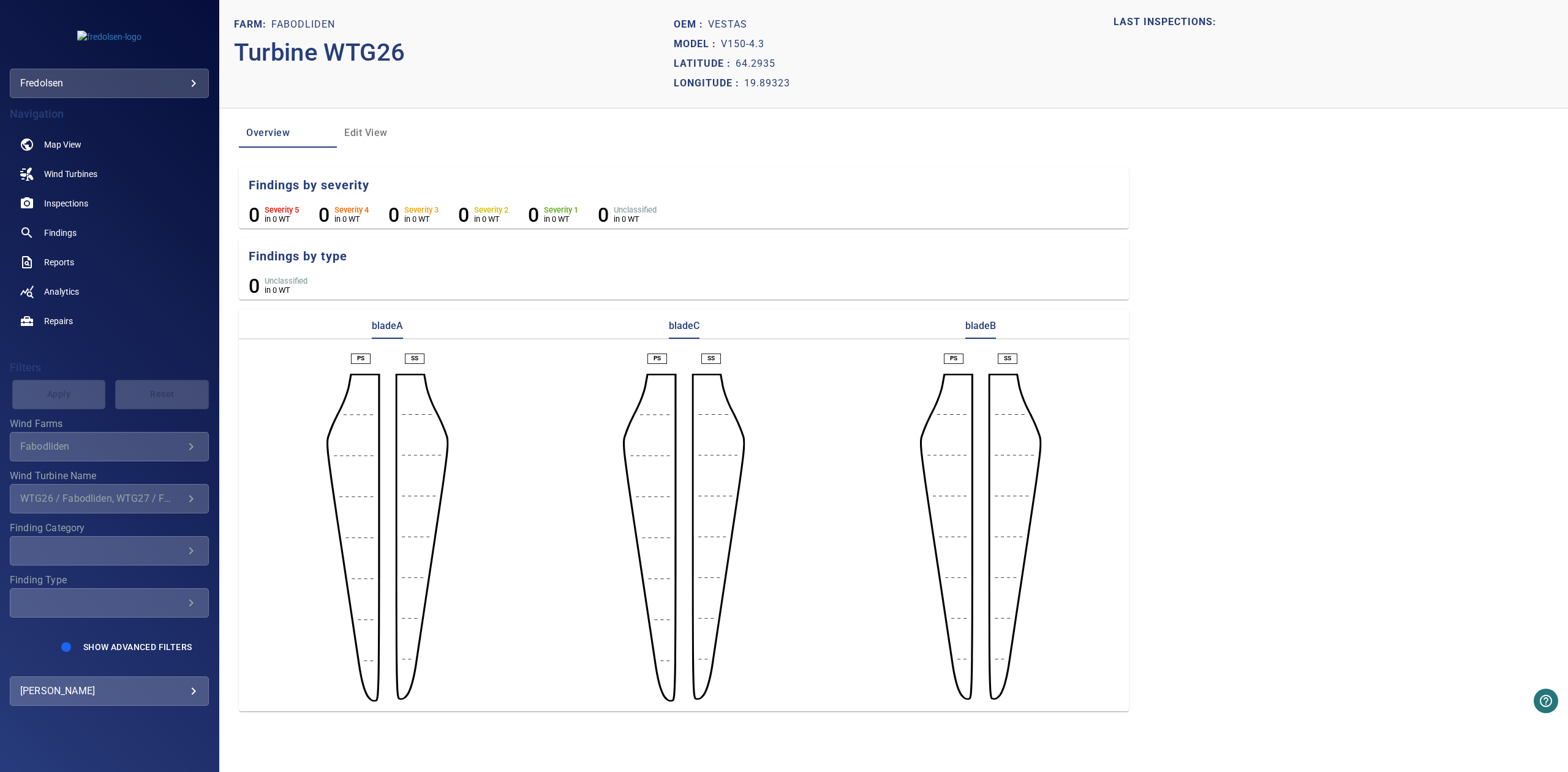
click at [388, 140] on span "Edit View" at bounding box center [386, 133] width 83 height 17
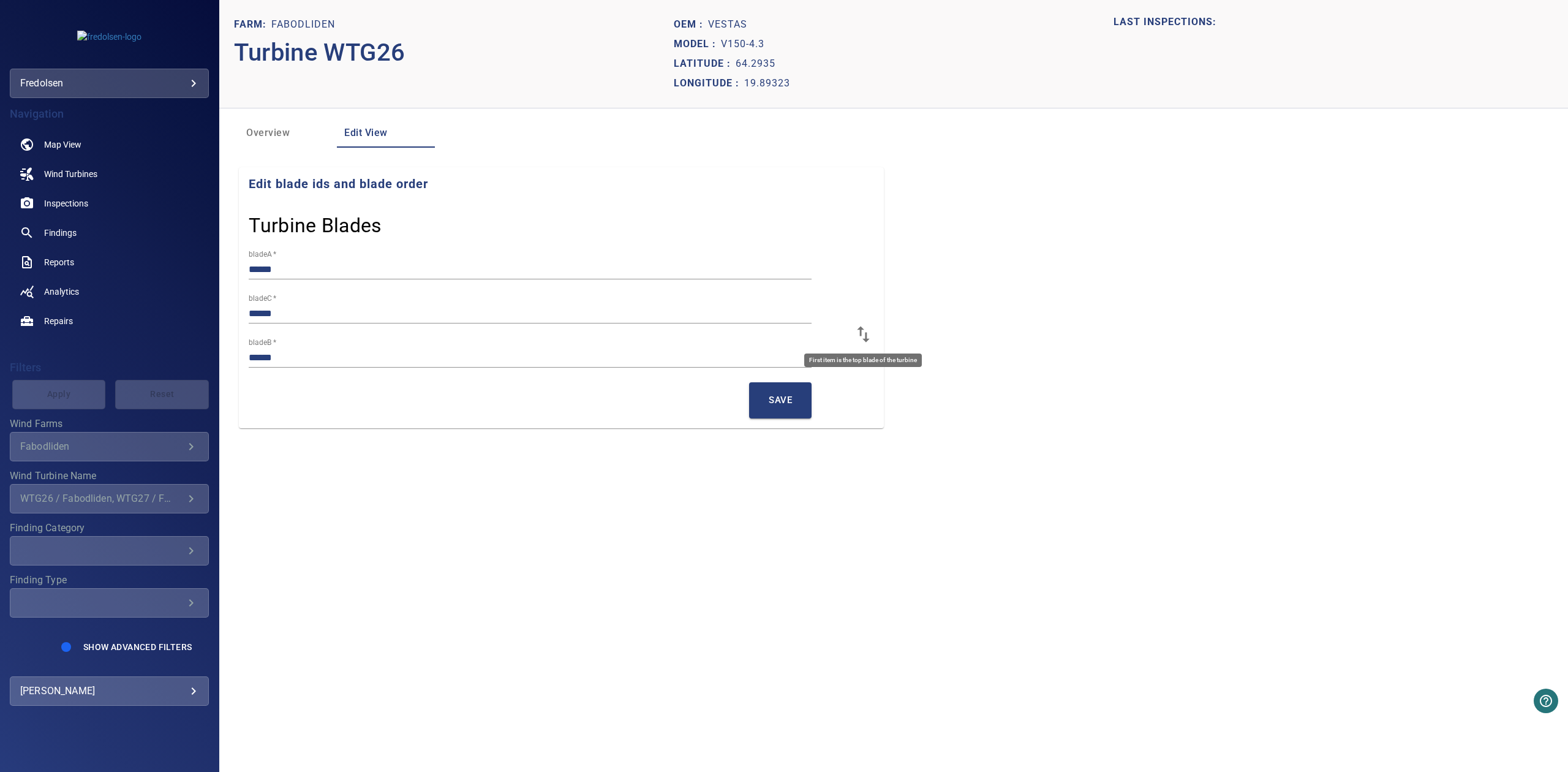
click at [860, 332] on icon at bounding box center [863, 333] width 12 height 16
click at [789, 399] on span "Save" at bounding box center [780, 399] width 23 height 16
click at [794, 397] on button "Save" at bounding box center [781, 400] width 63 height 35
click at [94, 179] on span "Wind Turbines" at bounding box center [71, 174] width 53 height 12
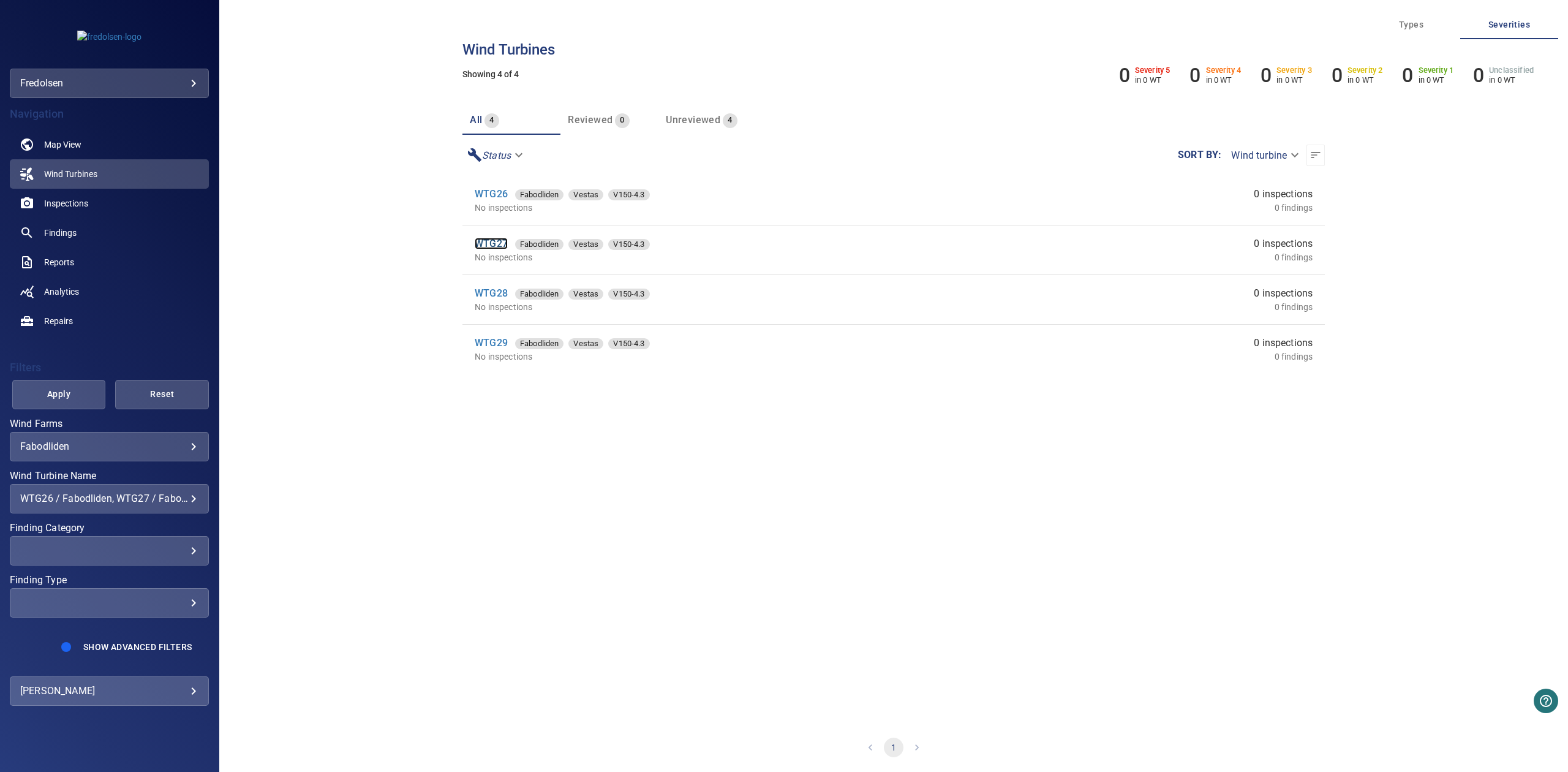
click at [499, 248] on link "WTG27" at bounding box center [491, 243] width 33 height 12
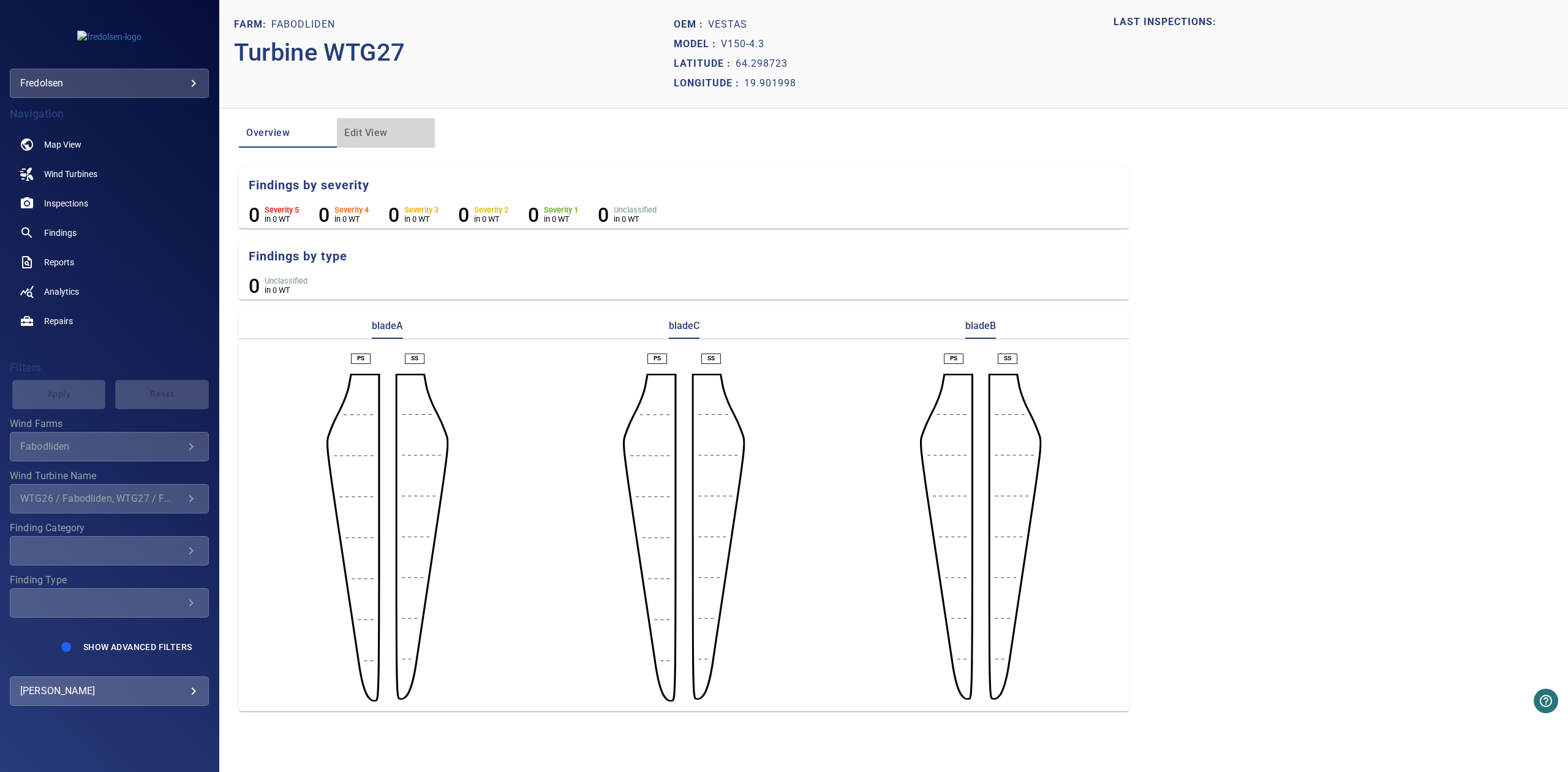
click at [366, 123] on button "Edit View" at bounding box center [386, 133] width 98 height 29
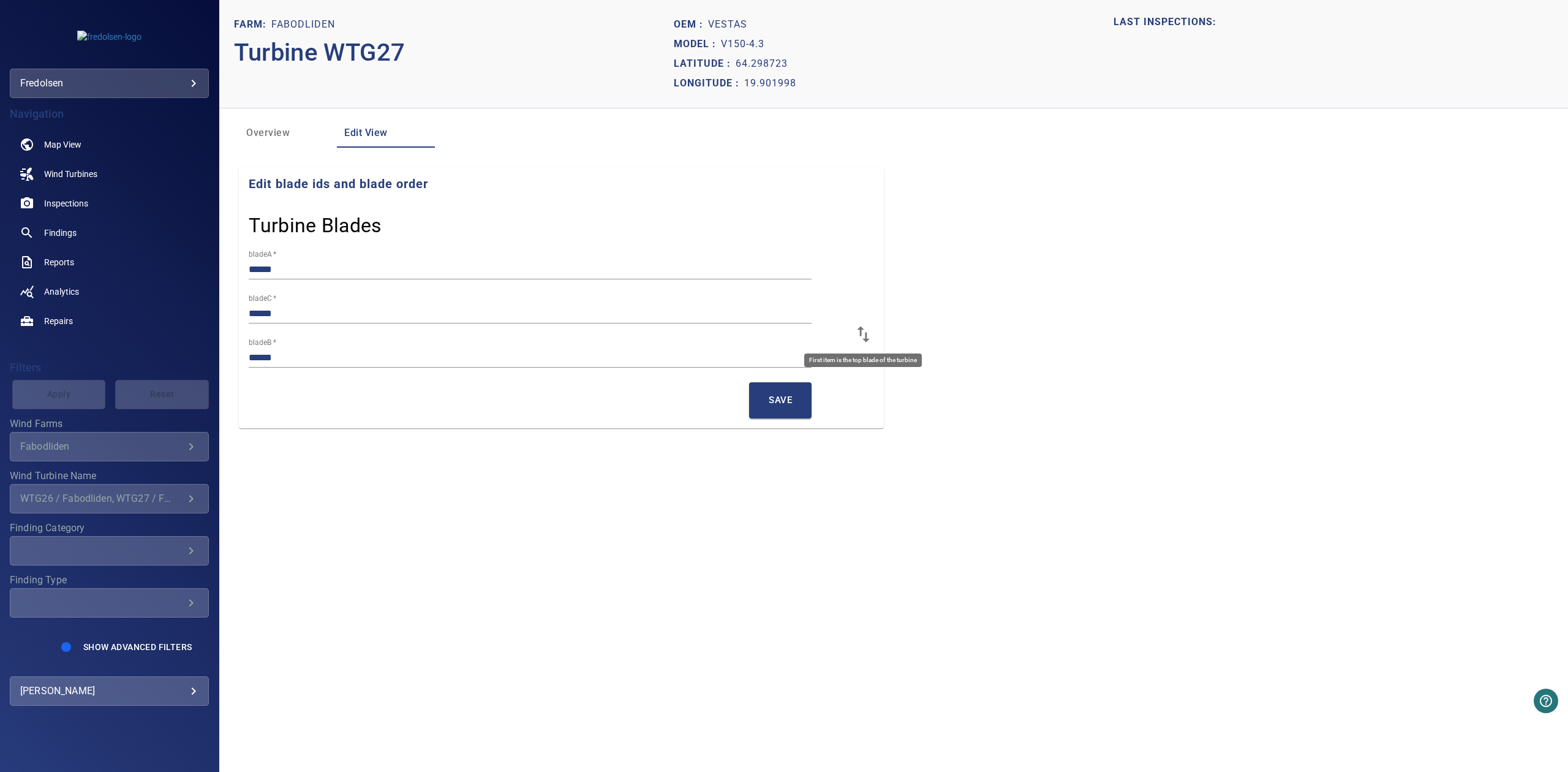
click at [860, 337] on icon at bounding box center [862, 334] width 21 height 21
click at [774, 400] on span "Save" at bounding box center [780, 399] width 23 height 16
click at [270, 131] on span "Overview" at bounding box center [287, 133] width 83 height 17
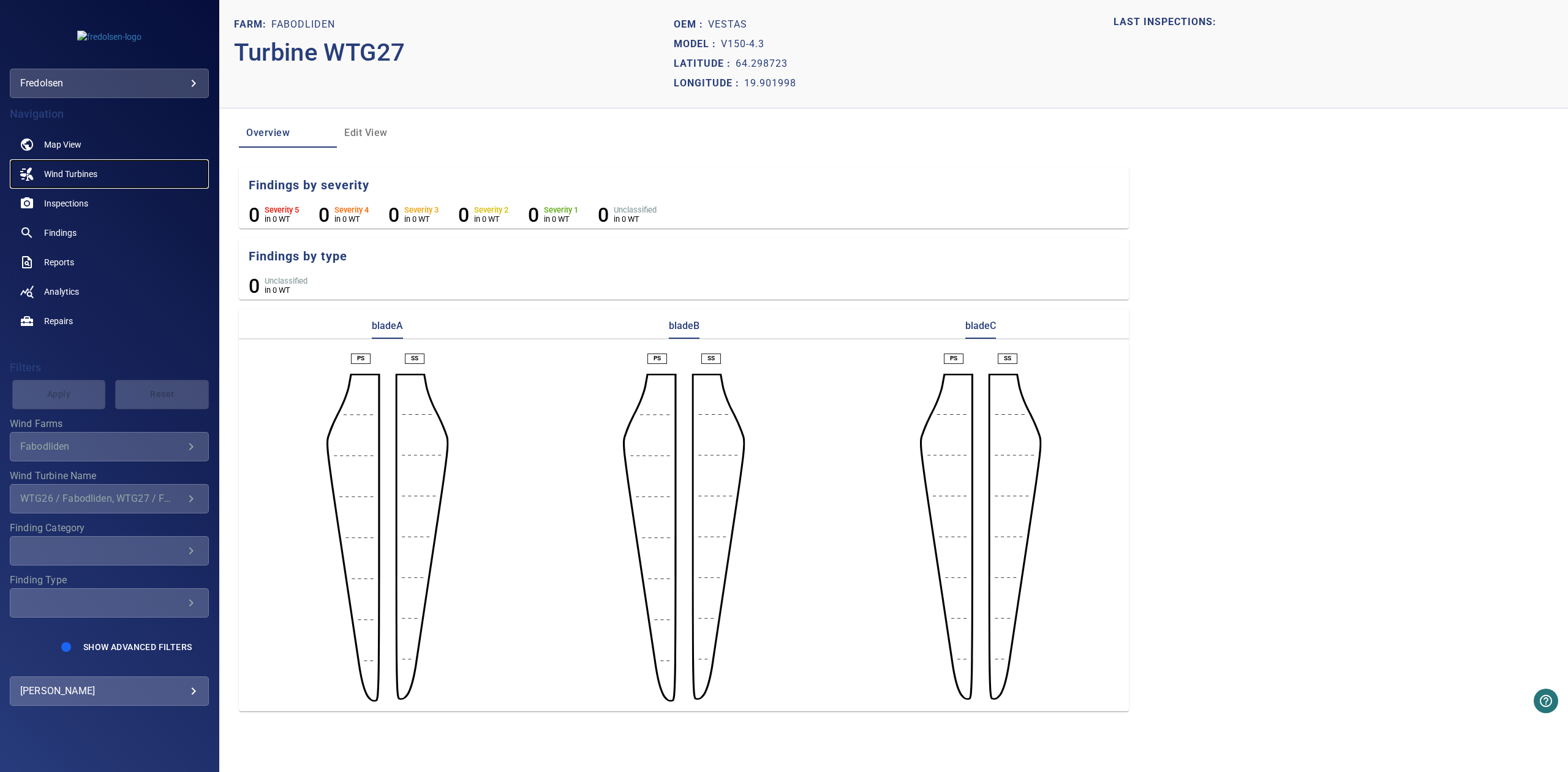
click at [114, 172] on link "Wind Turbines" at bounding box center [109, 174] width 199 height 29
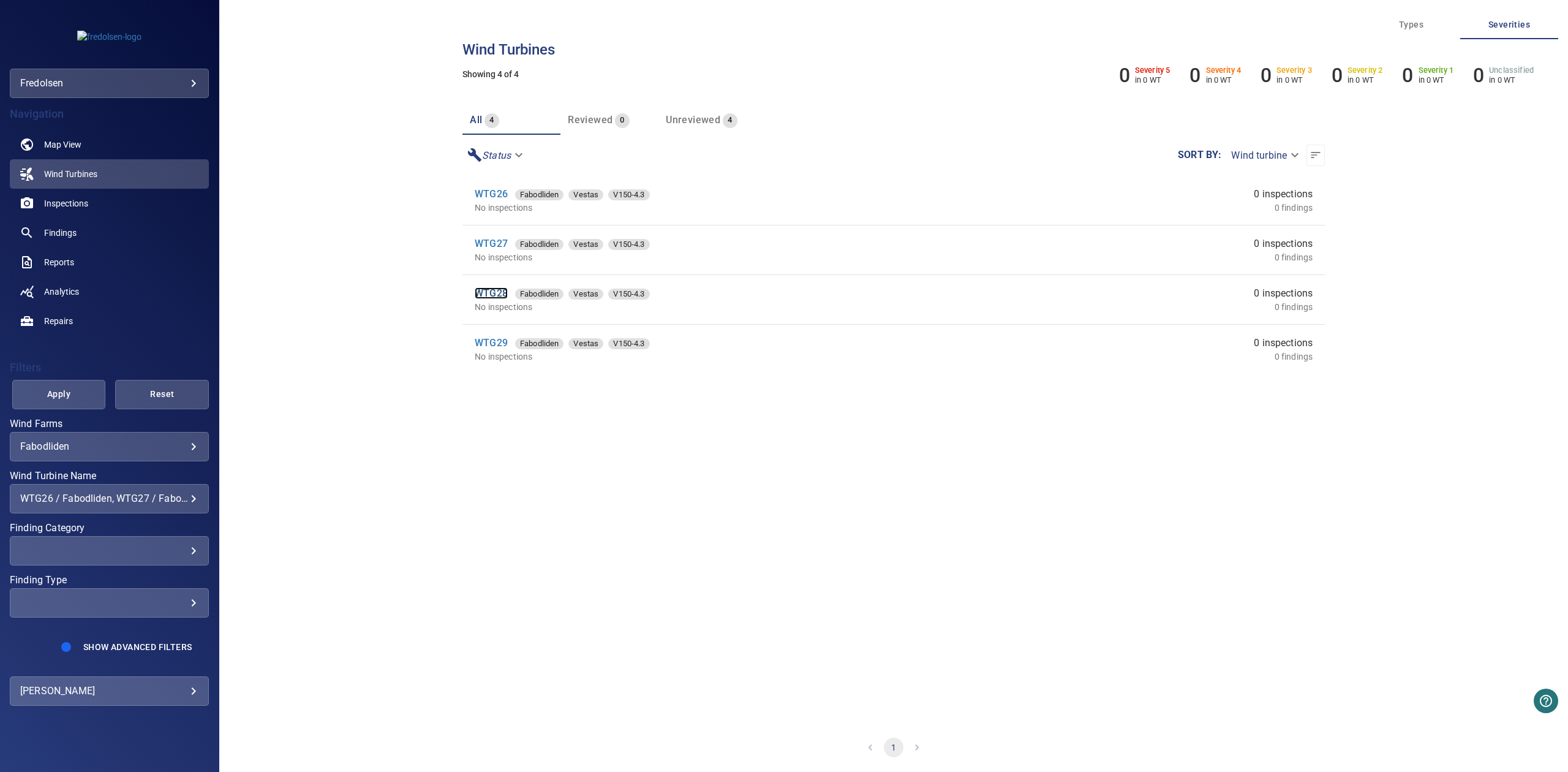
click at [493, 289] on link "WTG28" at bounding box center [491, 293] width 33 height 12
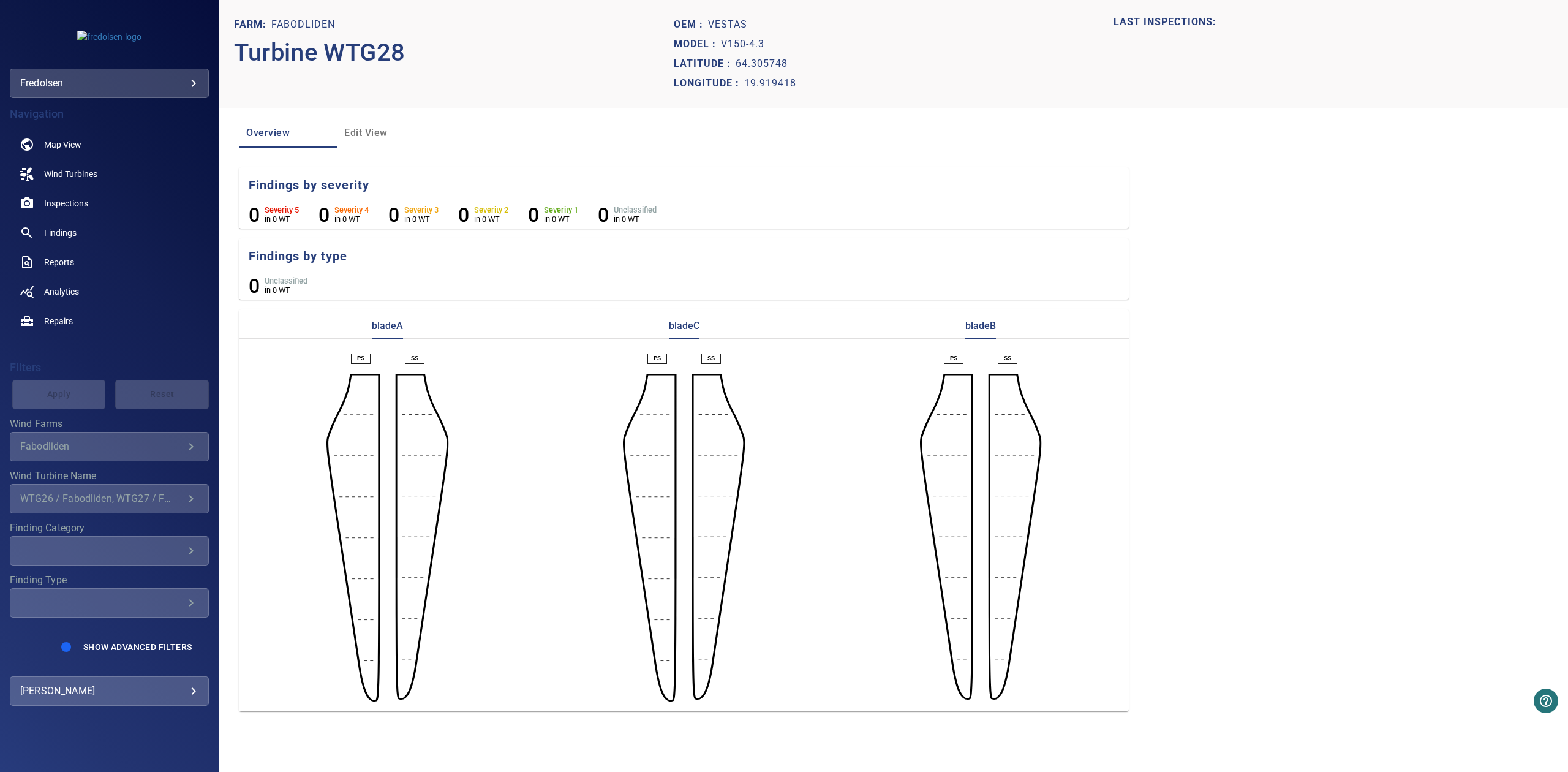
click at [356, 131] on span "Edit View" at bounding box center [386, 133] width 83 height 17
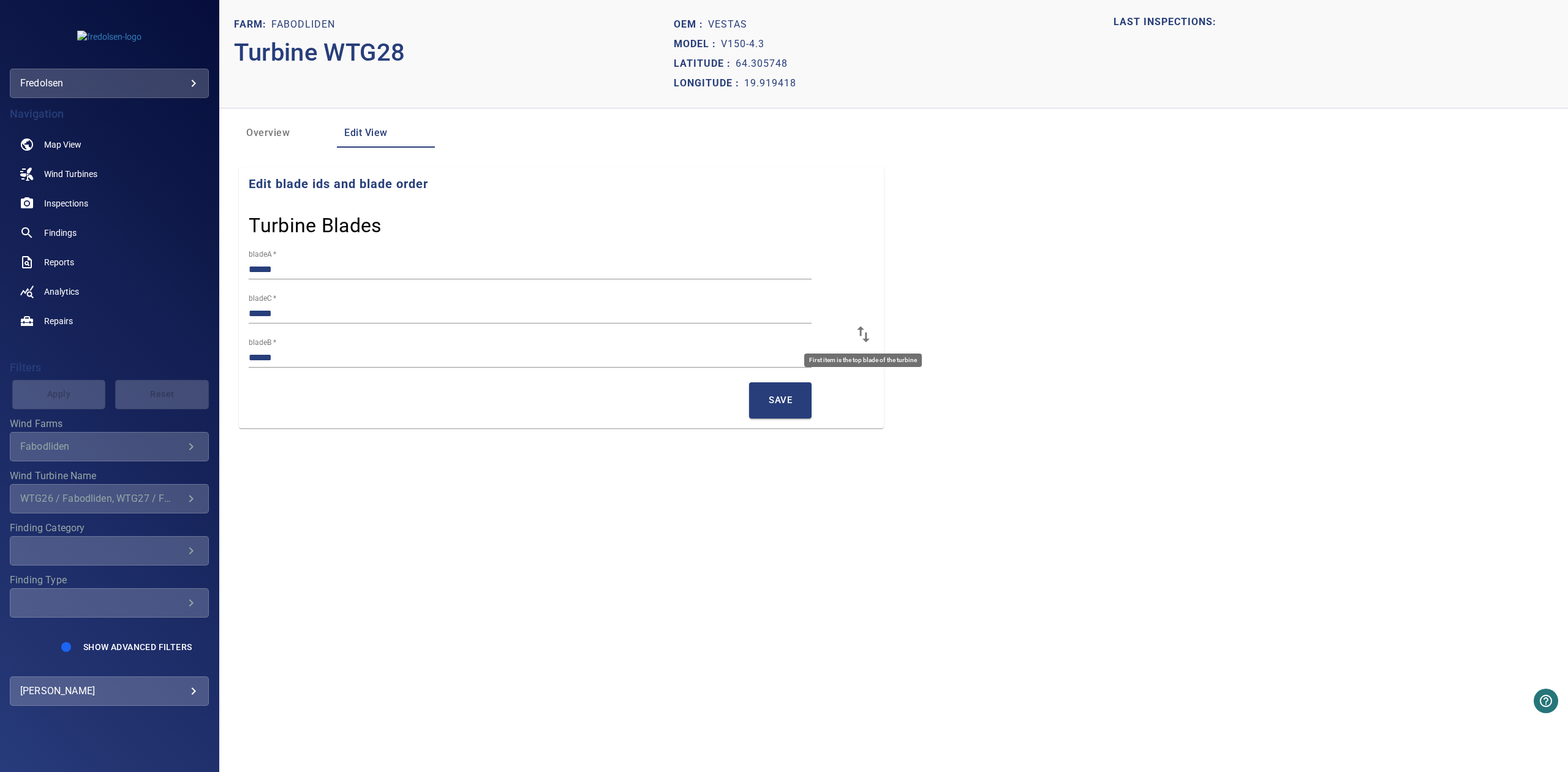
click at [861, 336] on icon at bounding box center [863, 333] width 12 height 16
click at [794, 403] on button "Save" at bounding box center [781, 400] width 63 height 35
click at [775, 397] on span "Save" at bounding box center [780, 399] width 23 height 16
click at [84, 178] on span "Wind Turbines" at bounding box center [71, 174] width 53 height 12
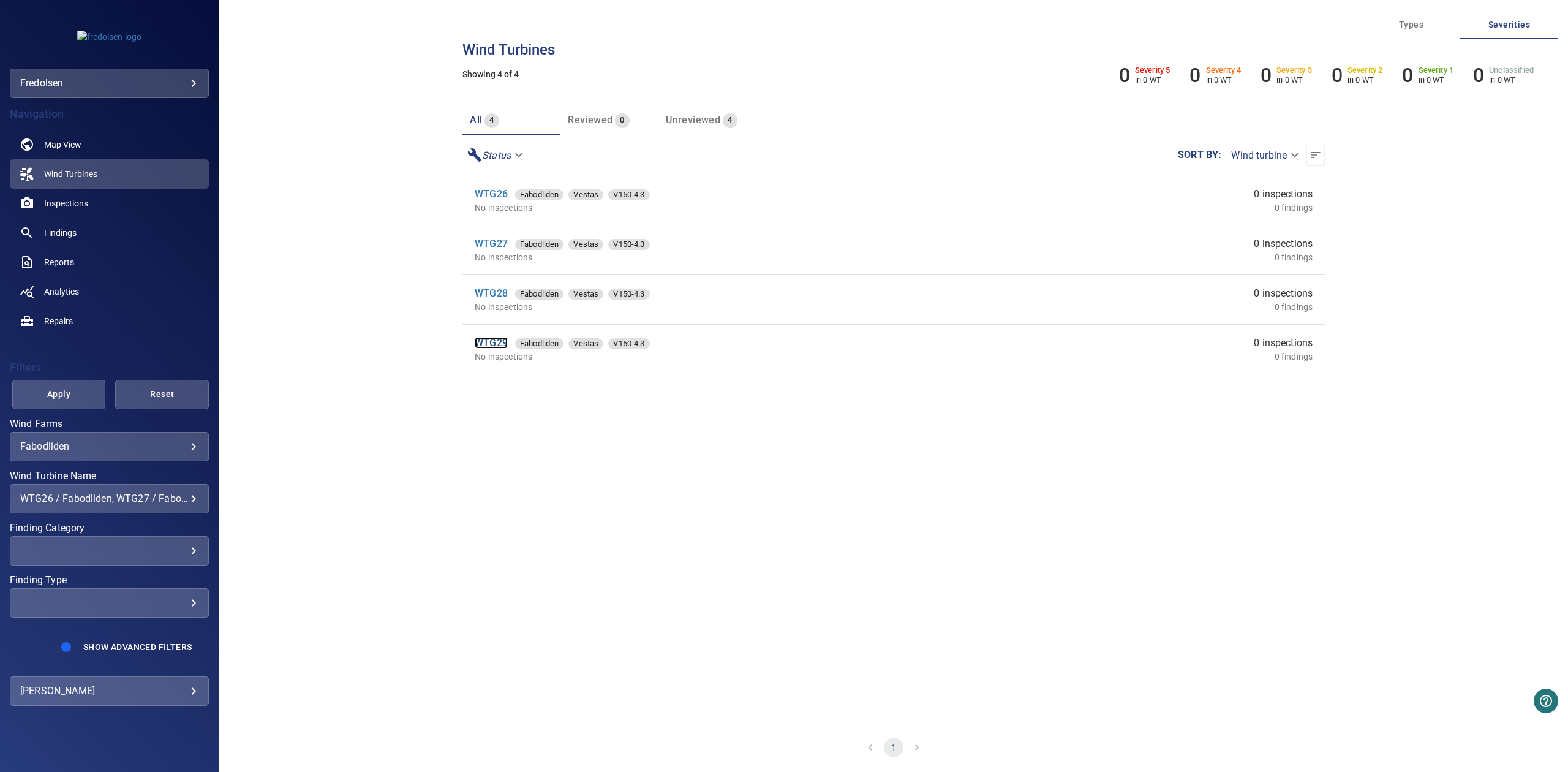
click at [497, 337] on link "WTG29" at bounding box center [491, 342] width 33 height 12
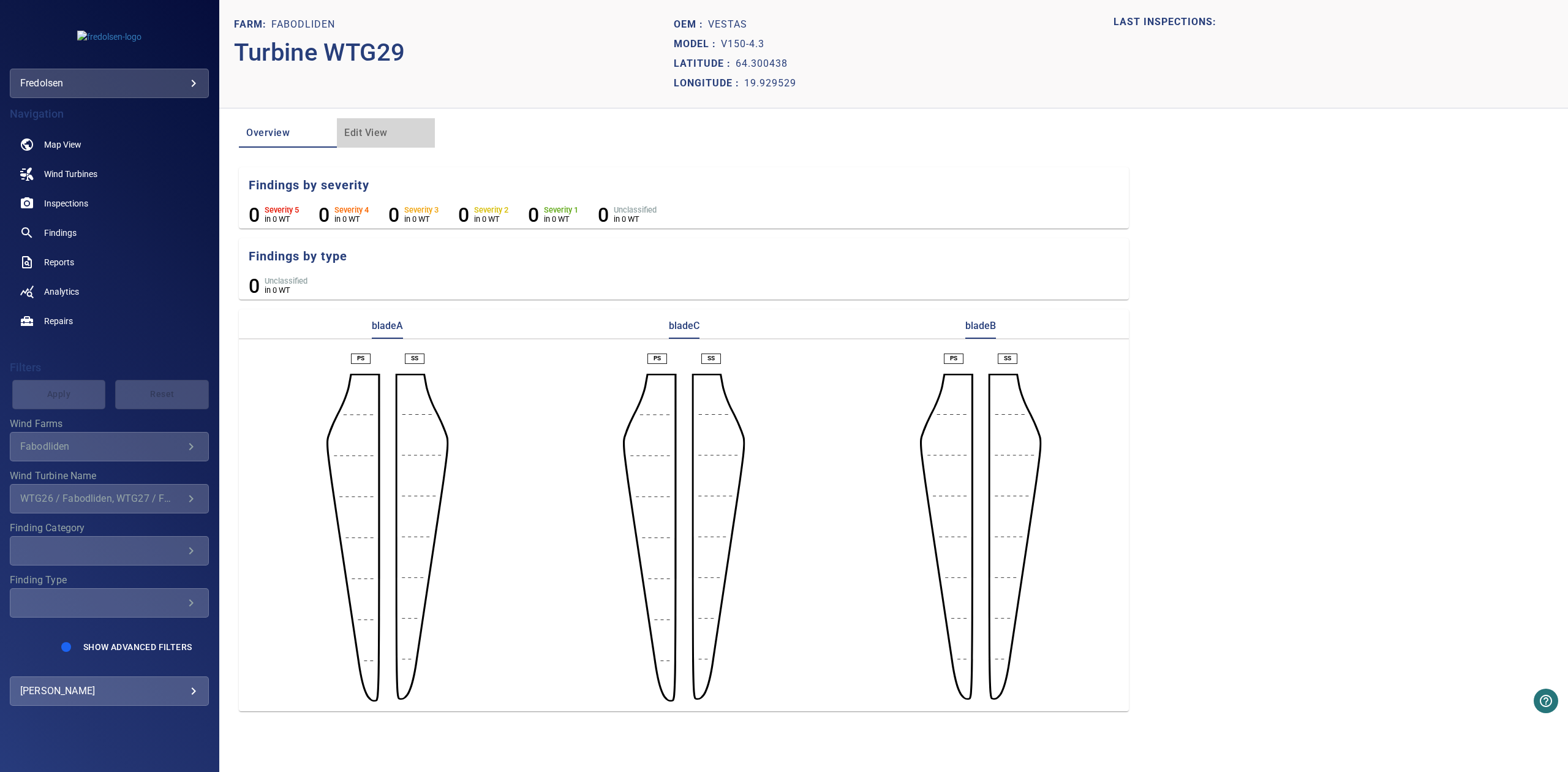
click at [371, 130] on span "Edit View" at bounding box center [386, 133] width 83 height 17
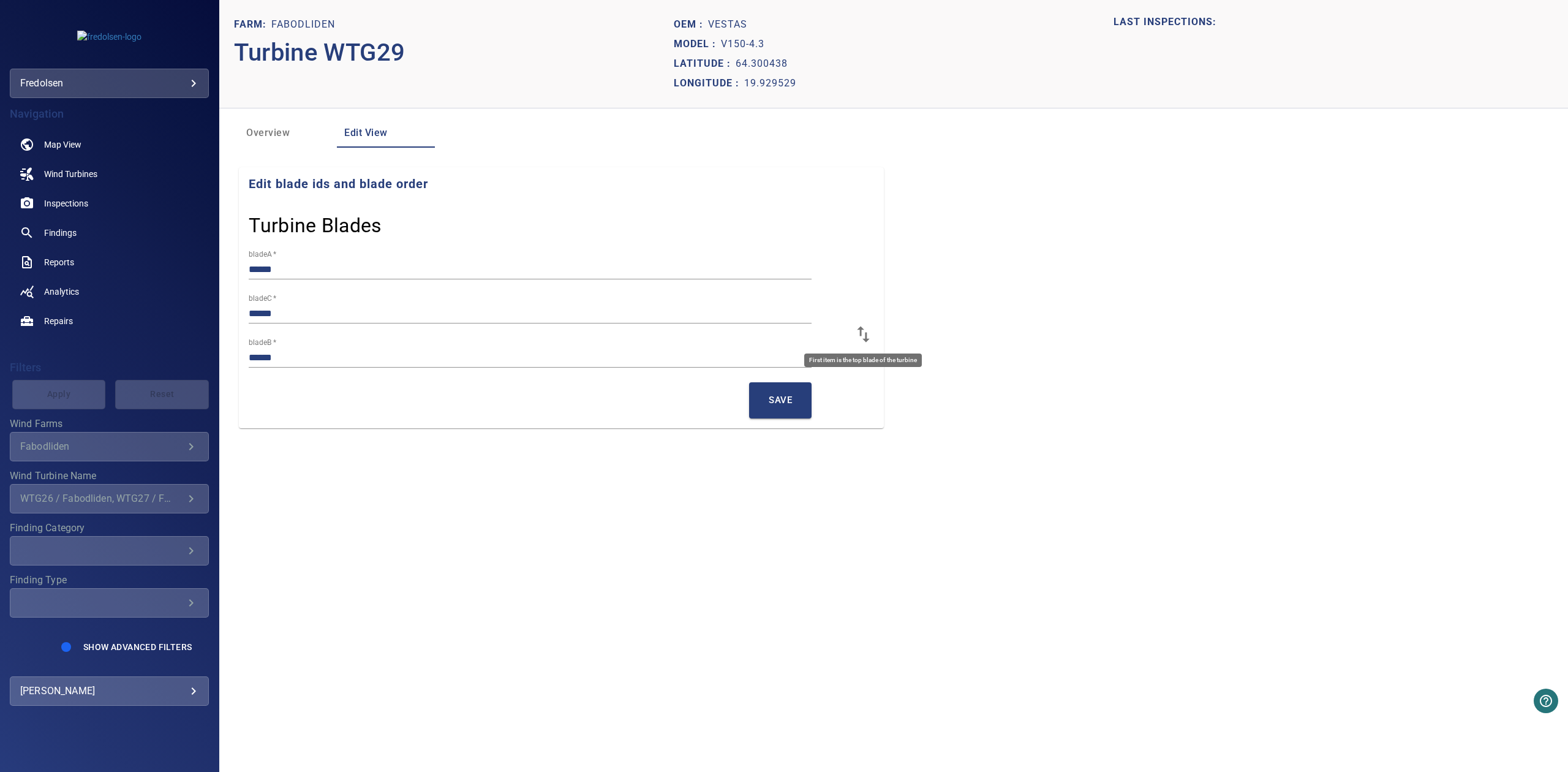
click at [858, 334] on icon at bounding box center [862, 334] width 21 height 21
click at [787, 405] on span "Save" at bounding box center [780, 399] width 23 height 16
click at [787, 407] on span "Save" at bounding box center [780, 399] width 23 height 16
click at [1014, 289] on section "Edit blade ids and blade order Turbine Blades bladeA   * ****** bladeB   * ****…" at bounding box center [894, 297] width 1309 height 261
click at [753, 415] on button "Save" at bounding box center [781, 400] width 63 height 35
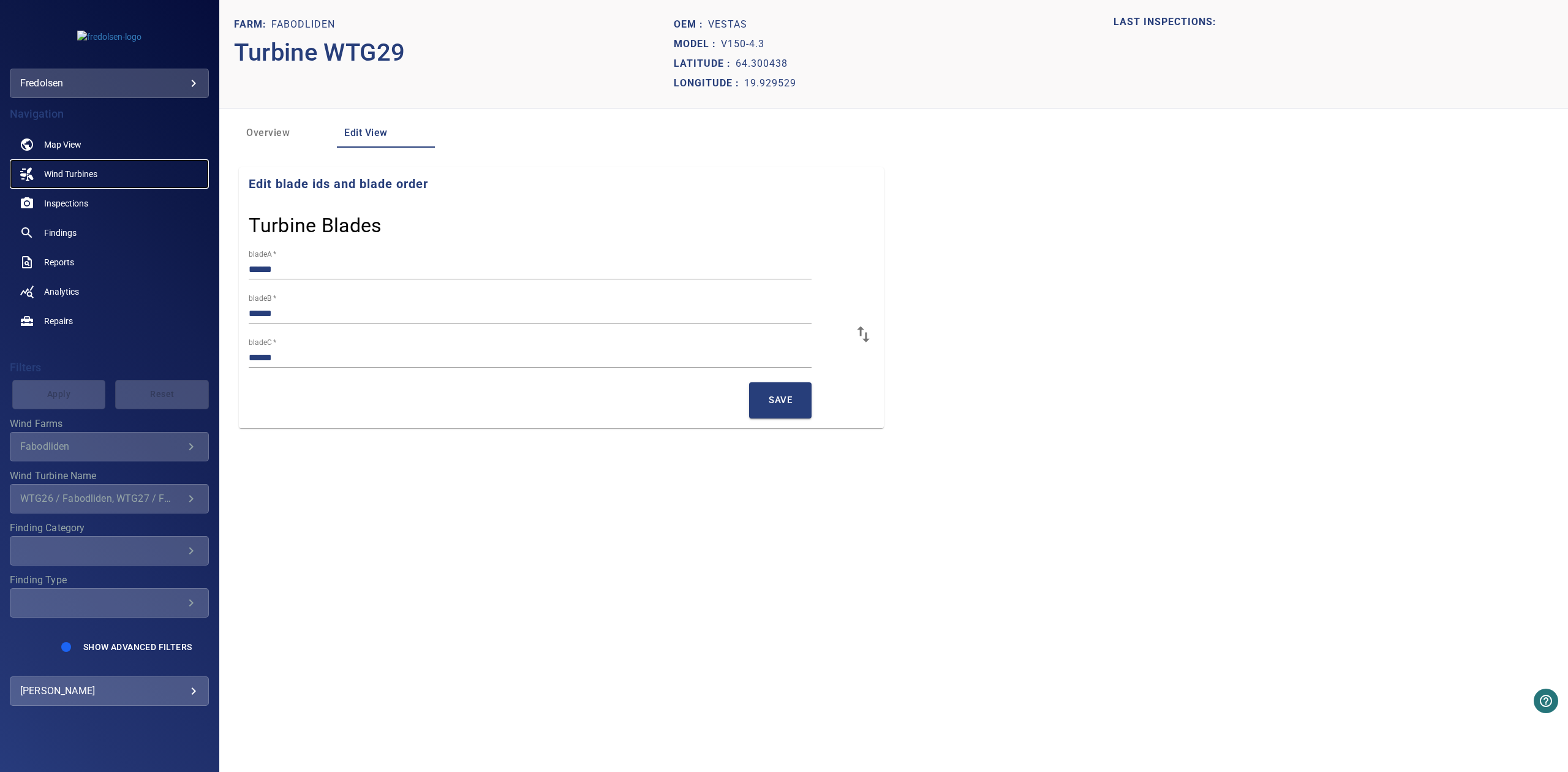
click at [69, 181] on link "Wind Turbines" at bounding box center [109, 174] width 199 height 29
